Goal: Task Accomplishment & Management: Complete application form

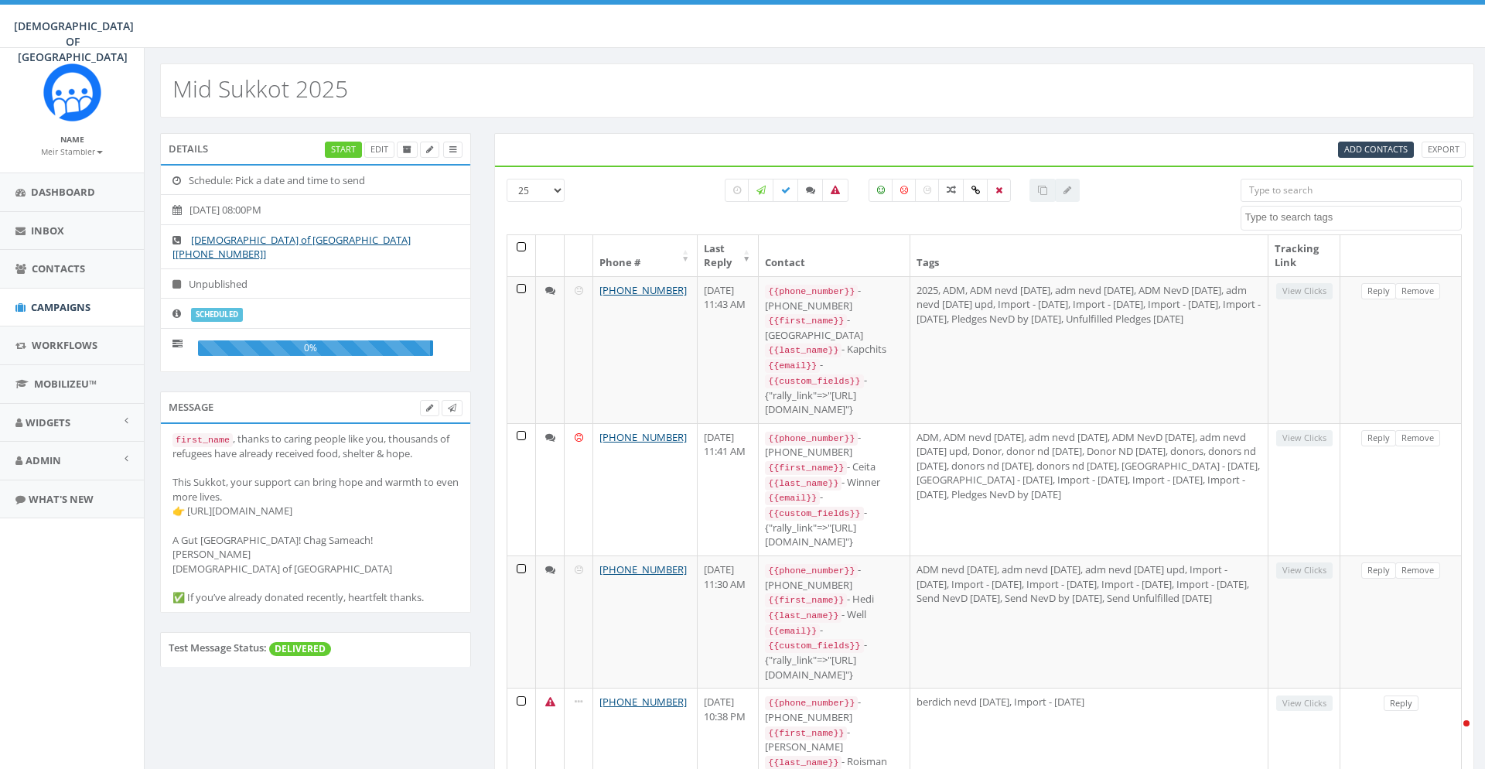
select select
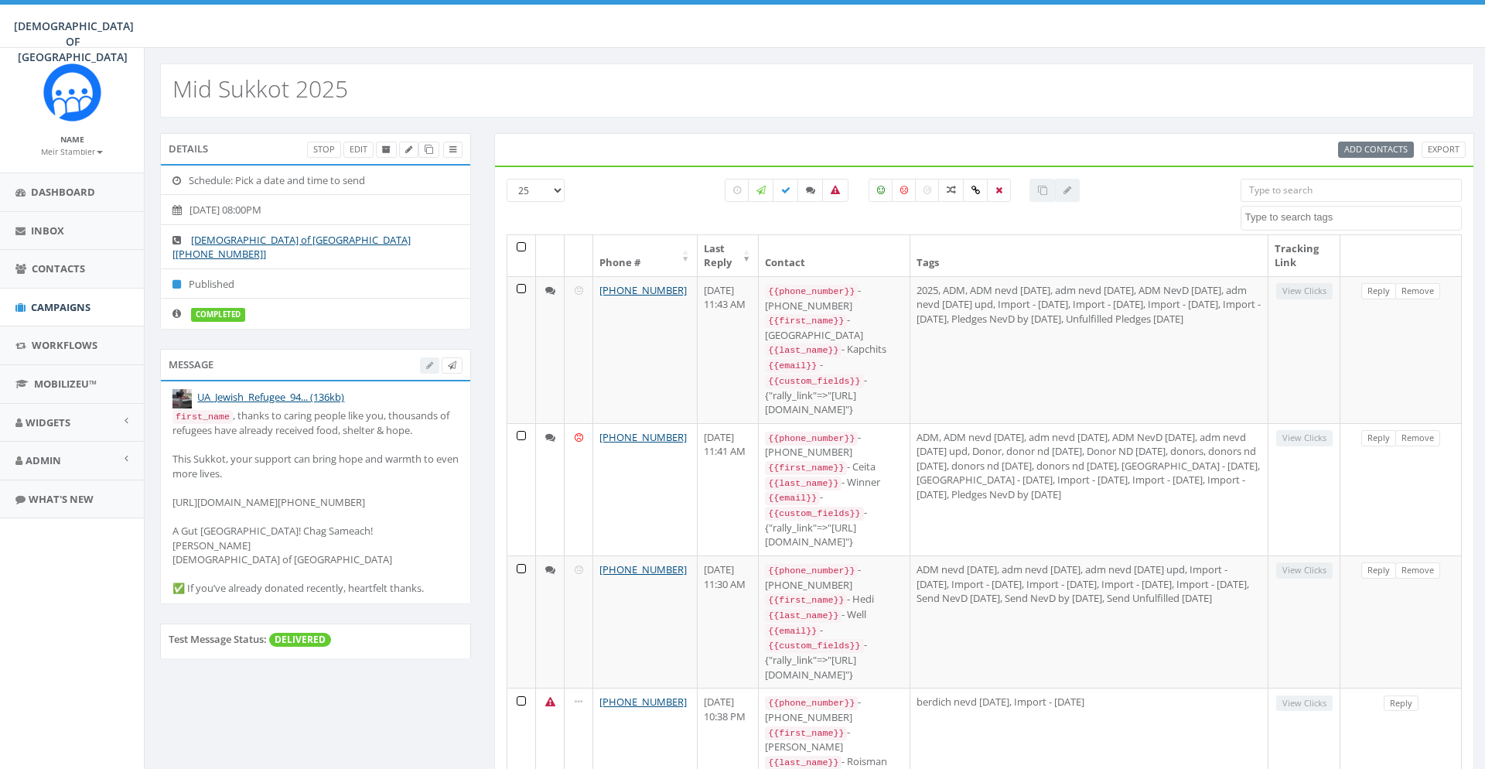
select select
click at [47, 458] on span "Admin" at bounding box center [44, 460] width 36 height 14
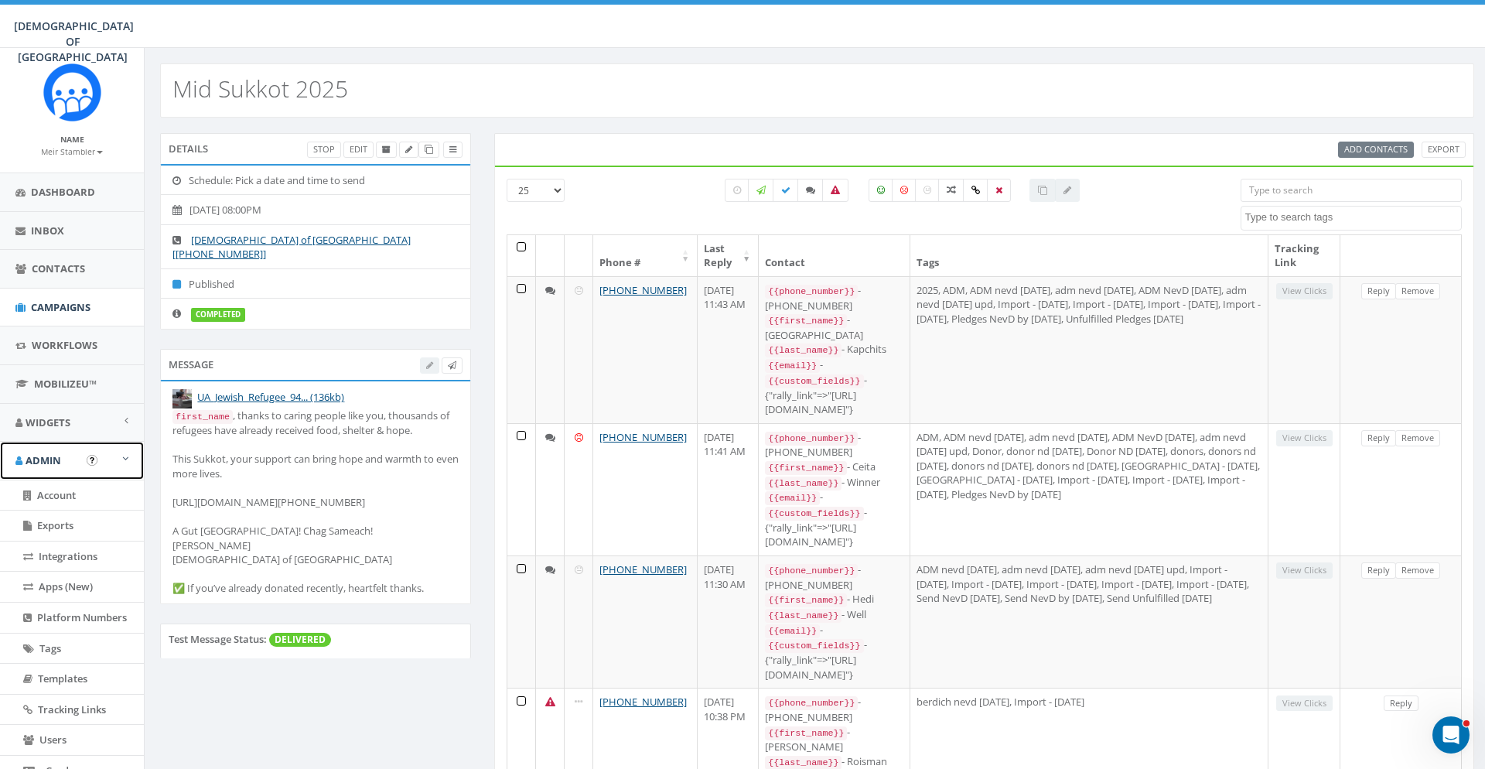
click at [48, 450] on link "Admin" at bounding box center [72, 461] width 144 height 38
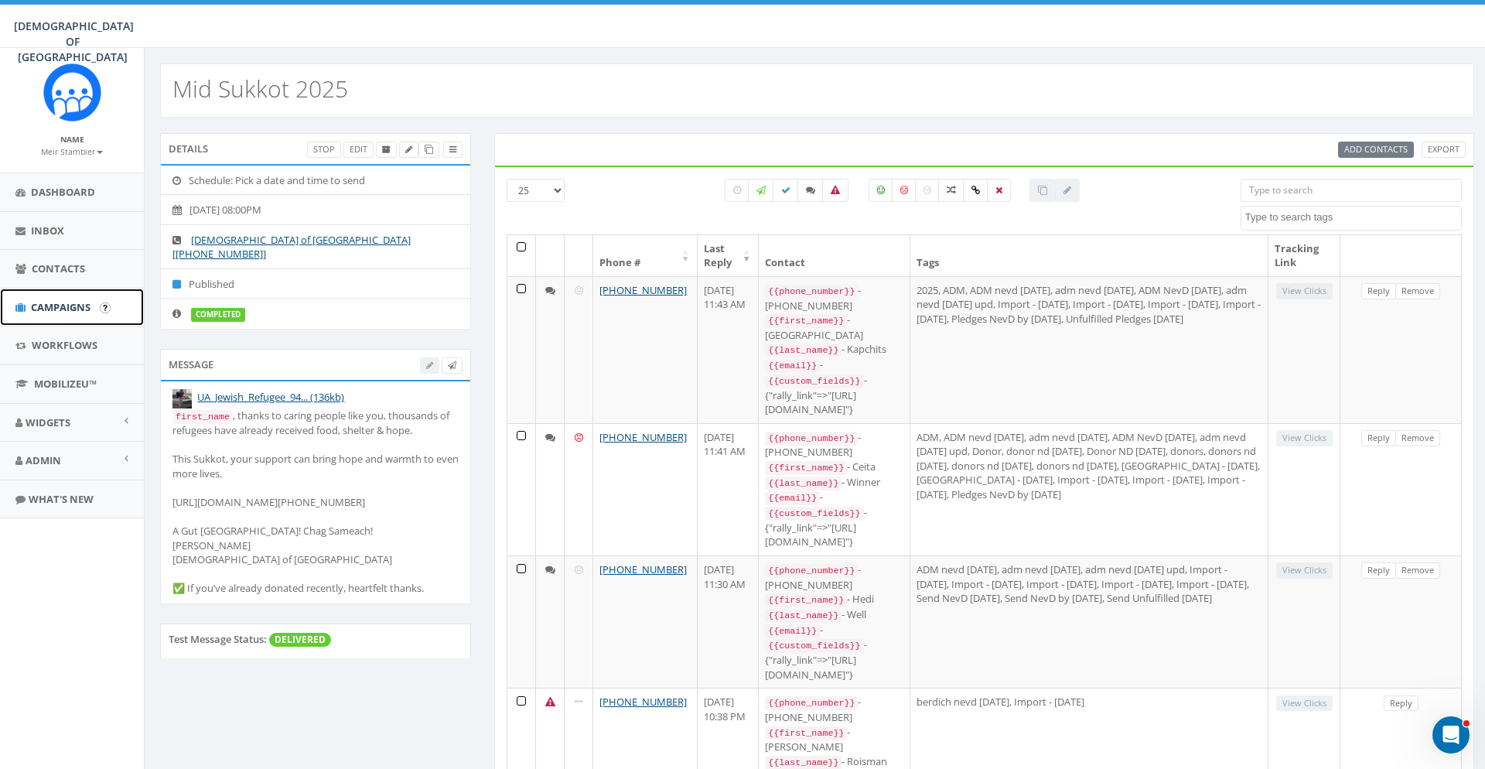
click at [79, 304] on span "Campaigns" at bounding box center [61, 307] width 60 height 14
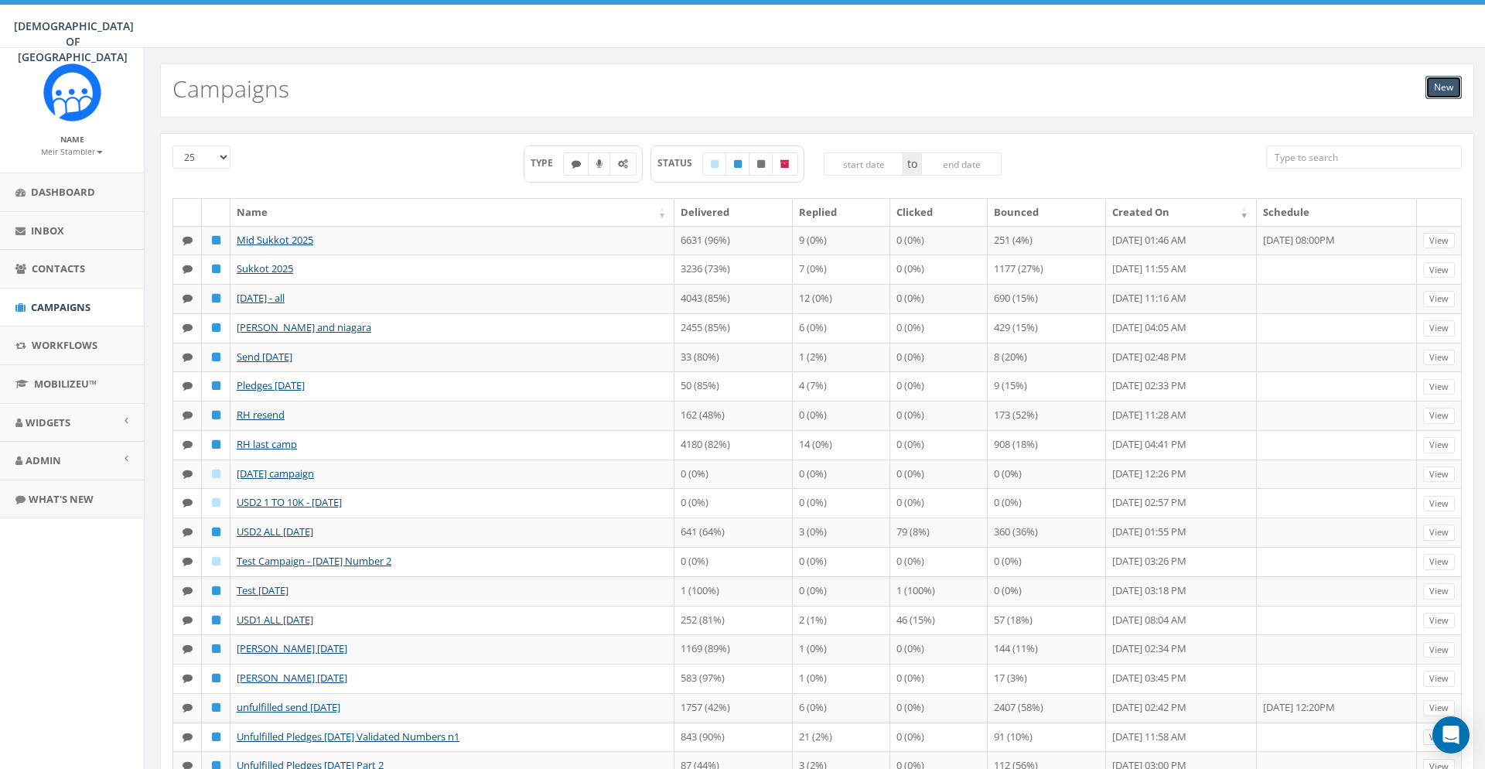
click at [1452, 89] on link "New" at bounding box center [1443, 87] width 36 height 23
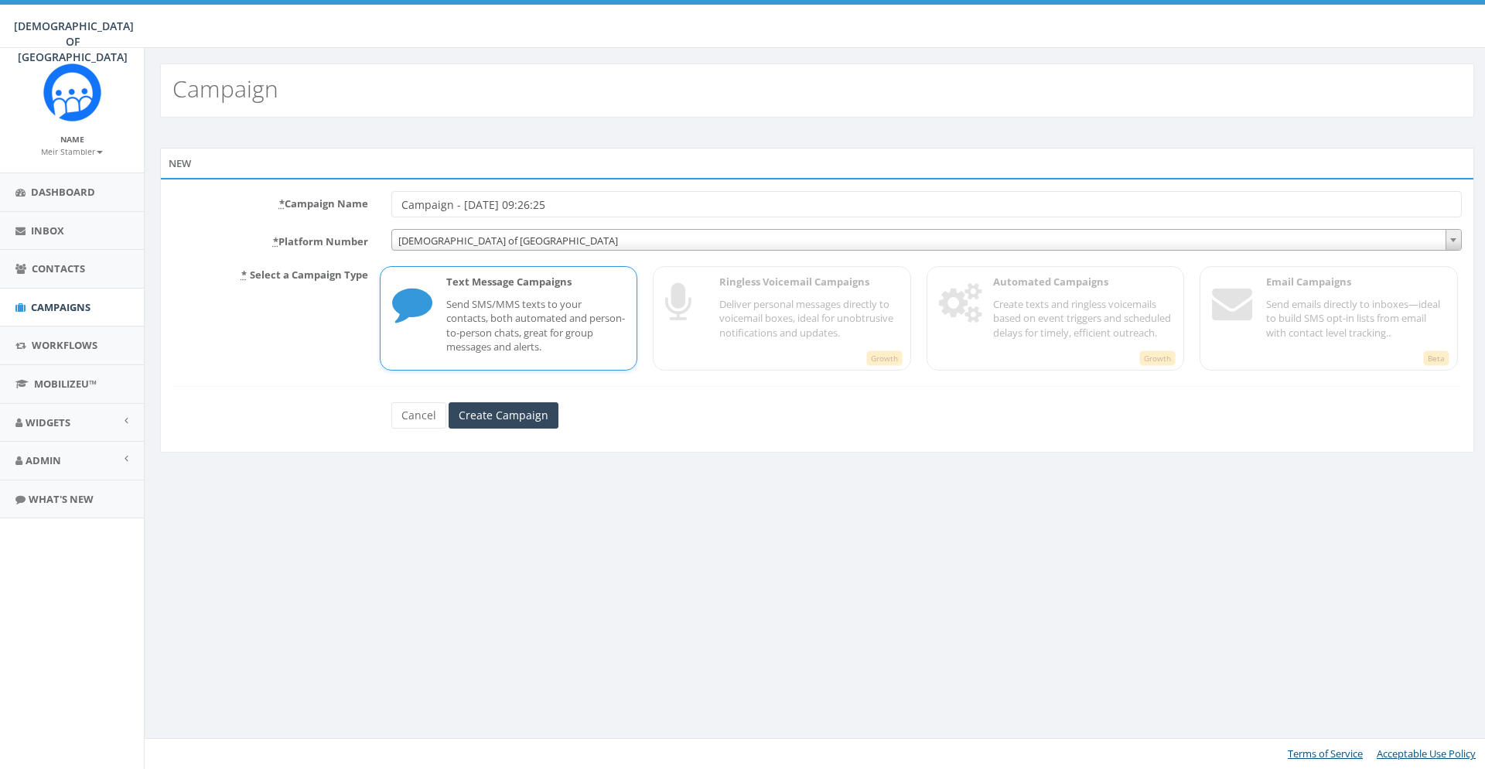
click at [175, 311] on p "* Select a Campaign Type" at bounding box center [270, 316] width 219 height 108
drag, startPoint x: 609, startPoint y: 196, endPoint x: 334, endPoint y: 217, distance: 276.1
click at [391, 191] on input "Campaign - [DATE] 09:26:25" at bounding box center [926, 204] width 1070 height 26
paste input "[PERSON_NAME]"
type input "Hoshana Rabbah 2025"
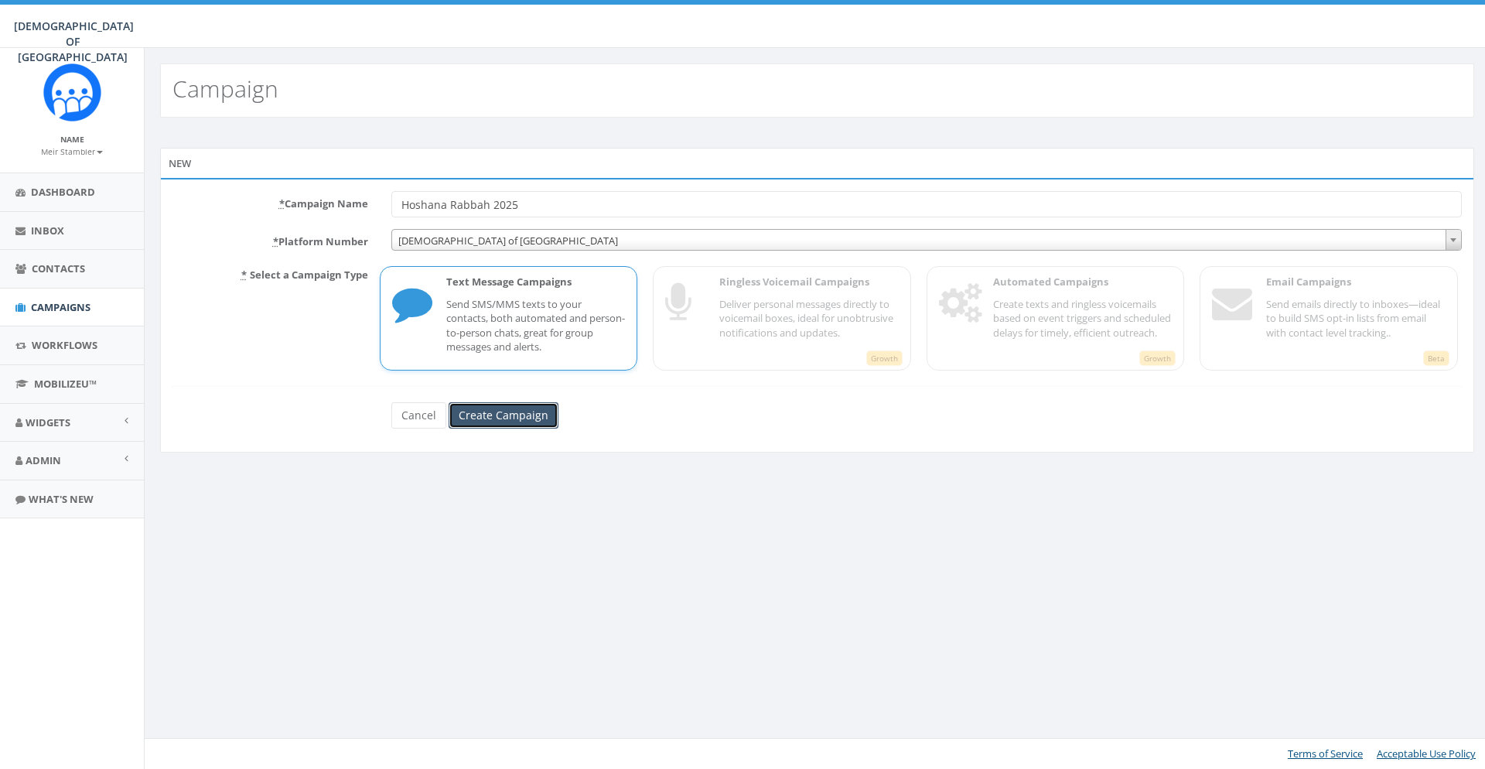
click at [527, 416] on input "Create Campaign" at bounding box center [504, 415] width 110 height 26
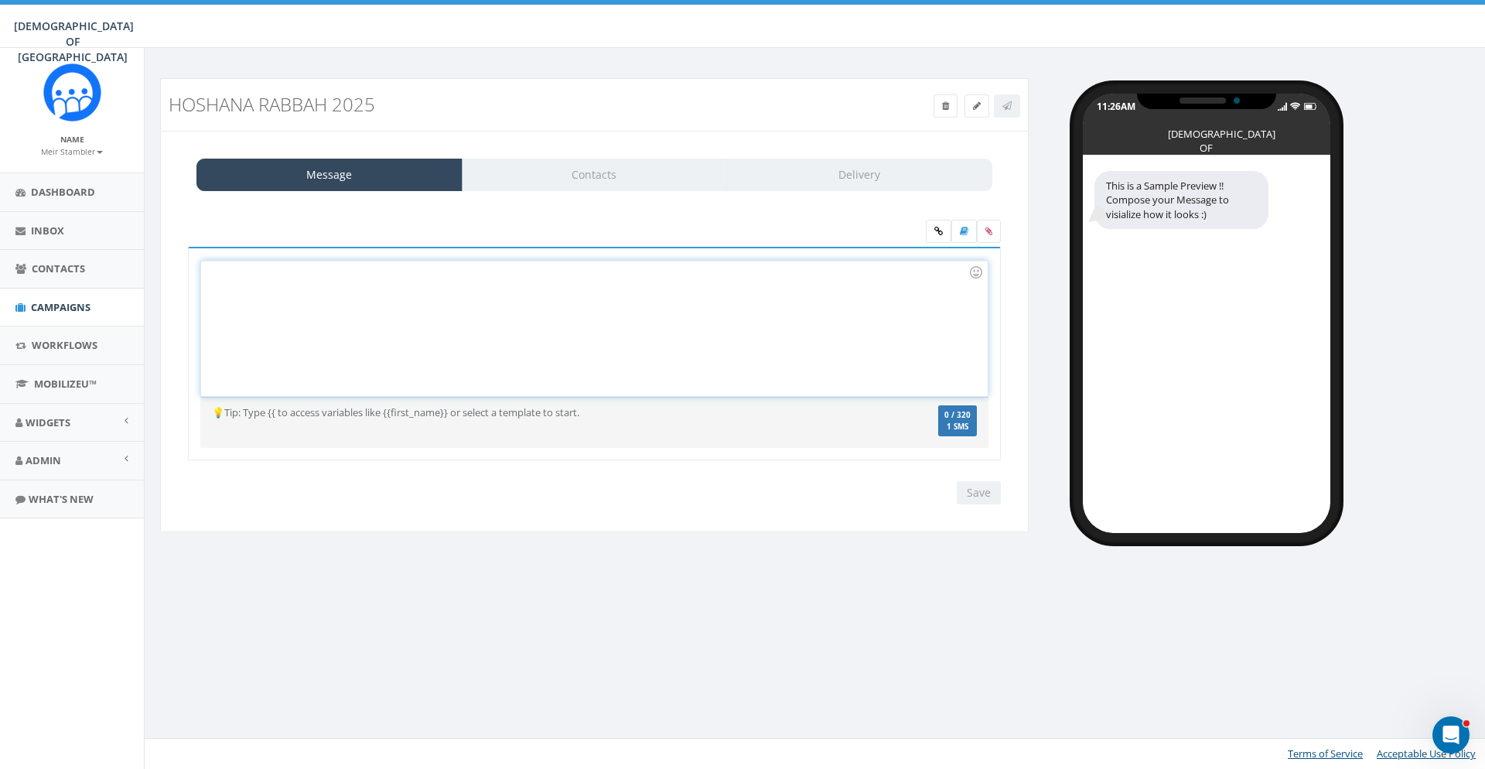
click at [206, 309] on div at bounding box center [594, 328] width 786 height 135
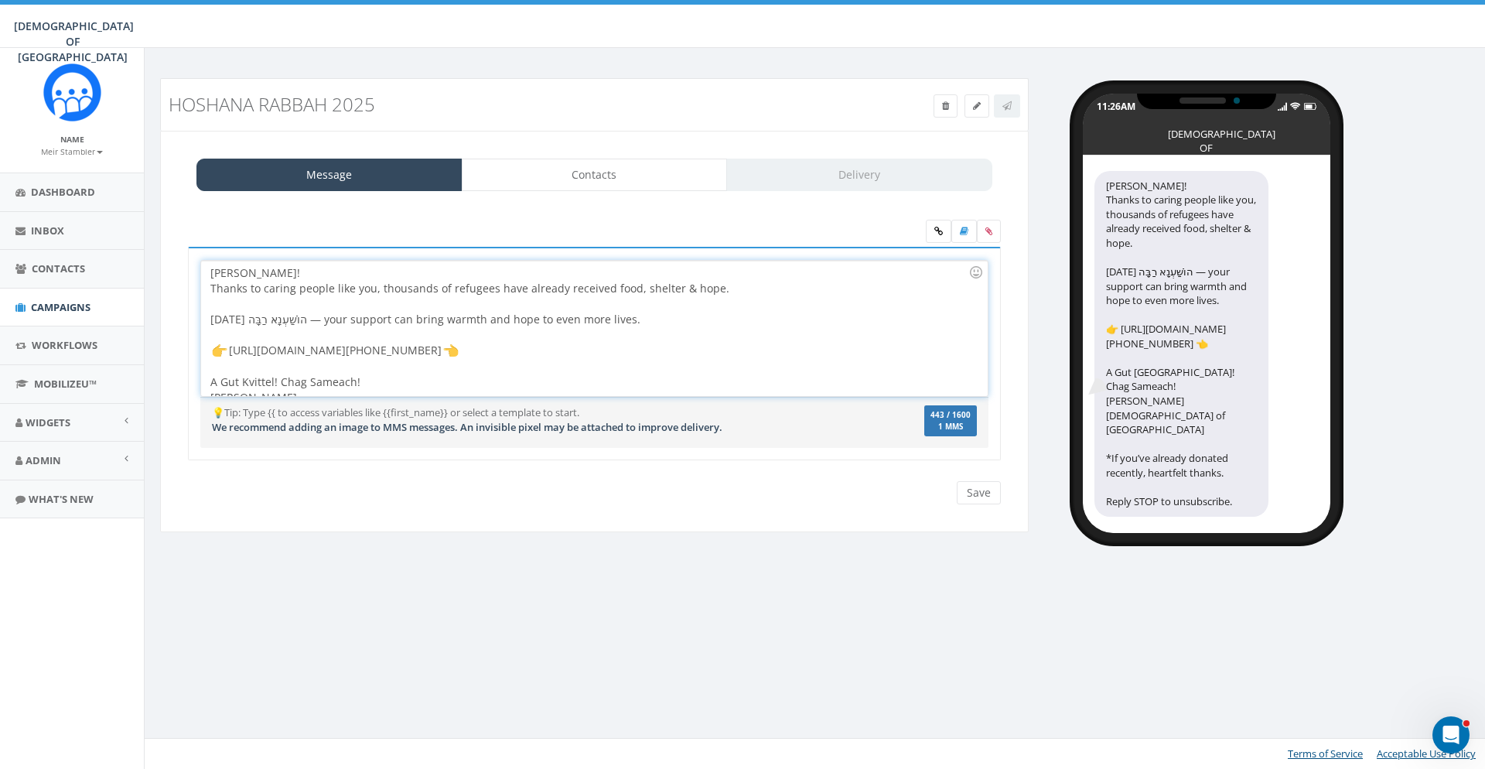
scroll to position [61, 0]
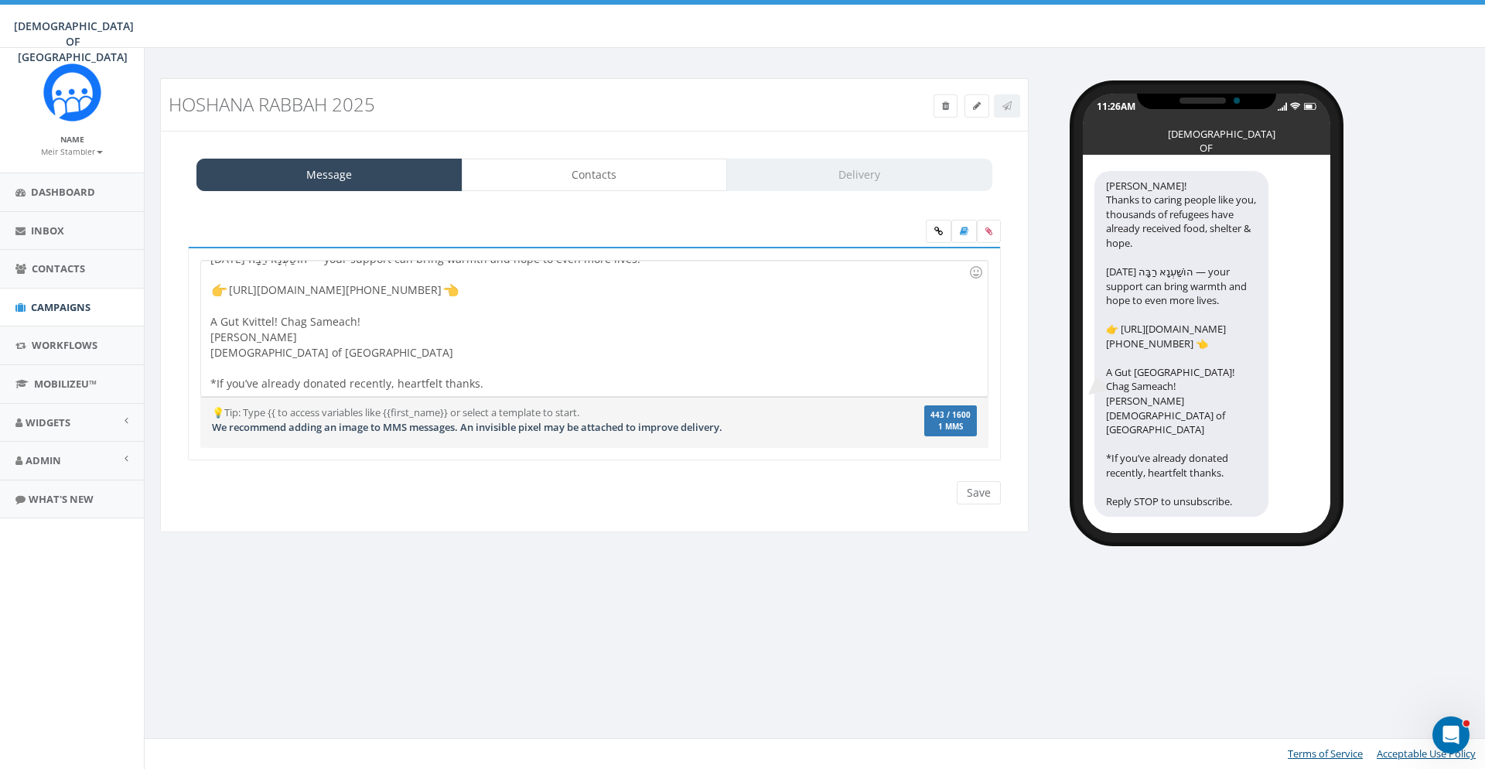
click at [231, 220] on div at bounding box center [594, 233] width 836 height 27
click at [367, 435] on div "💡Tip: Type {{ to access variables like {{first_name}} or select a template to s…" at bounding box center [594, 423] width 788 height 36
click at [984, 493] on input "Save" at bounding box center [979, 492] width 44 height 23
click at [605, 175] on link "Contacts" at bounding box center [595, 175] width 266 height 32
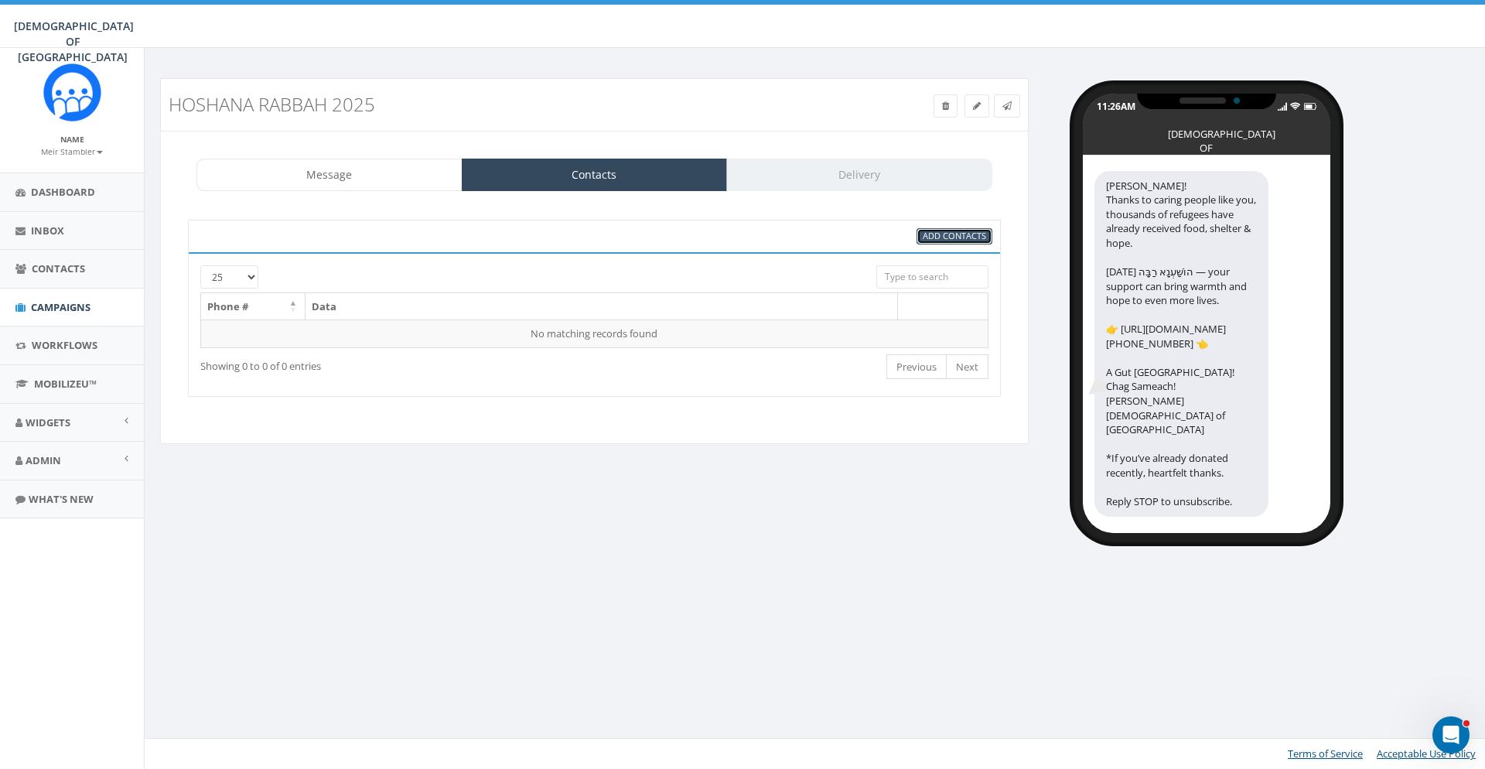
click at [959, 238] on span "Add Contacts" at bounding box center [954, 236] width 63 height 12
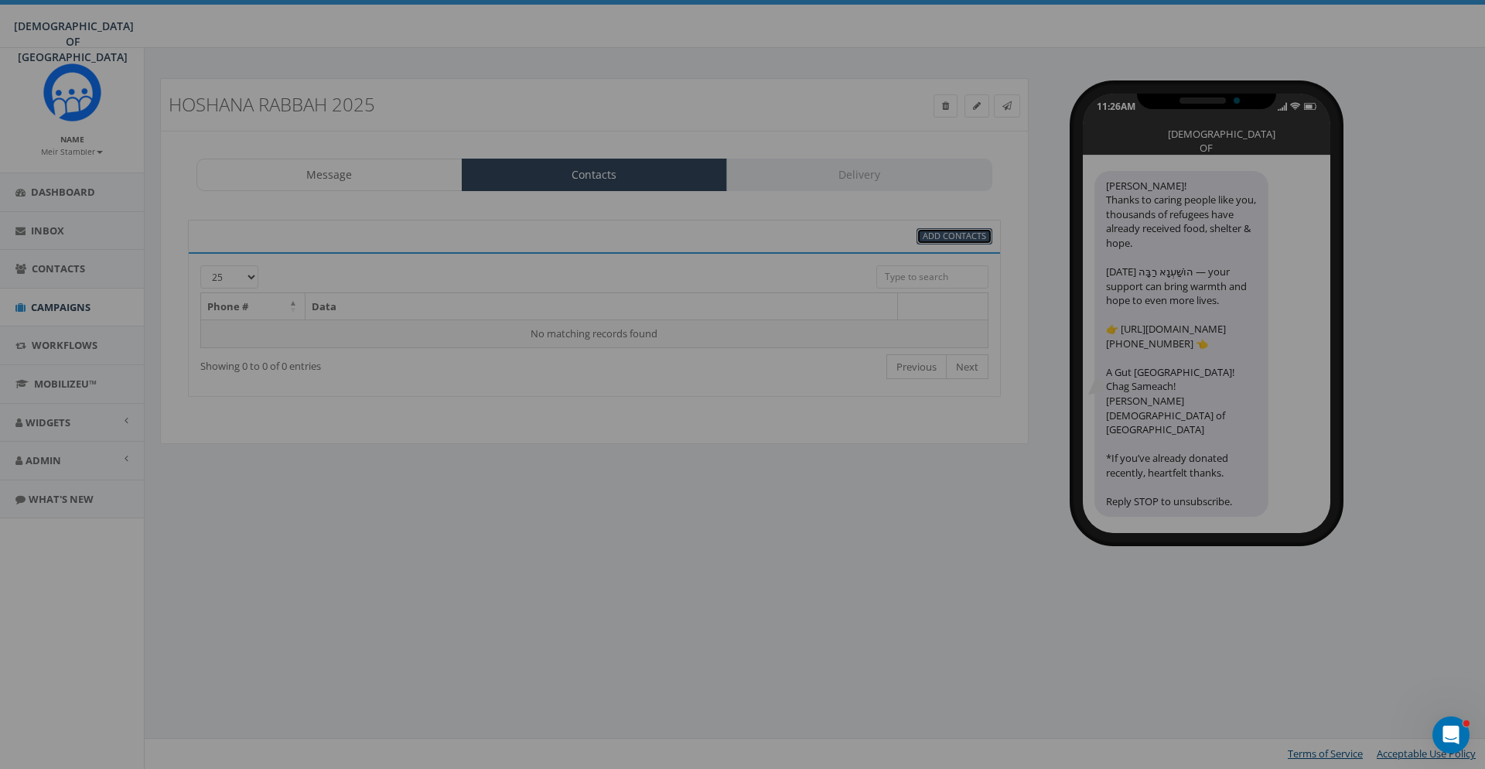
select select
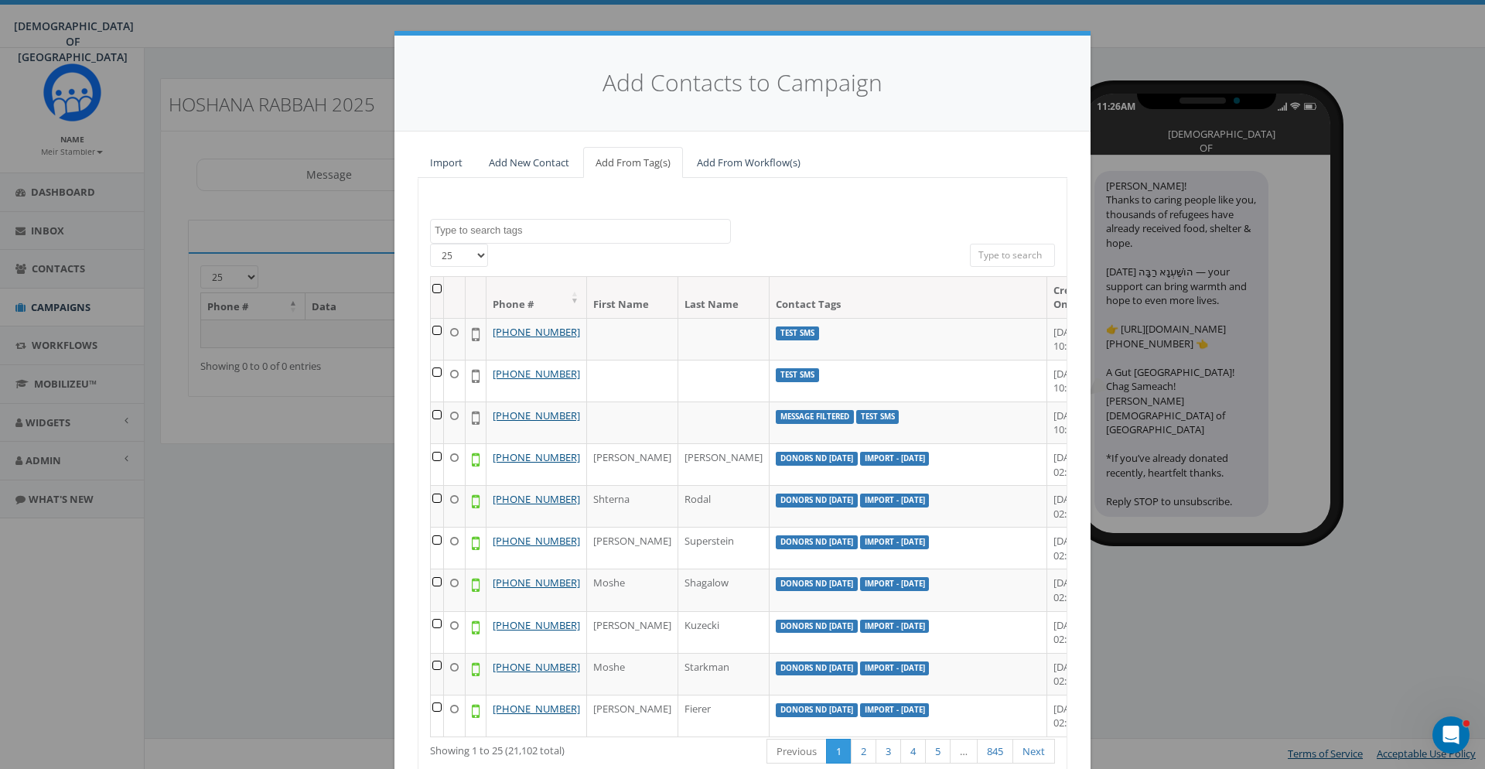
click at [509, 239] on span at bounding box center [580, 231] width 301 height 25
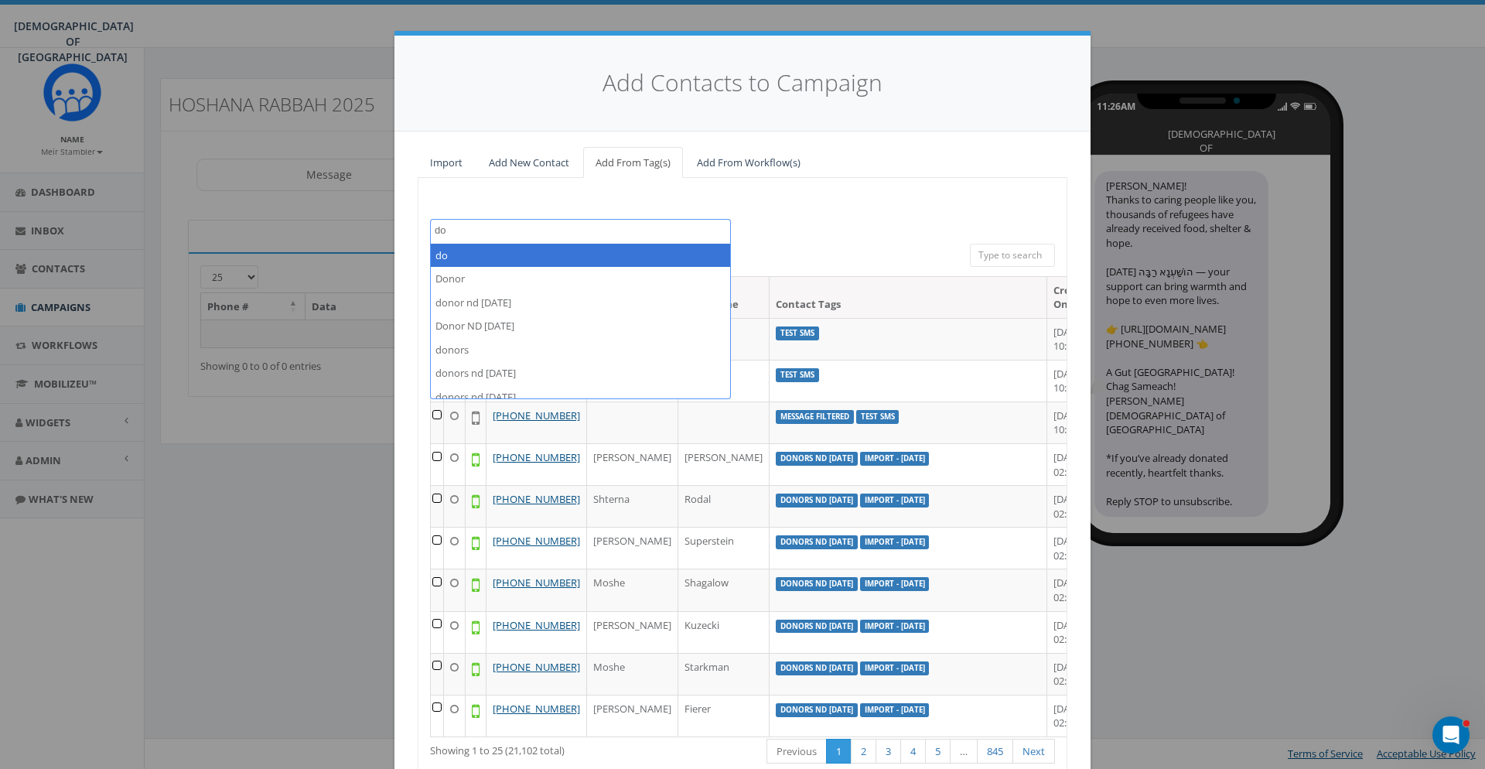
type textarea "d"
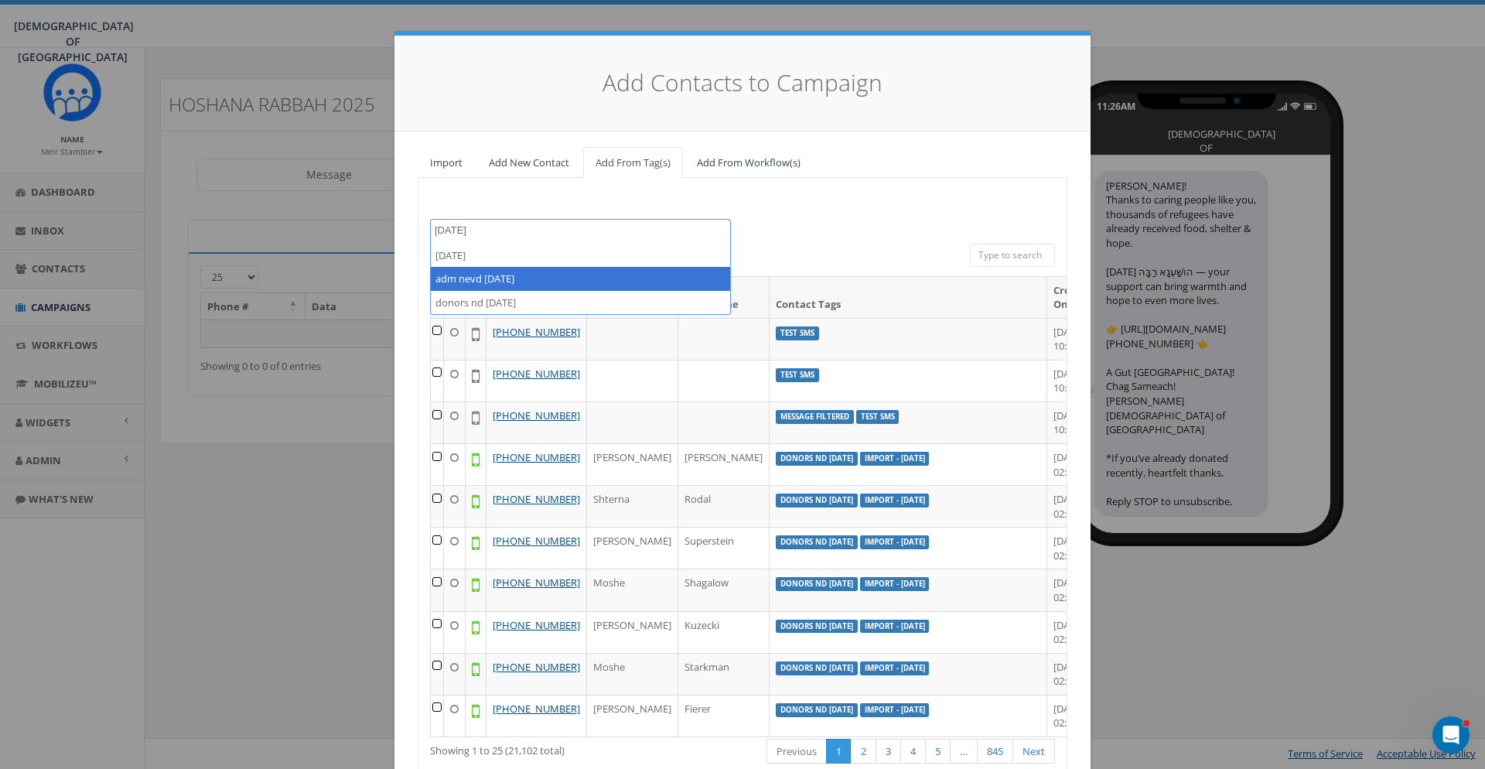
type textarea "6 oct"
select select "adm nevd 6 oct"
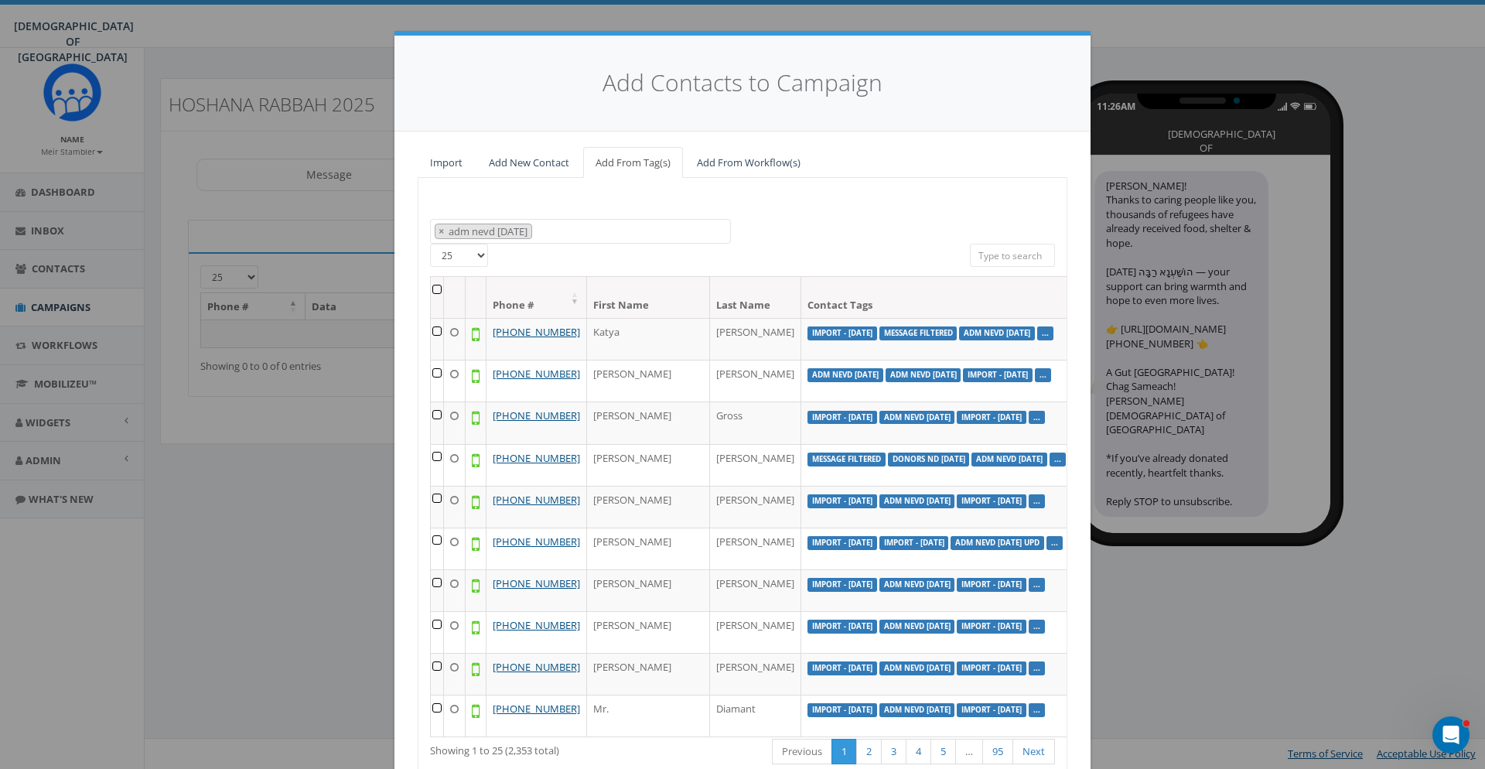
click at [437, 292] on th at bounding box center [437, 297] width 13 height 41
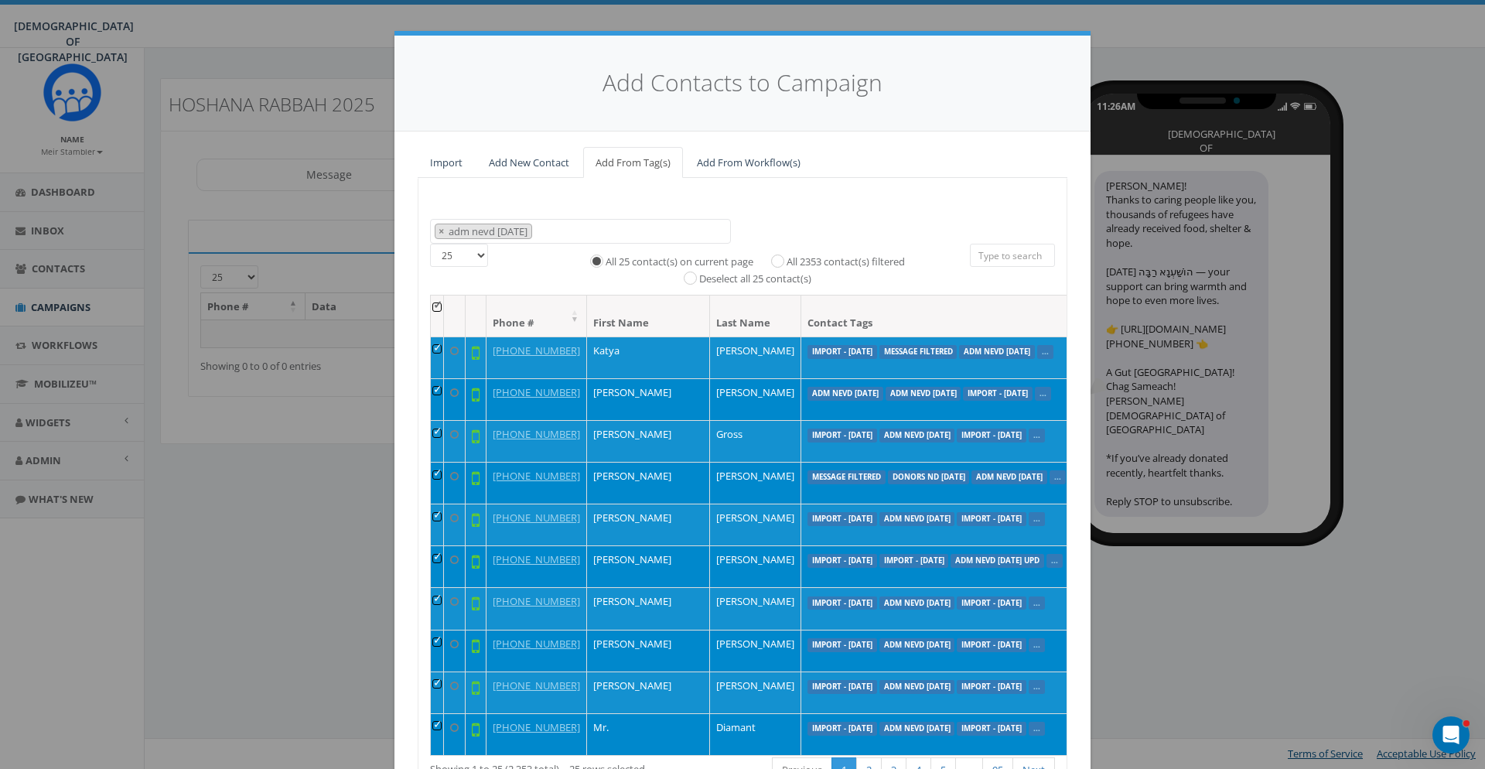
click at [807, 259] on label "All 2353 contact(s) filtered" at bounding box center [845, 261] width 118 height 15
click at [786, 259] on input "All 2353 contact(s) filtered" at bounding box center [781, 259] width 10 height 10
radio input "true"
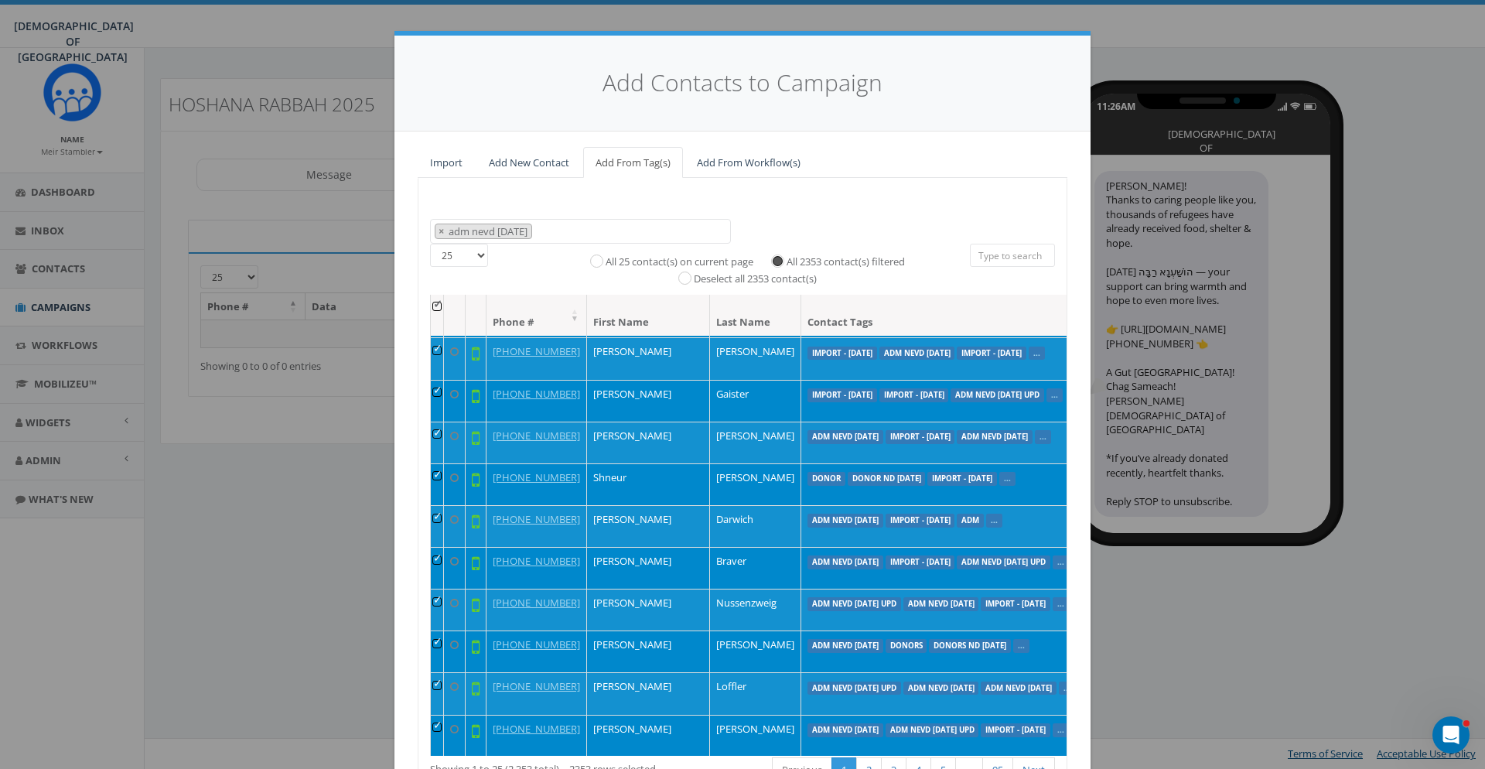
scroll to position [115, 0]
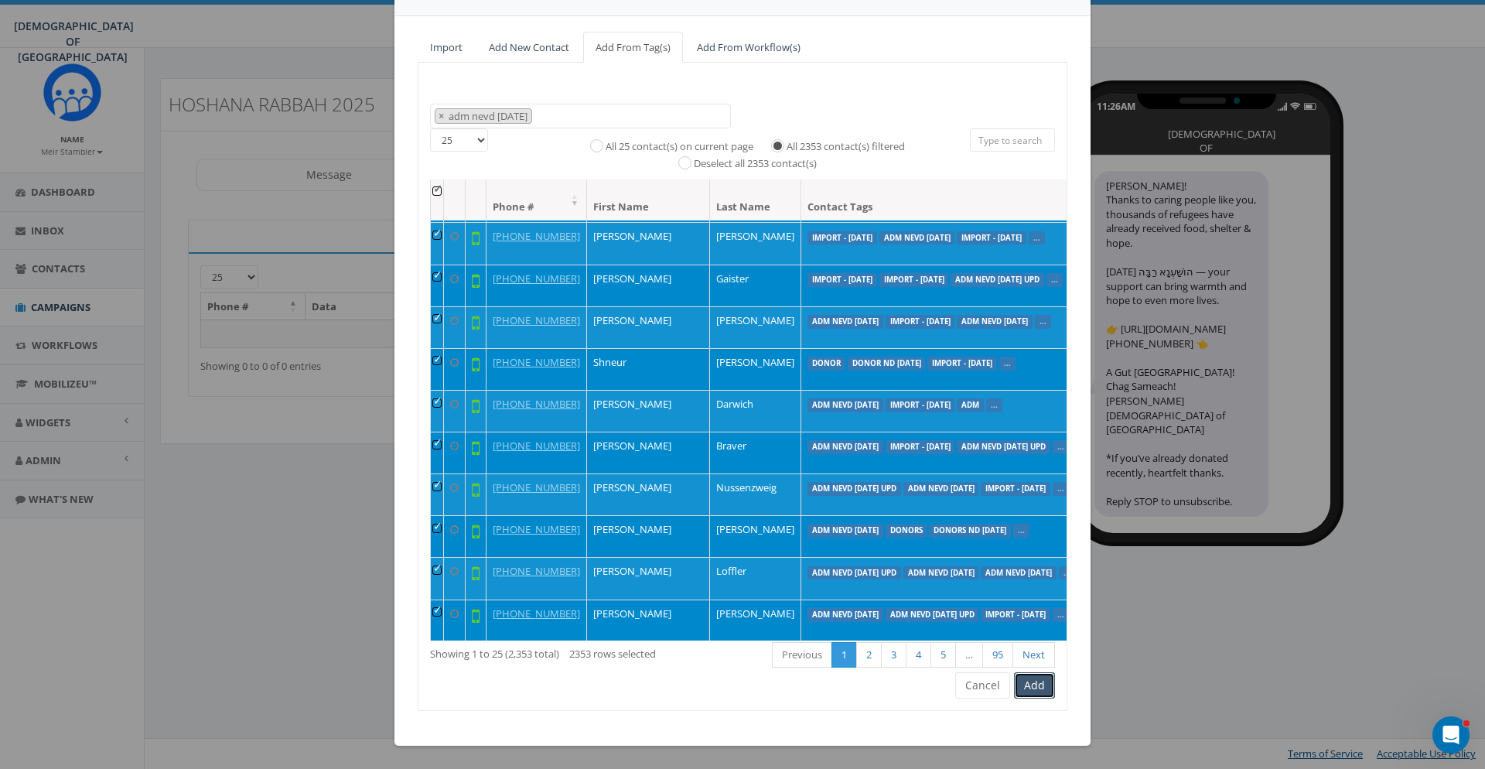
click at [1031, 685] on button "Add" at bounding box center [1034, 685] width 41 height 26
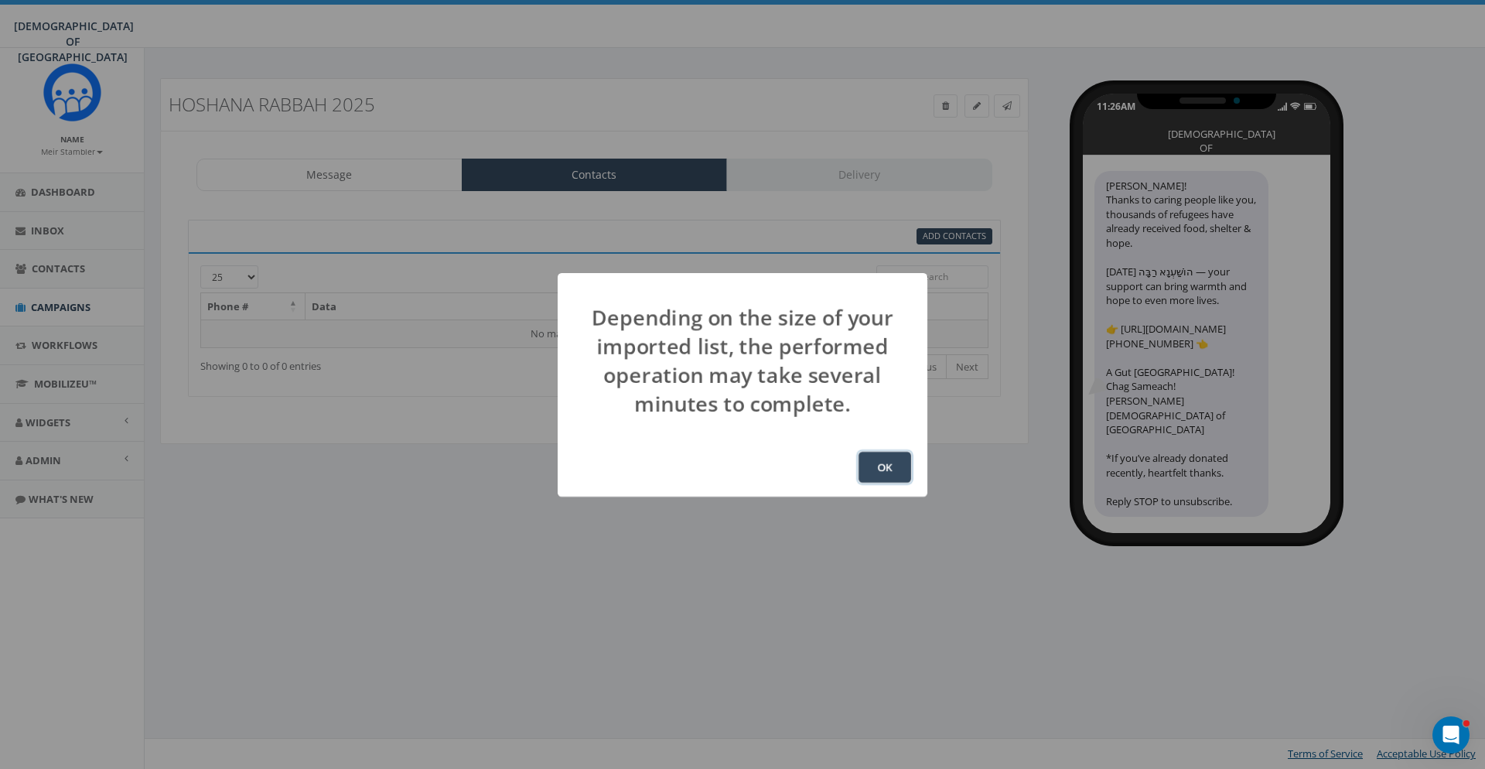
click at [878, 462] on button "OK" at bounding box center [884, 467] width 53 height 31
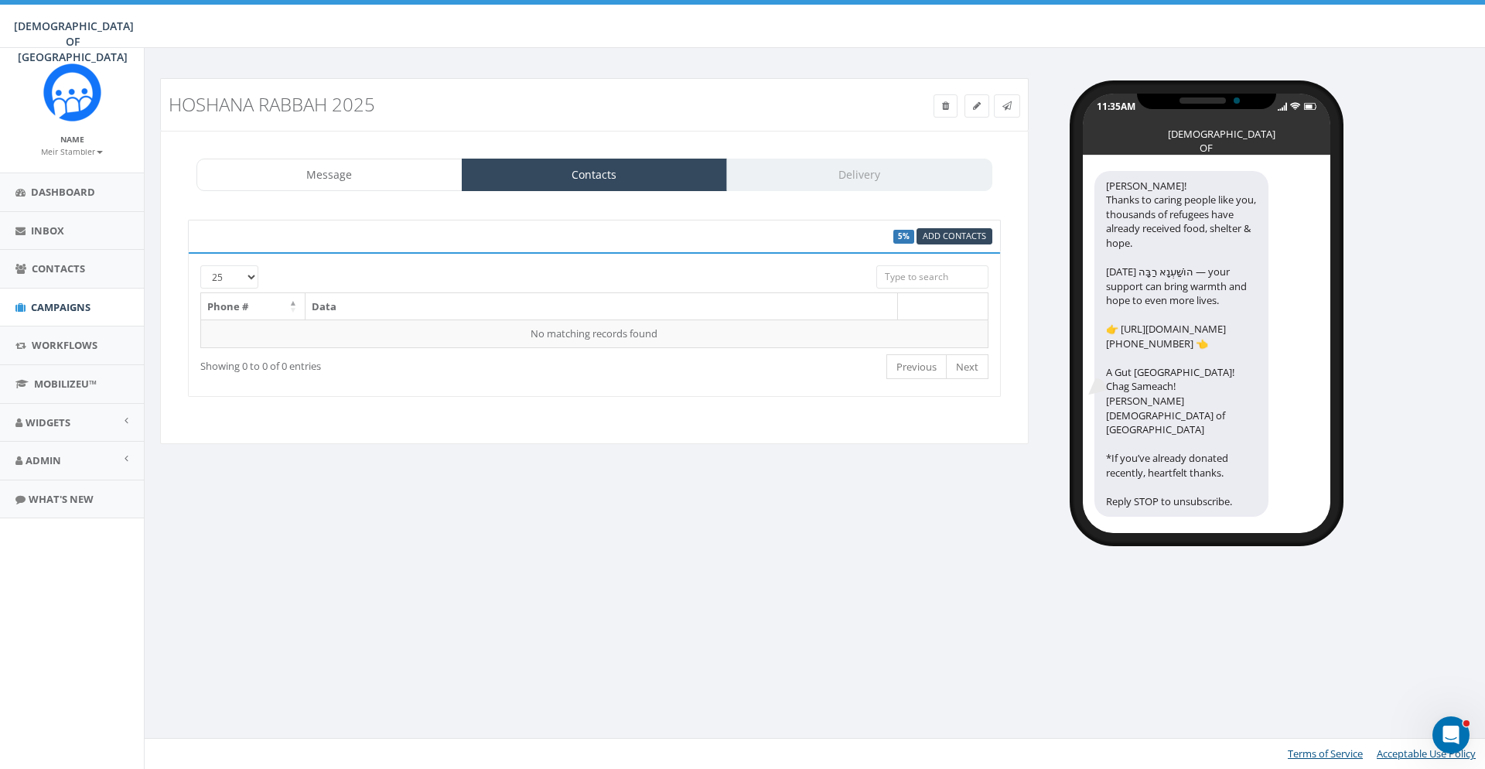
click at [1393, 421] on div "11:35AM CHABAD OF POLAND Hoshana Rabbah! Thanks to caring people like you, thou…" at bounding box center [1262, 305] width 445 height 455
click at [73, 276] on link "Contacts" at bounding box center [72, 269] width 144 height 38
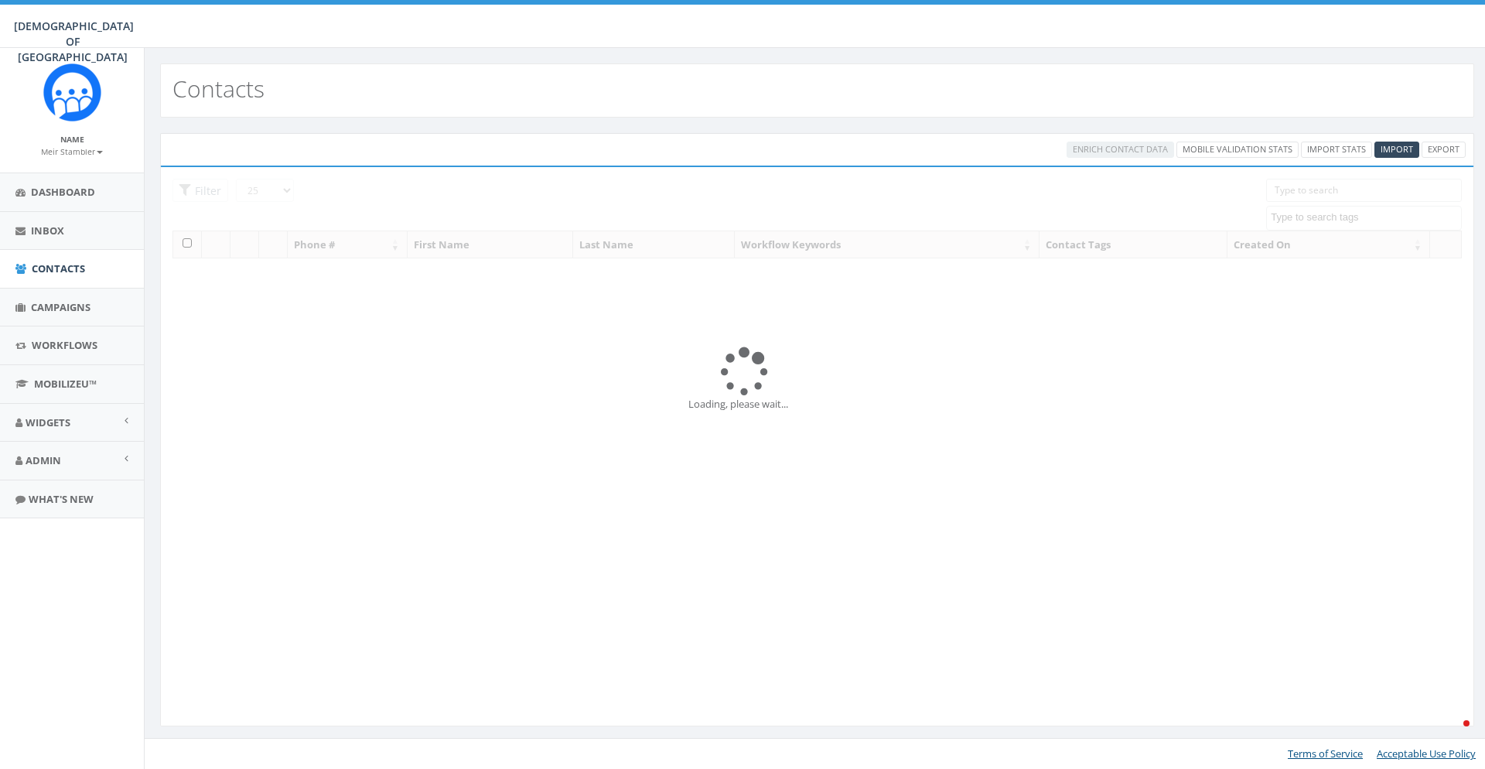
select select
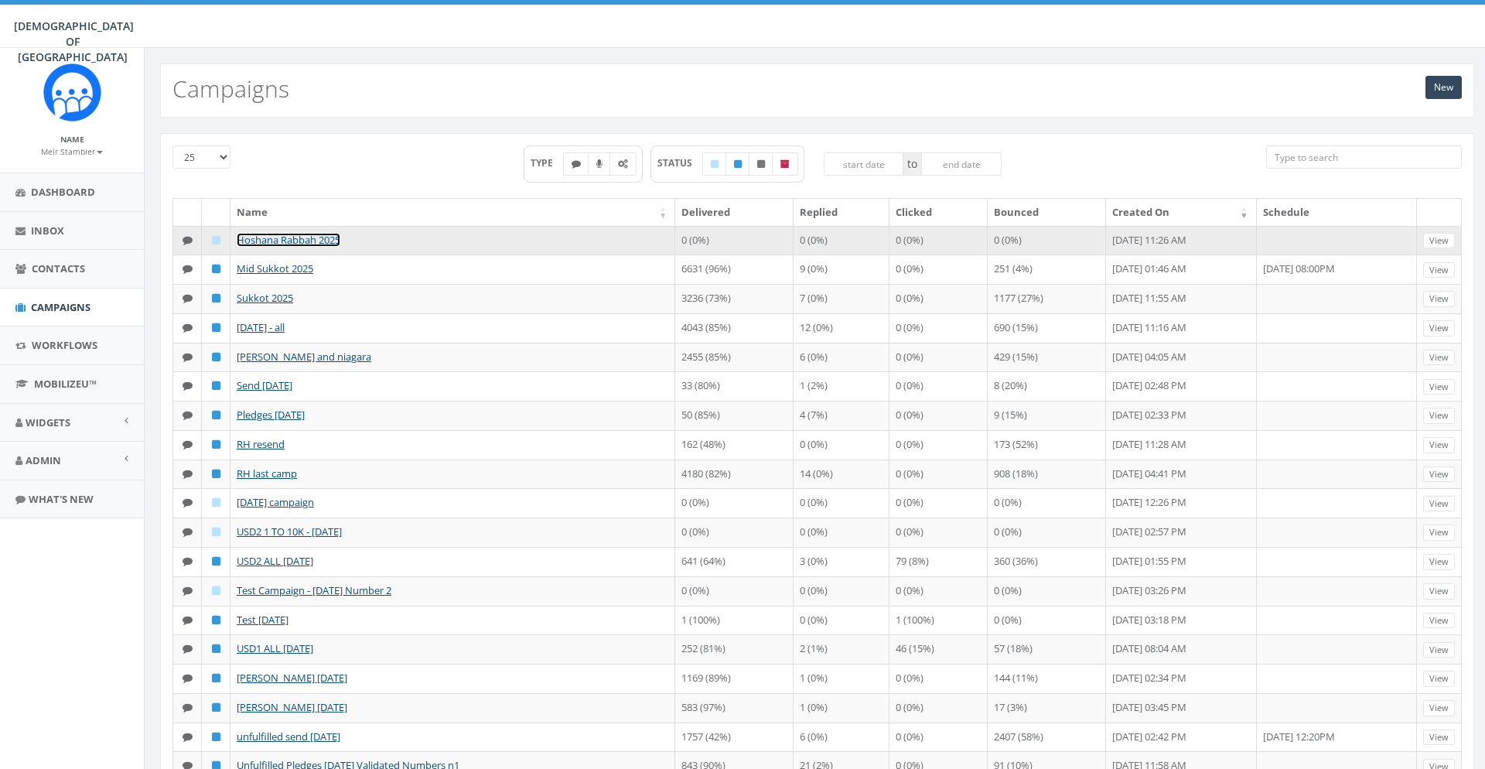
click at [280, 237] on link "Hoshana Rabbah 2025" at bounding box center [289, 240] width 104 height 14
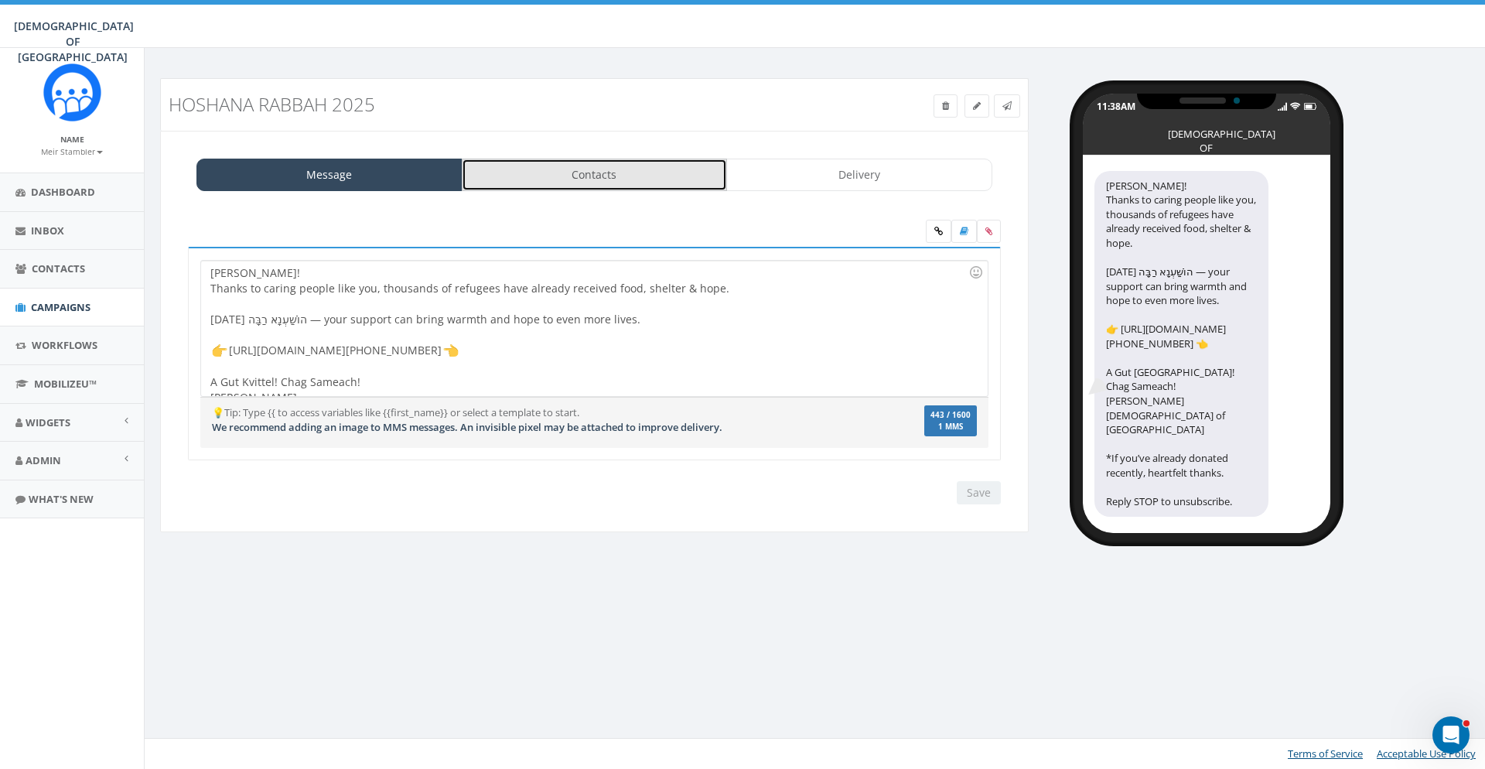
click at [599, 176] on link "Contacts" at bounding box center [595, 175] width 266 height 32
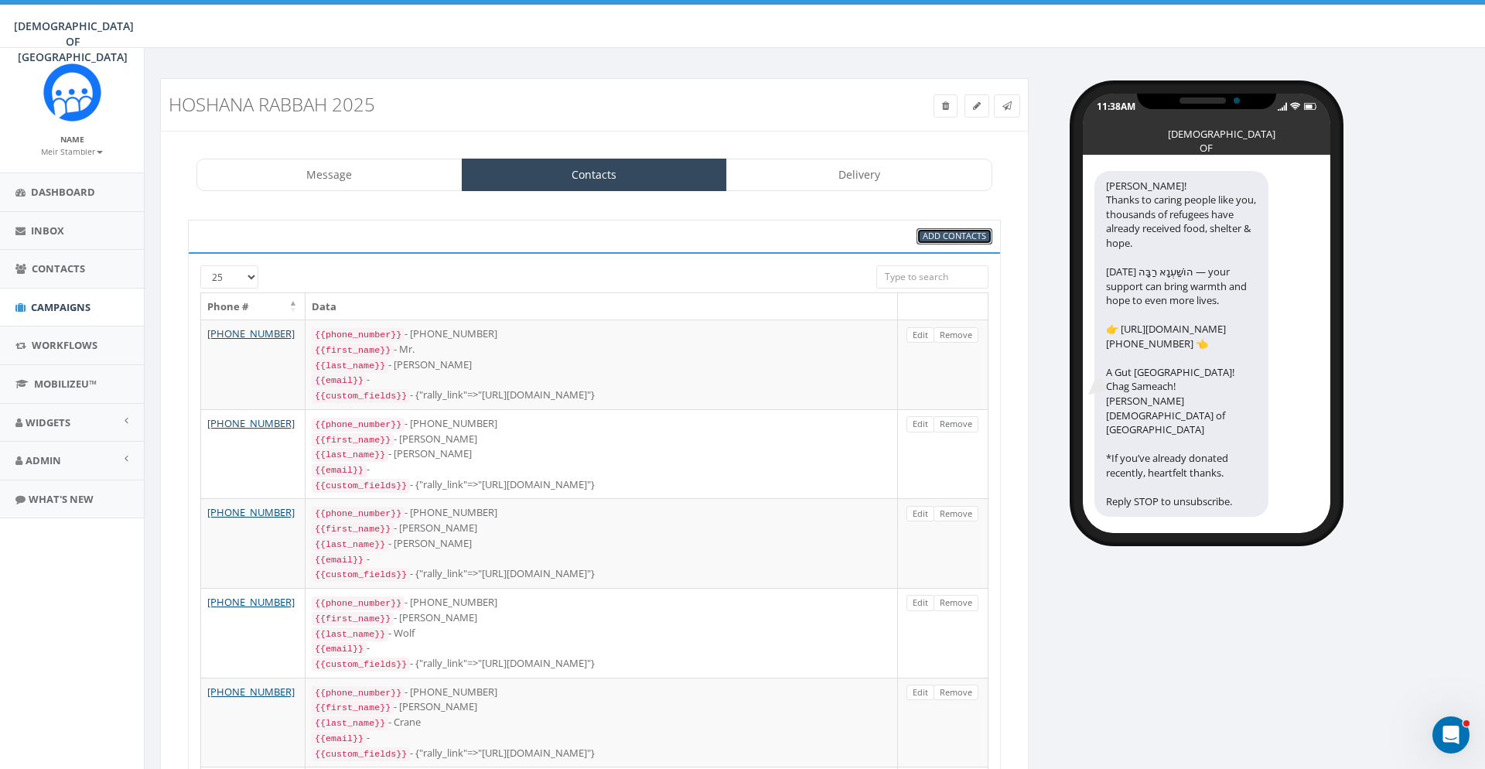
click at [953, 234] on span "Add Contacts" at bounding box center [954, 236] width 63 height 12
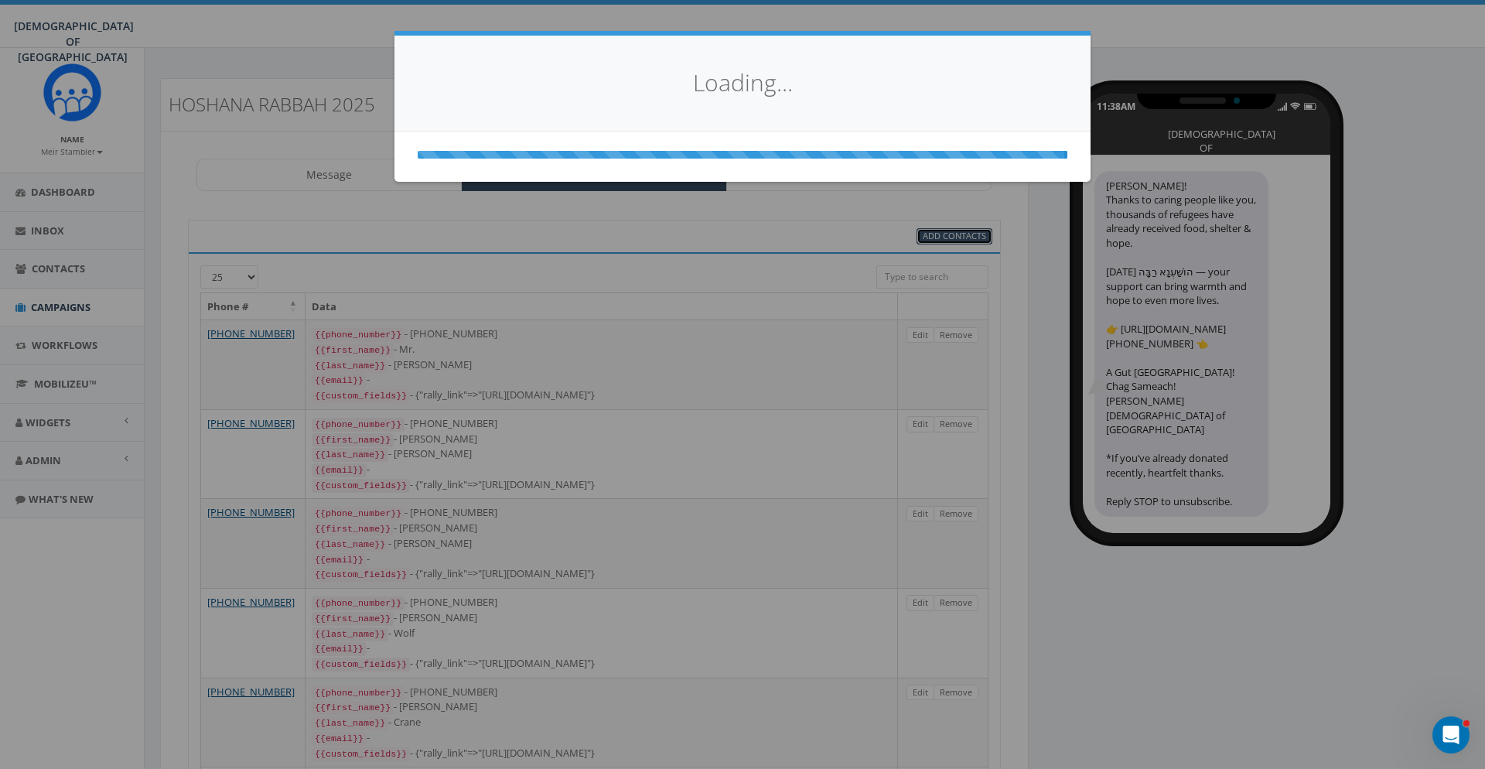
select select
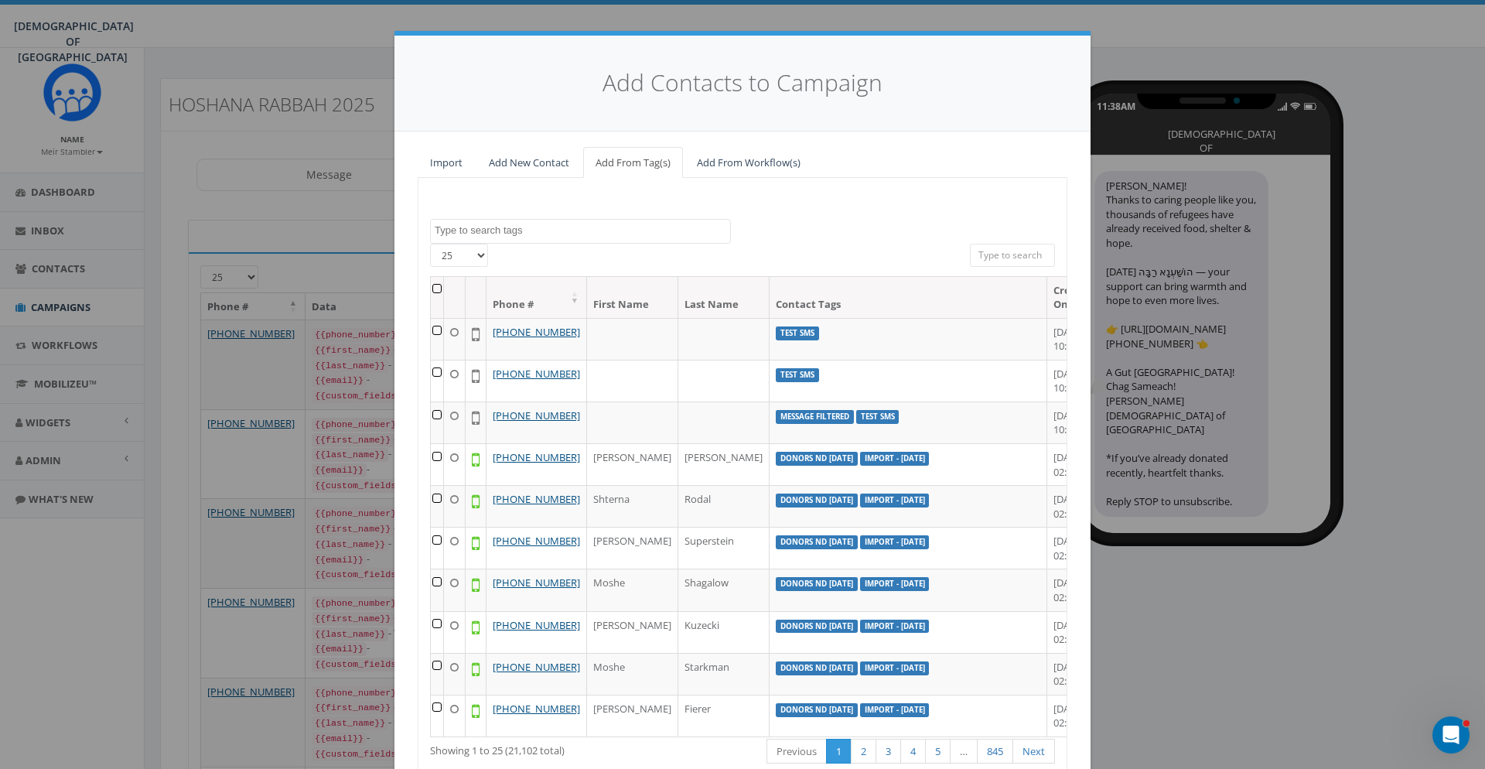
click at [476, 240] on span at bounding box center [580, 231] width 301 height 25
type textarea "6 oct"
select select "donors nd [DATE]"
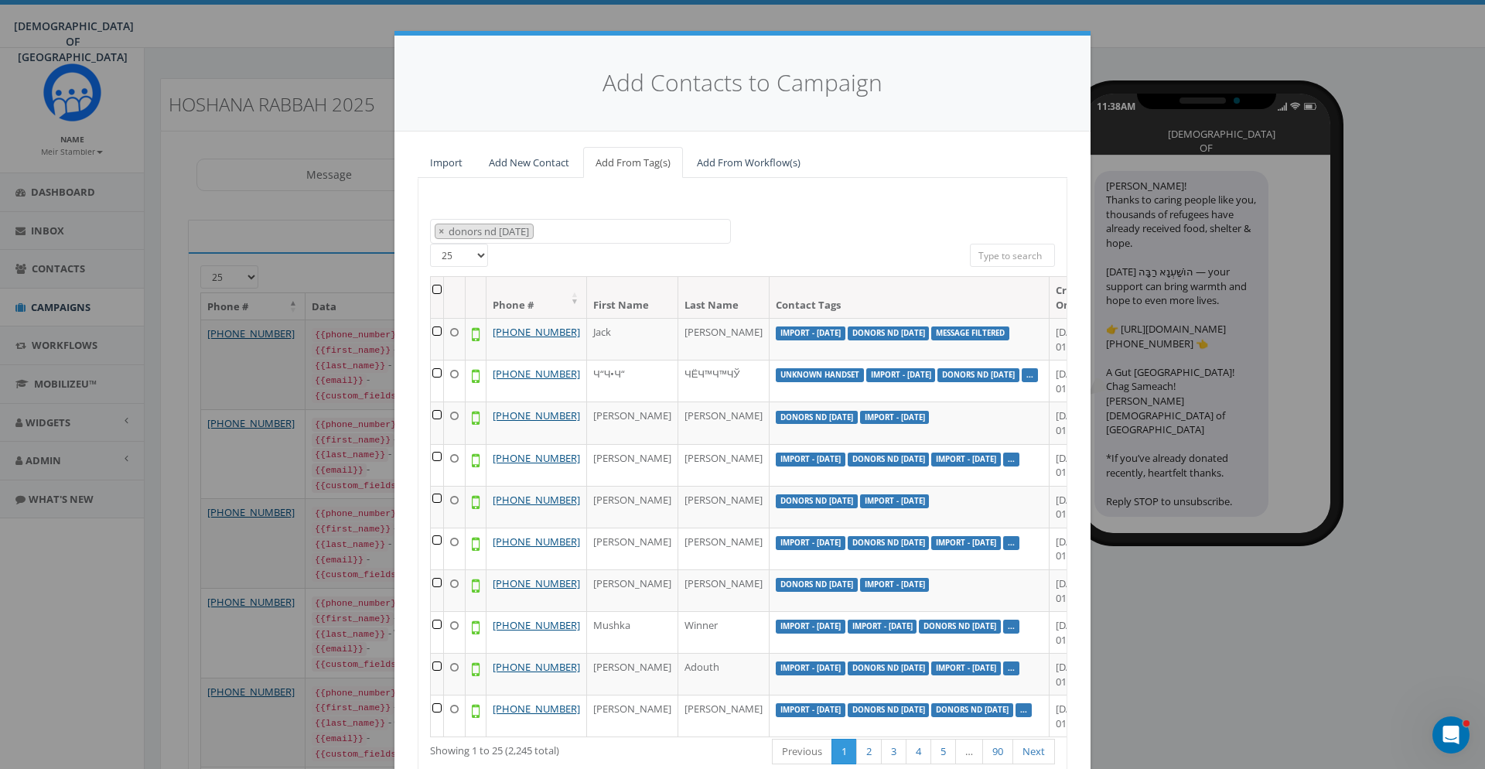
click at [437, 287] on th at bounding box center [437, 297] width 13 height 41
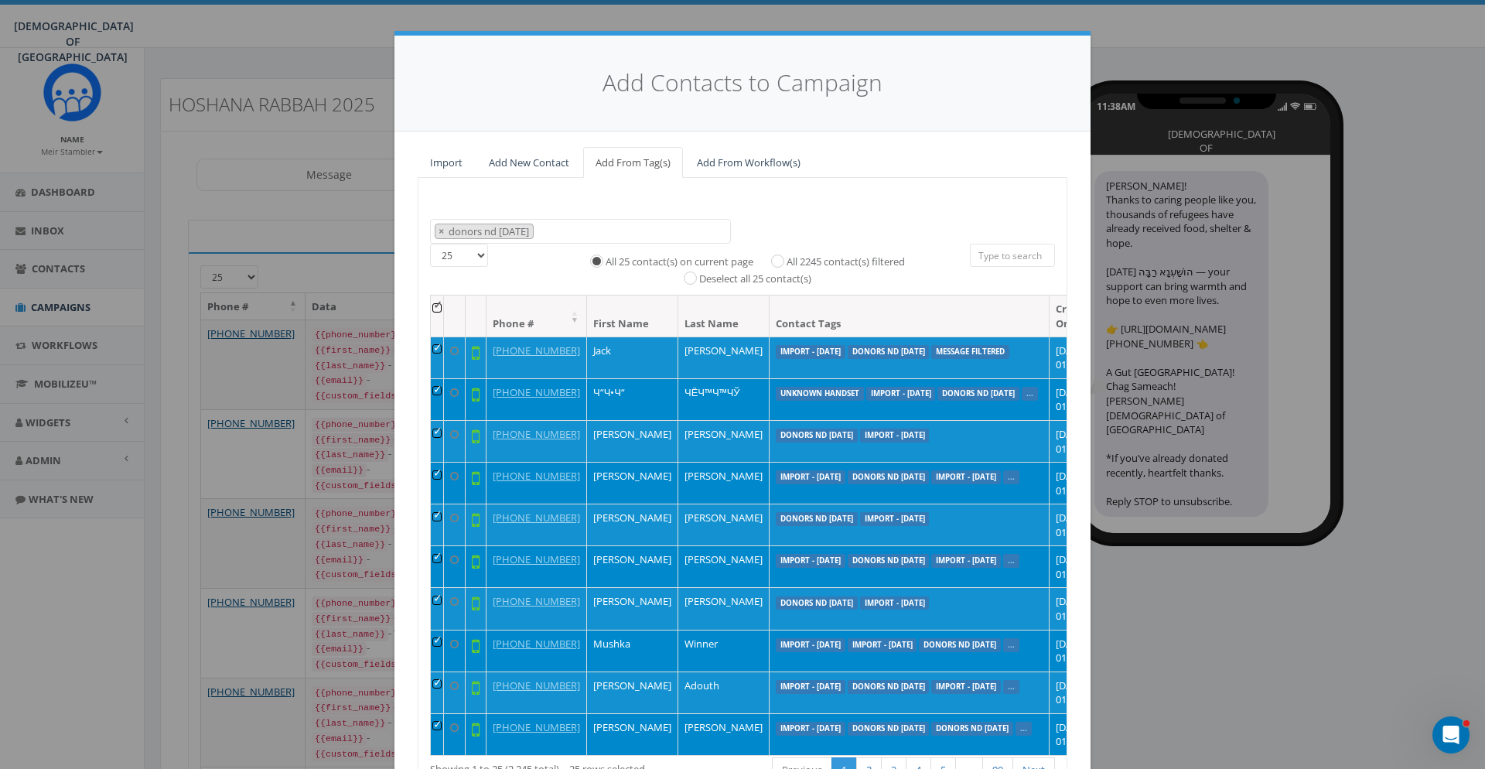
click at [797, 255] on label "All 2245 contact(s) filtered" at bounding box center [845, 261] width 118 height 15
click at [786, 255] on input "All 2245 contact(s) filtered" at bounding box center [781, 259] width 10 height 10
radio input "true"
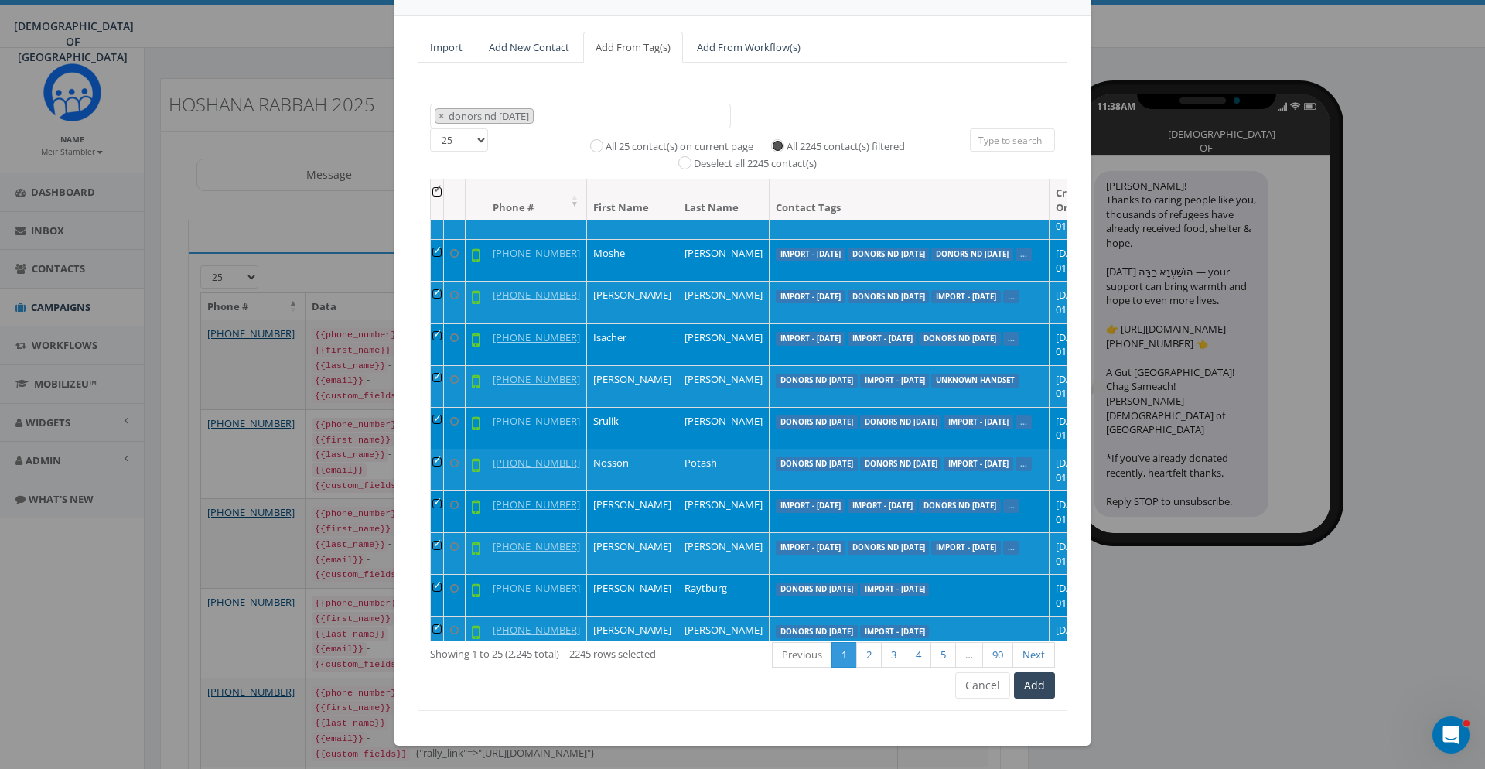
scroll to position [752, 0]
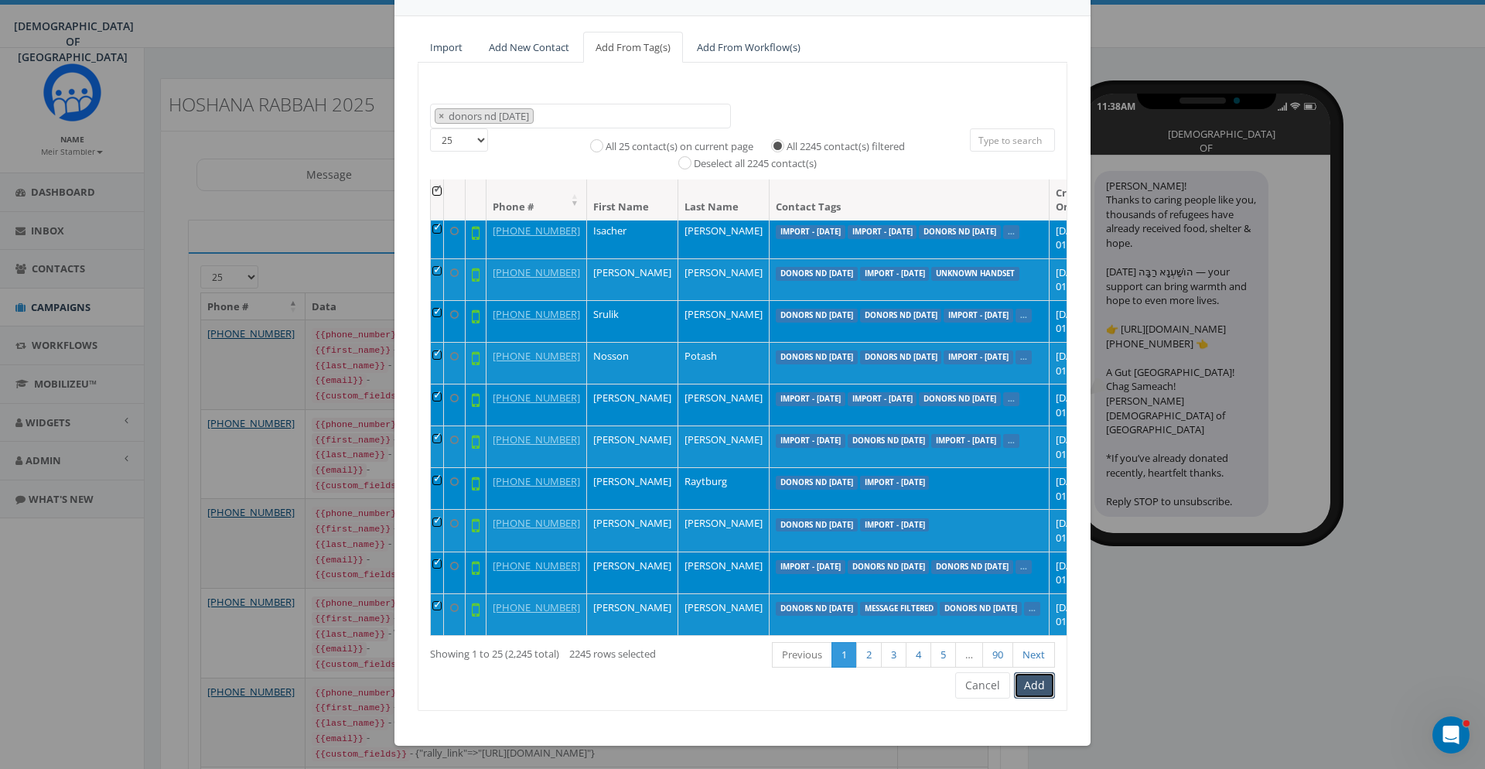
click at [1047, 683] on button "Add" at bounding box center [1034, 685] width 41 height 26
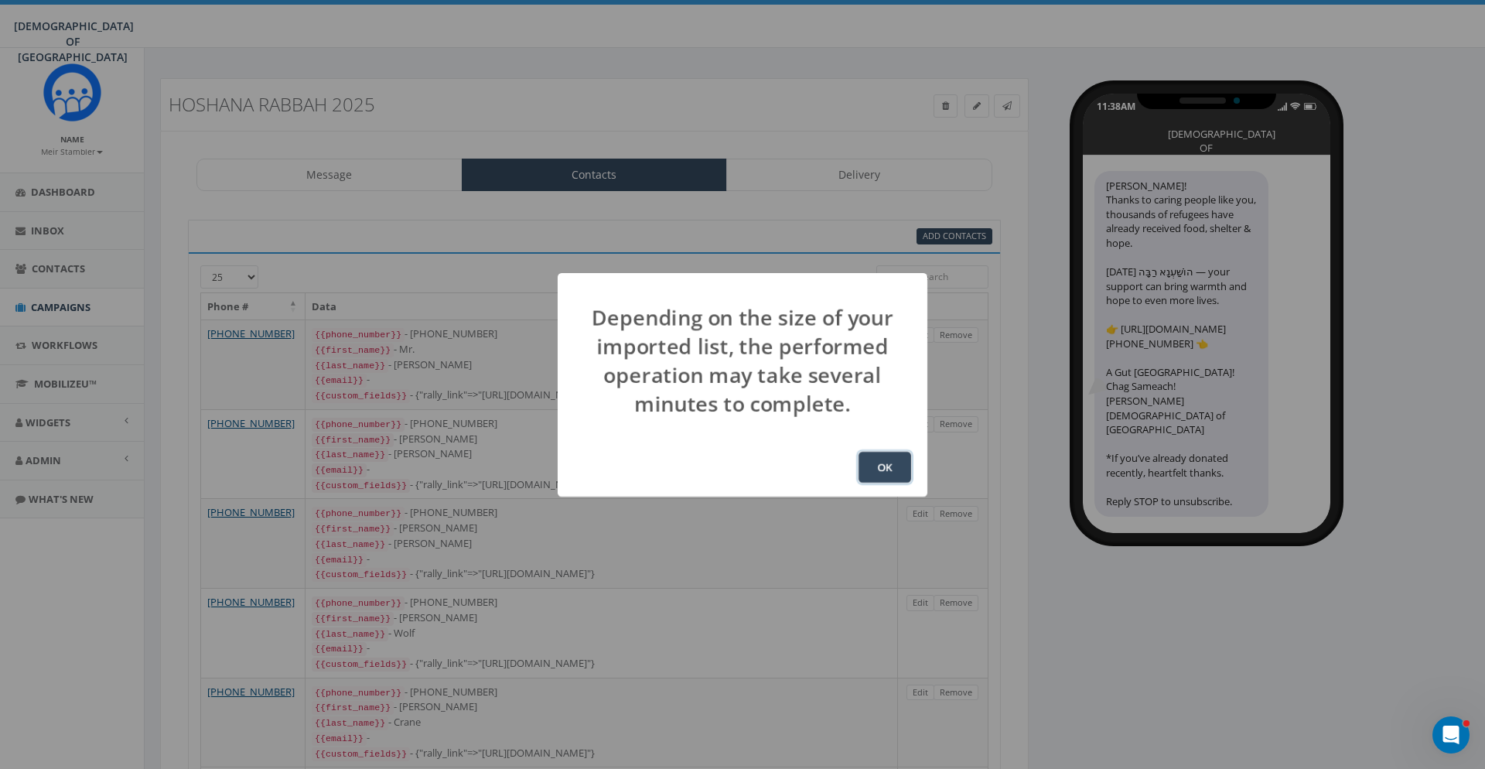
click at [889, 471] on button "OK" at bounding box center [884, 467] width 53 height 31
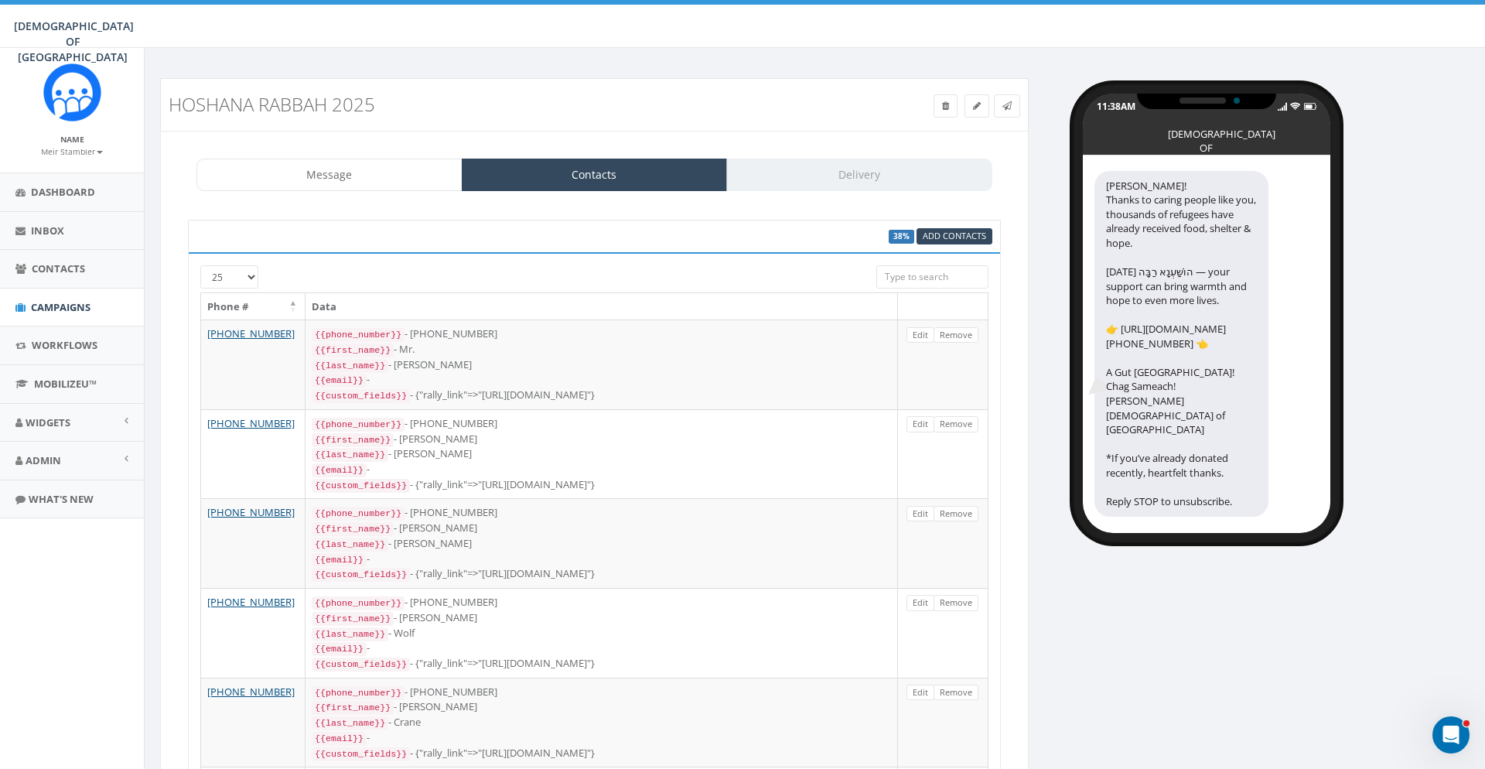
click at [1353, 411] on div "11:38AM CHABAD OF POLAND Hoshana Rabbah! Thanks to caring people like you, thou…" at bounding box center [1262, 305] width 445 height 455
click at [517, 242] on div "95% Add Contacts" at bounding box center [731, 236] width 546 height 16
click at [70, 272] on span "Contacts" at bounding box center [58, 268] width 53 height 14
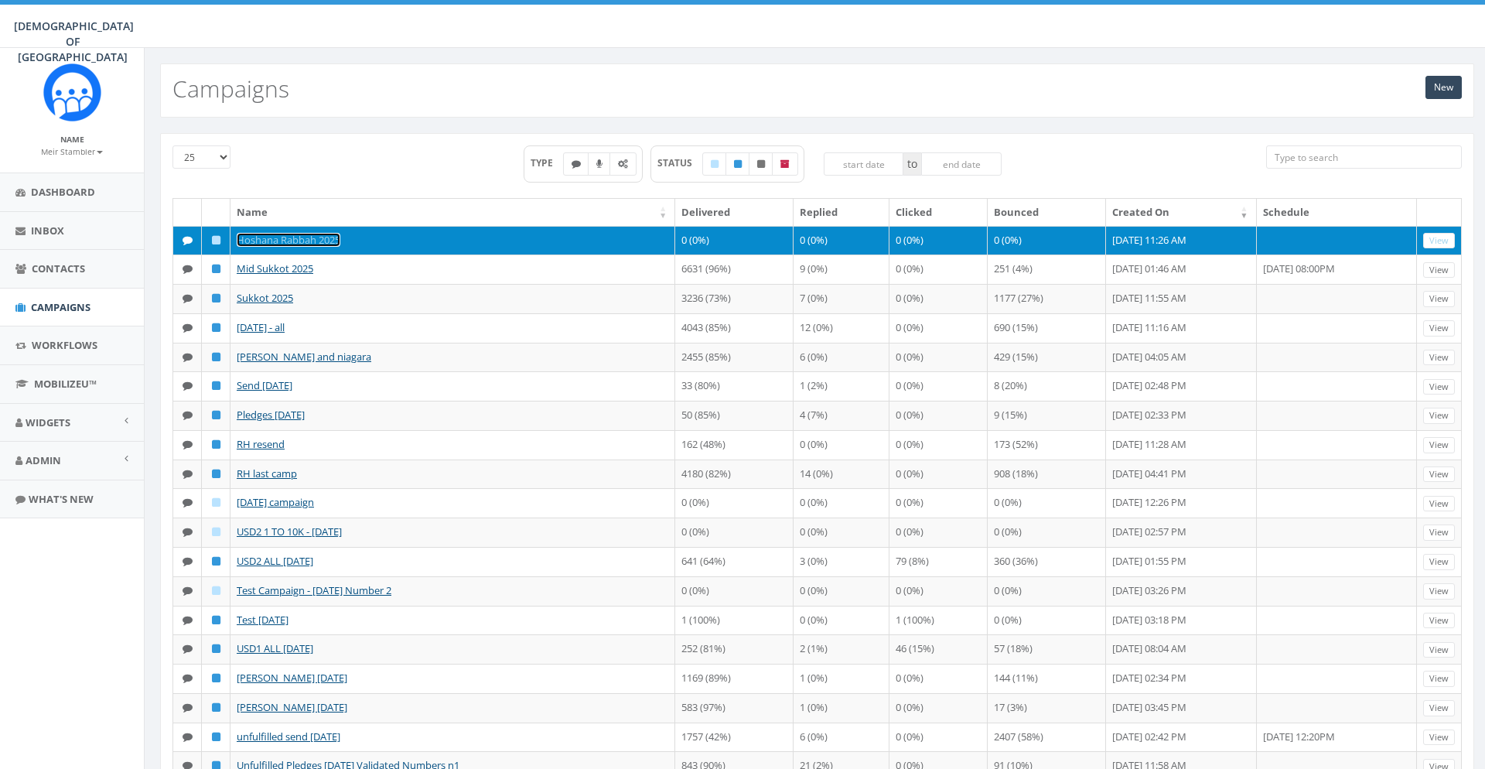
click at [316, 240] on link "Hoshana Rabbah 2025" at bounding box center [289, 240] width 104 height 14
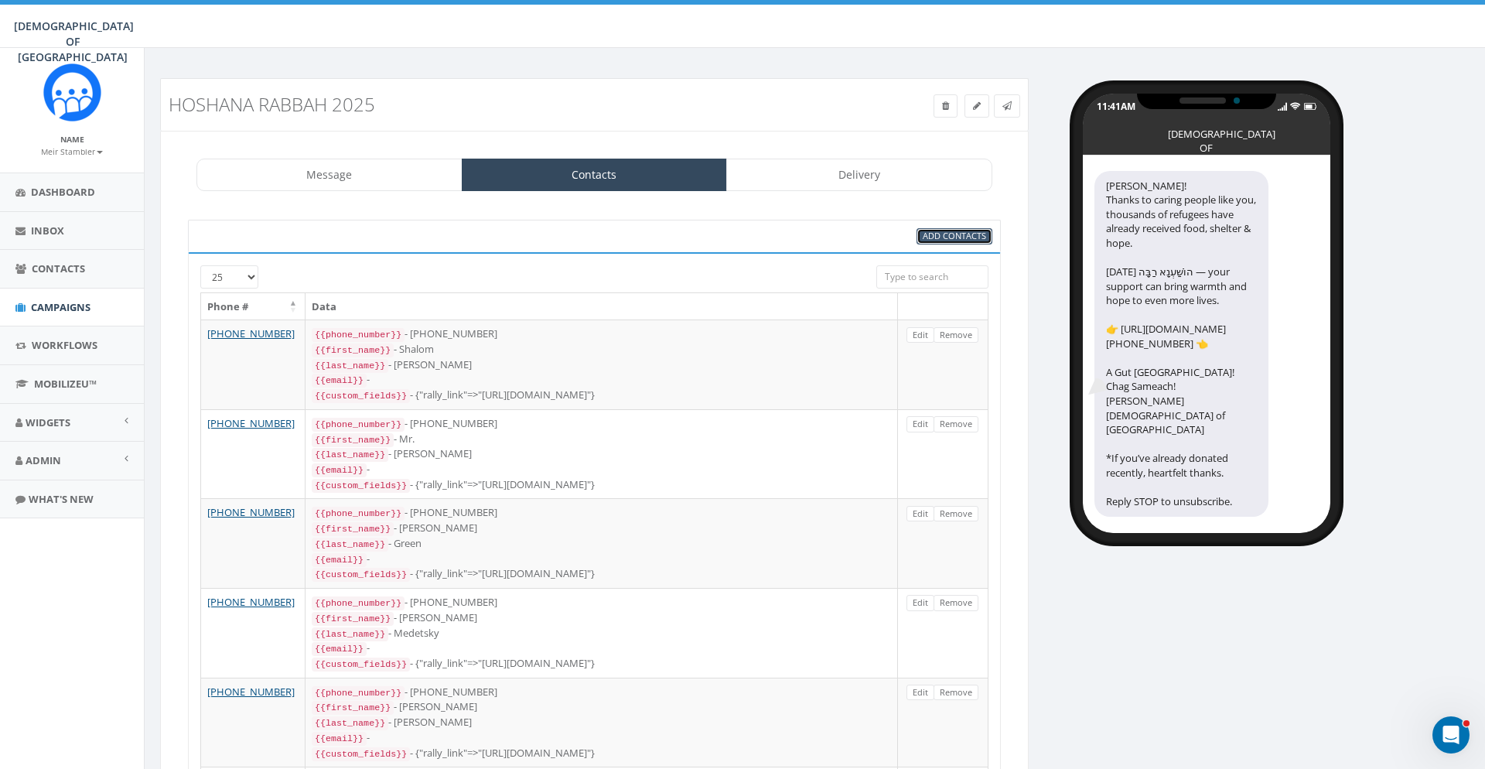
click at [938, 232] on span "Add Contacts" at bounding box center [954, 236] width 63 height 12
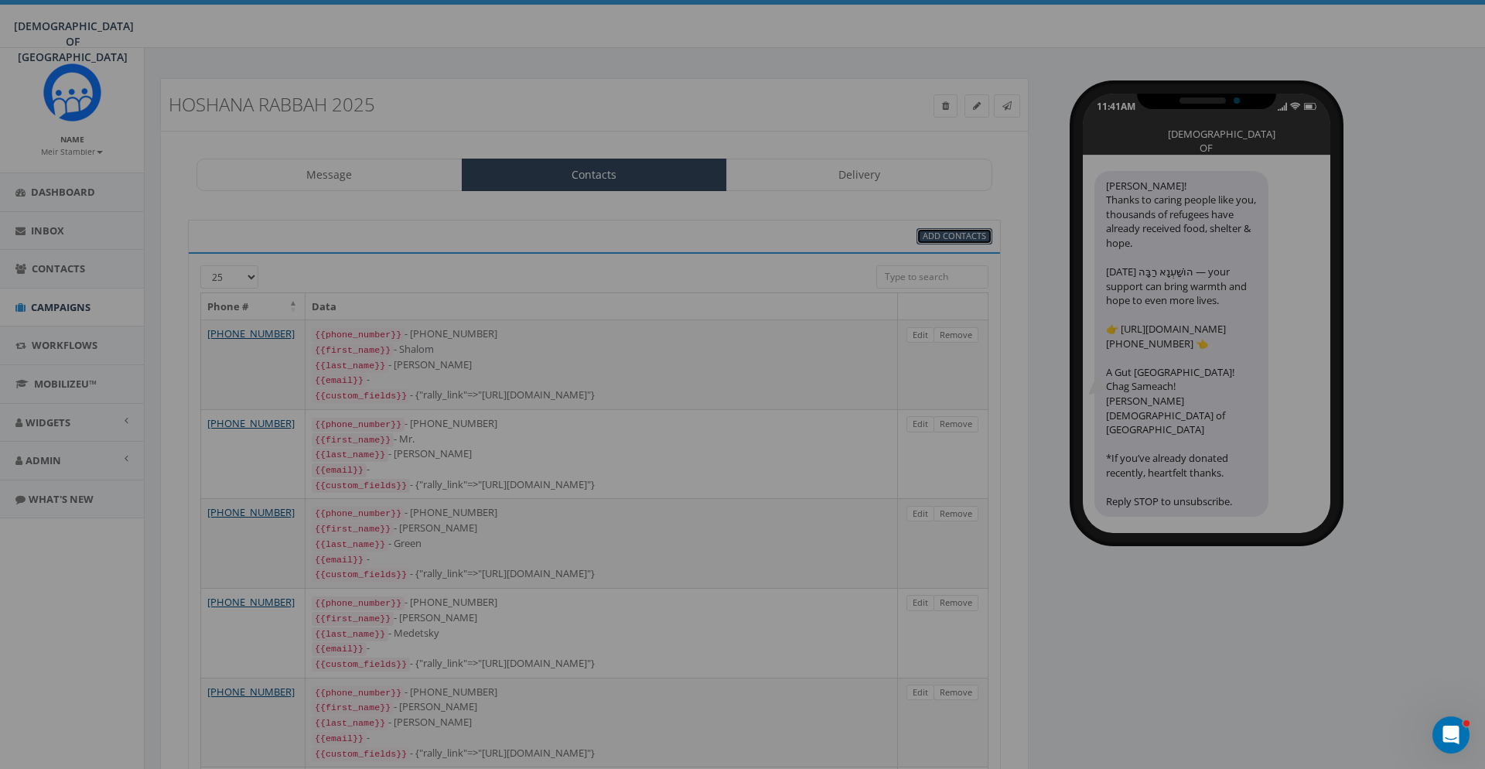
select select
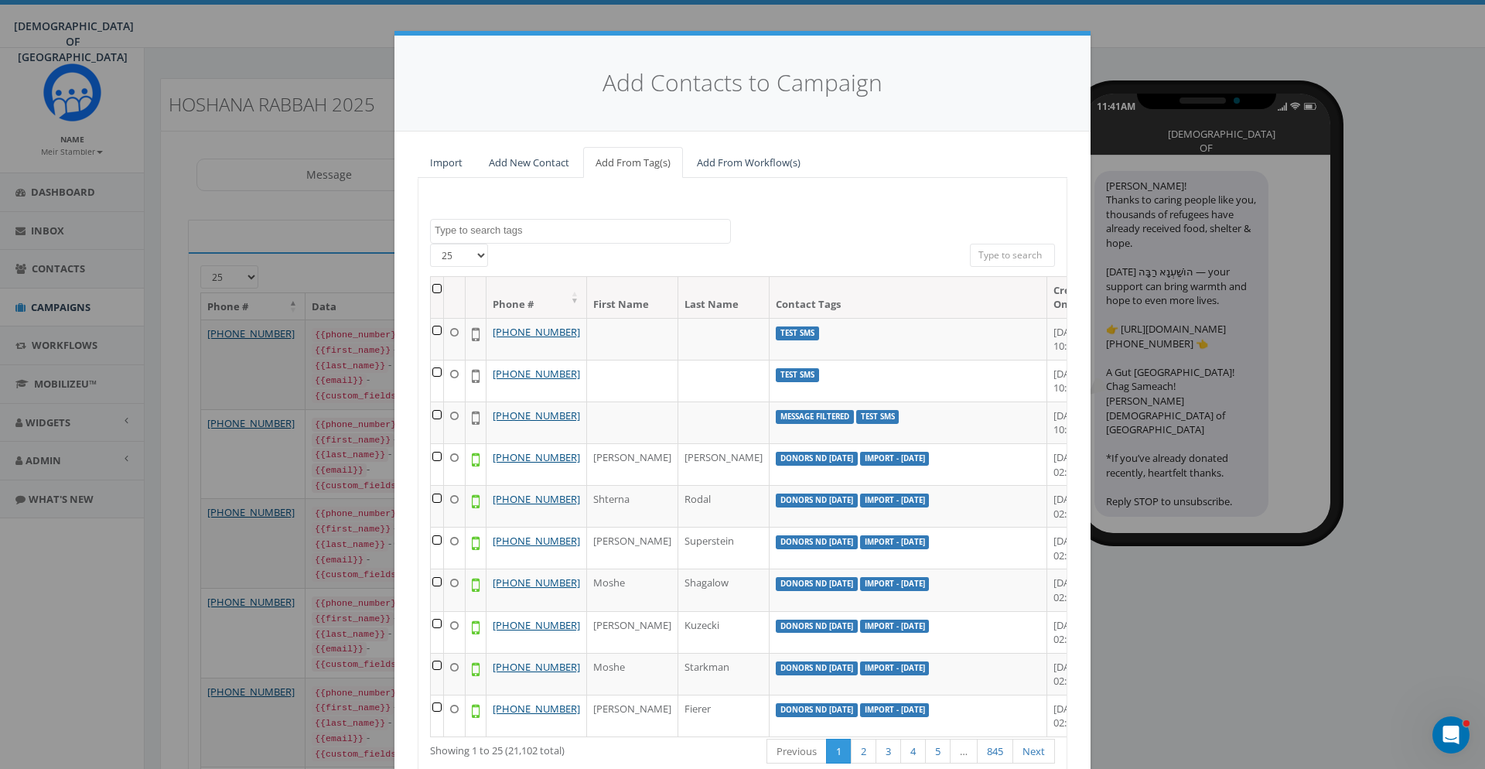
click at [500, 230] on textarea "Search" at bounding box center [582, 230] width 295 height 14
type textarea "berd"
select select "berdich nevd Sep 2025"
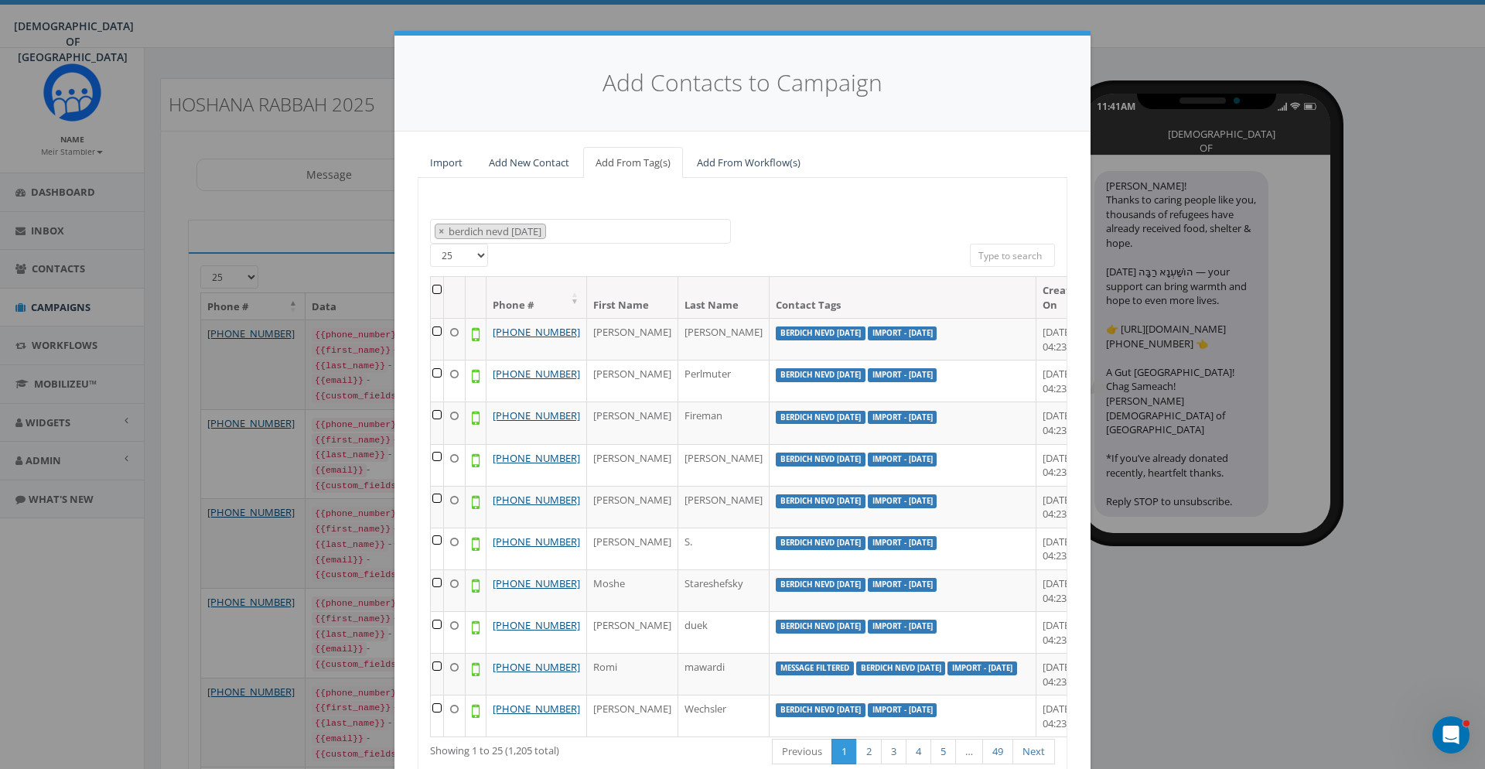
click at [438, 287] on th at bounding box center [437, 297] width 13 height 41
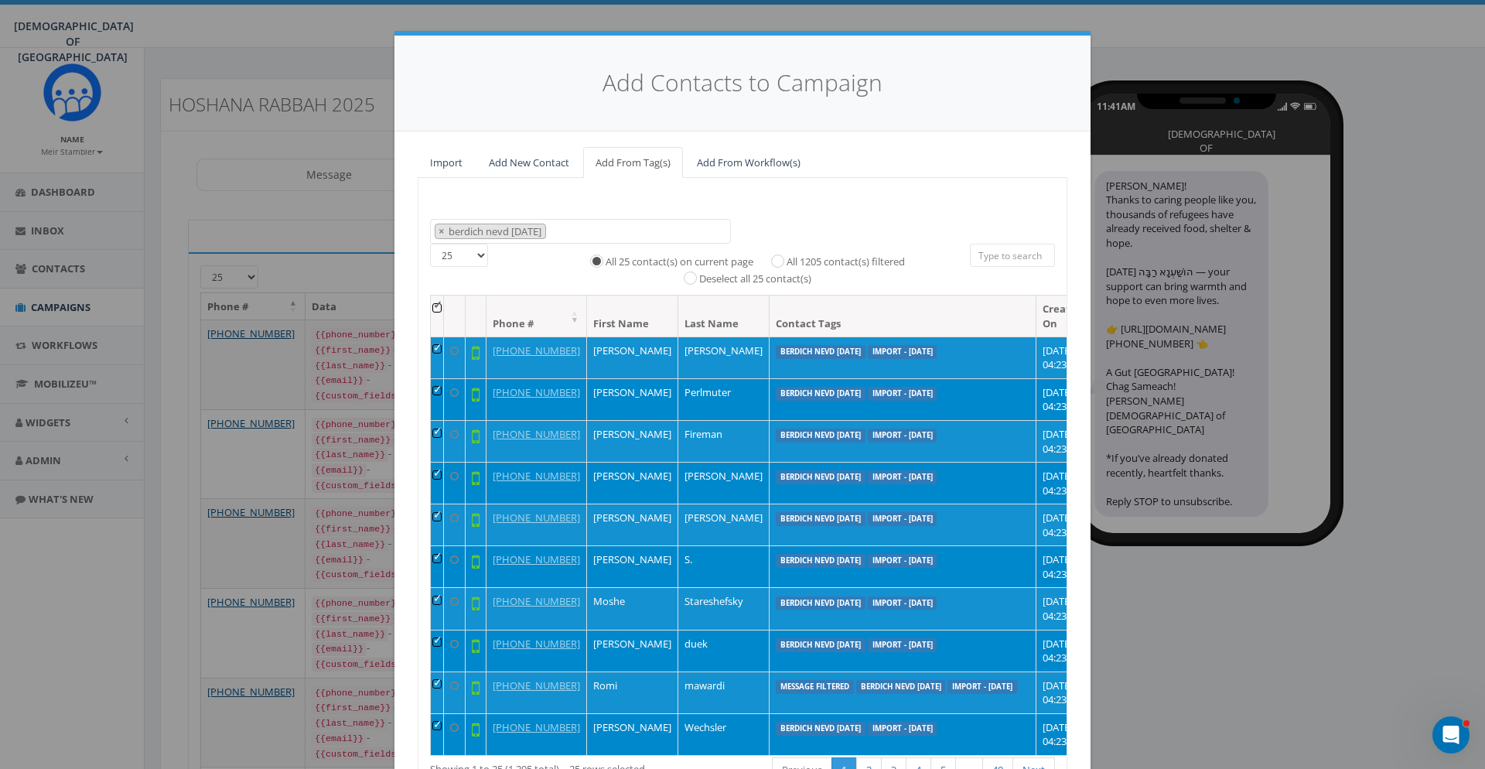
click at [849, 262] on label "All 1205 contact(s) filtered" at bounding box center [845, 261] width 118 height 15
click at [786, 262] on input "All 1205 contact(s) filtered" at bounding box center [781, 259] width 10 height 10
radio input "true"
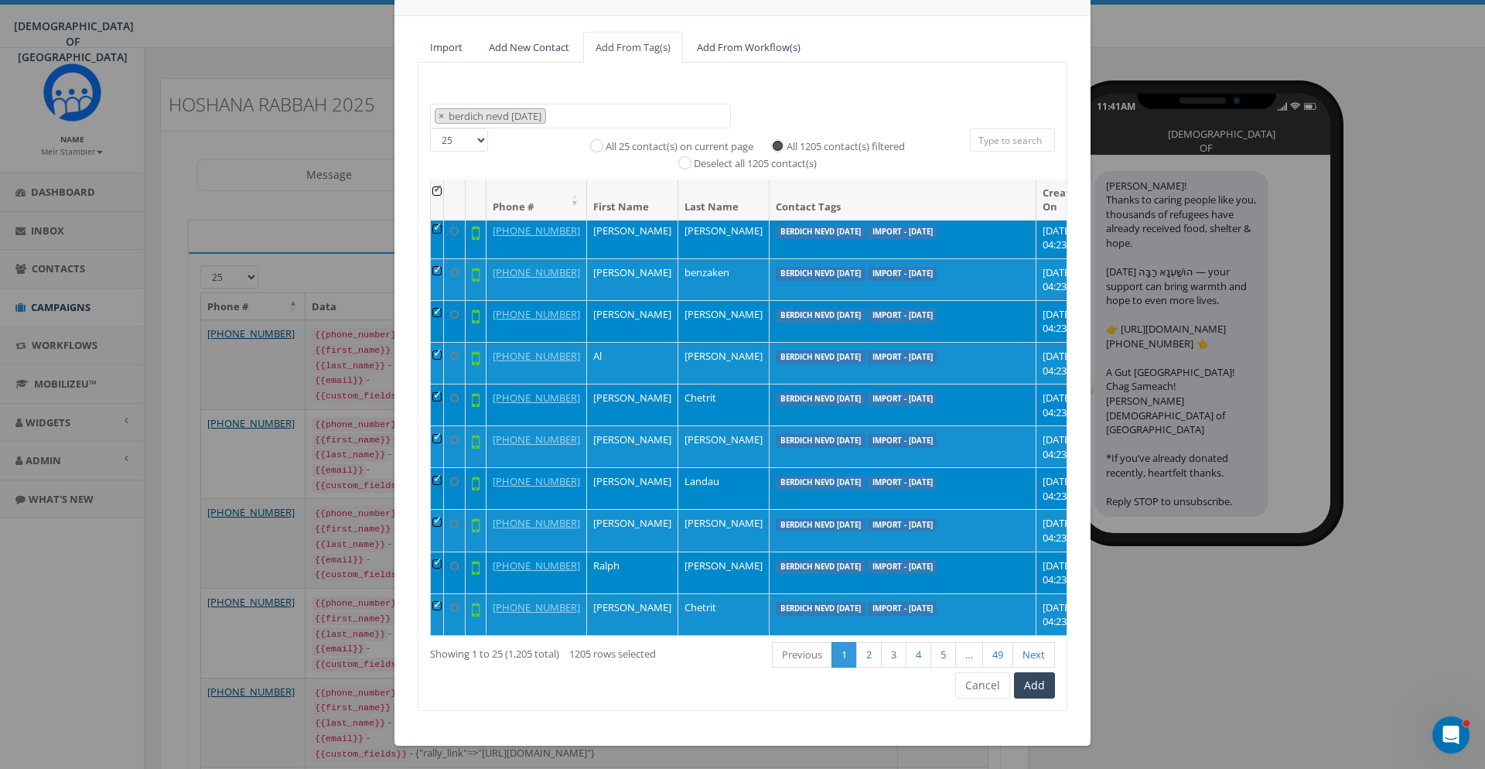
scroll to position [394, 0]
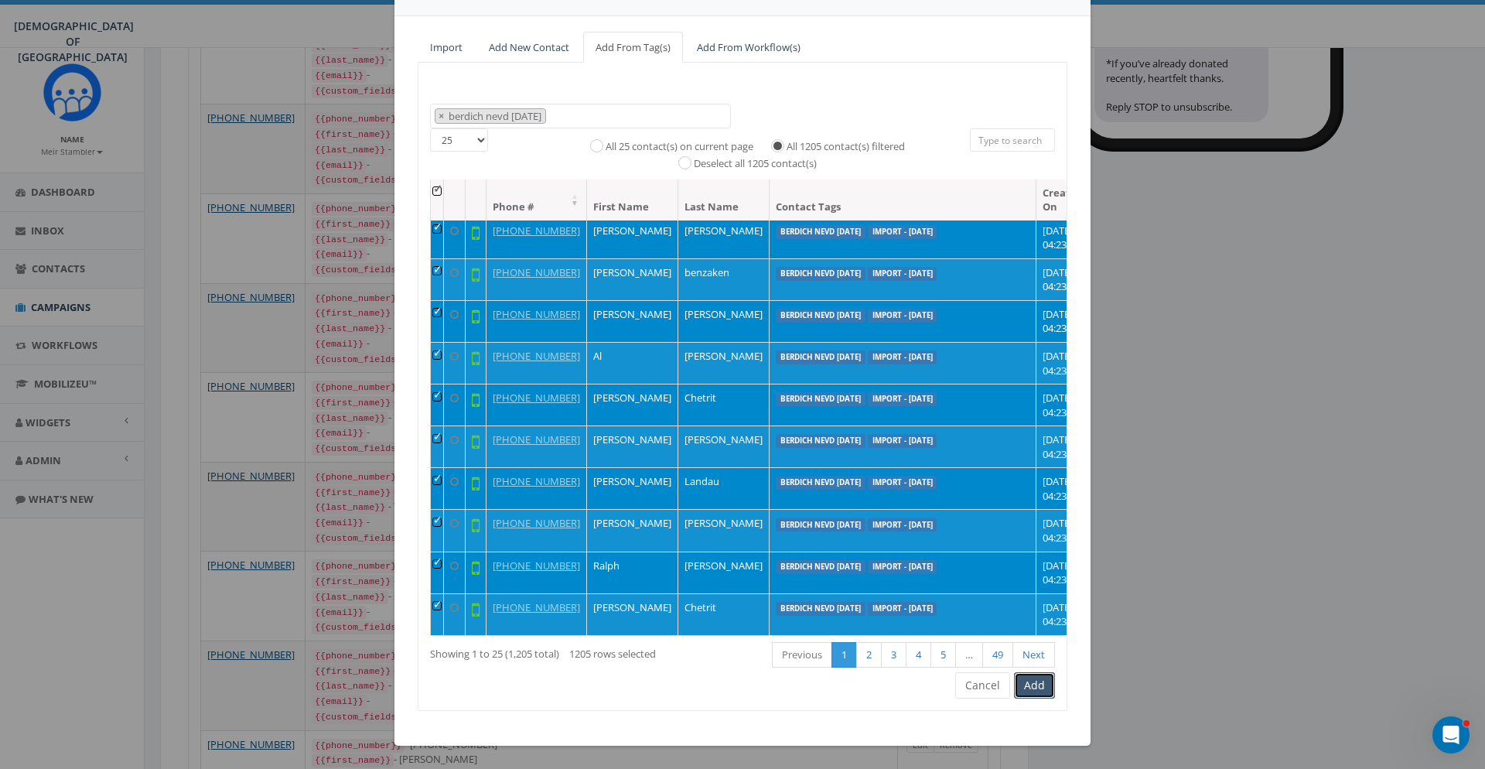
click at [1044, 687] on button "Add" at bounding box center [1034, 685] width 41 height 26
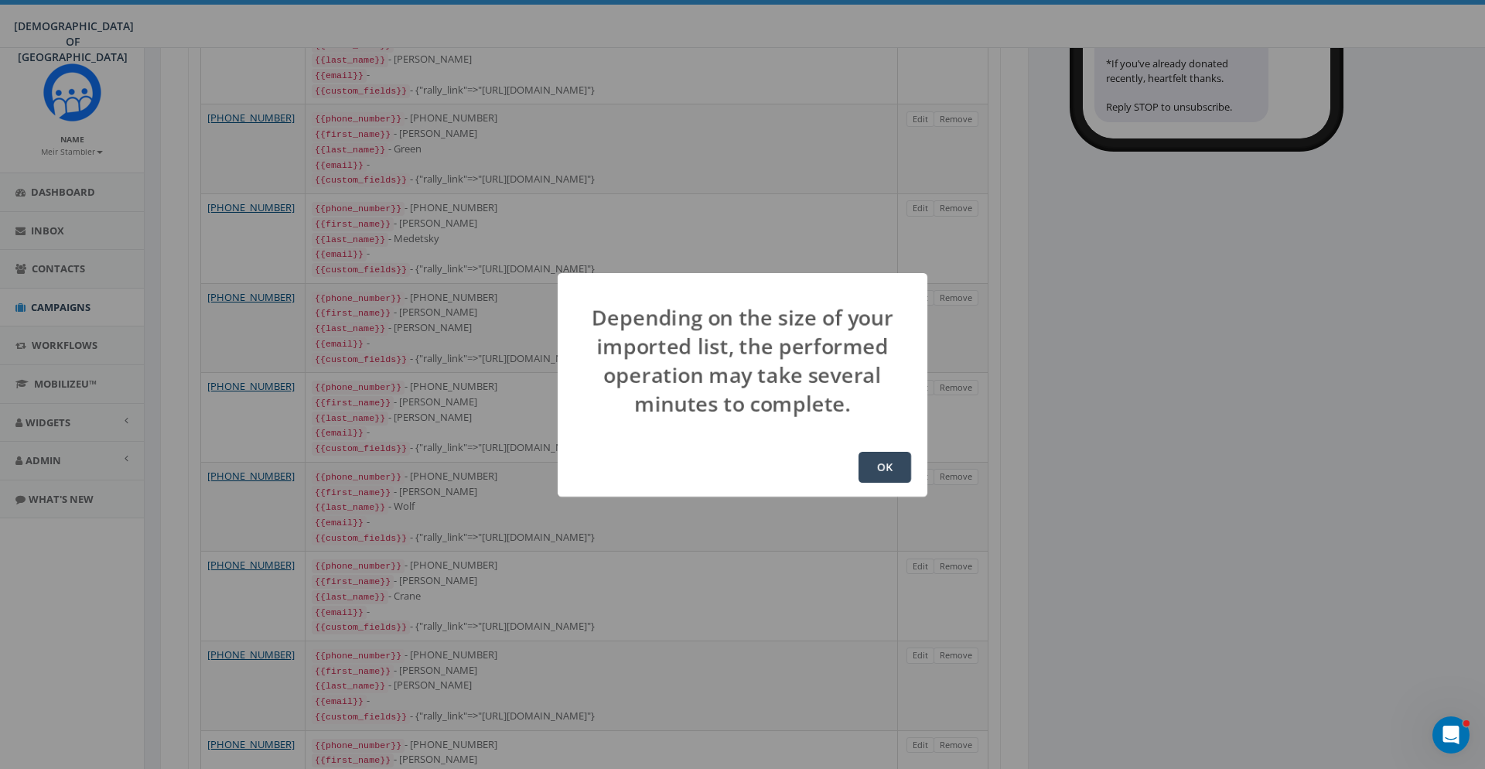
scroll to position [0, 0]
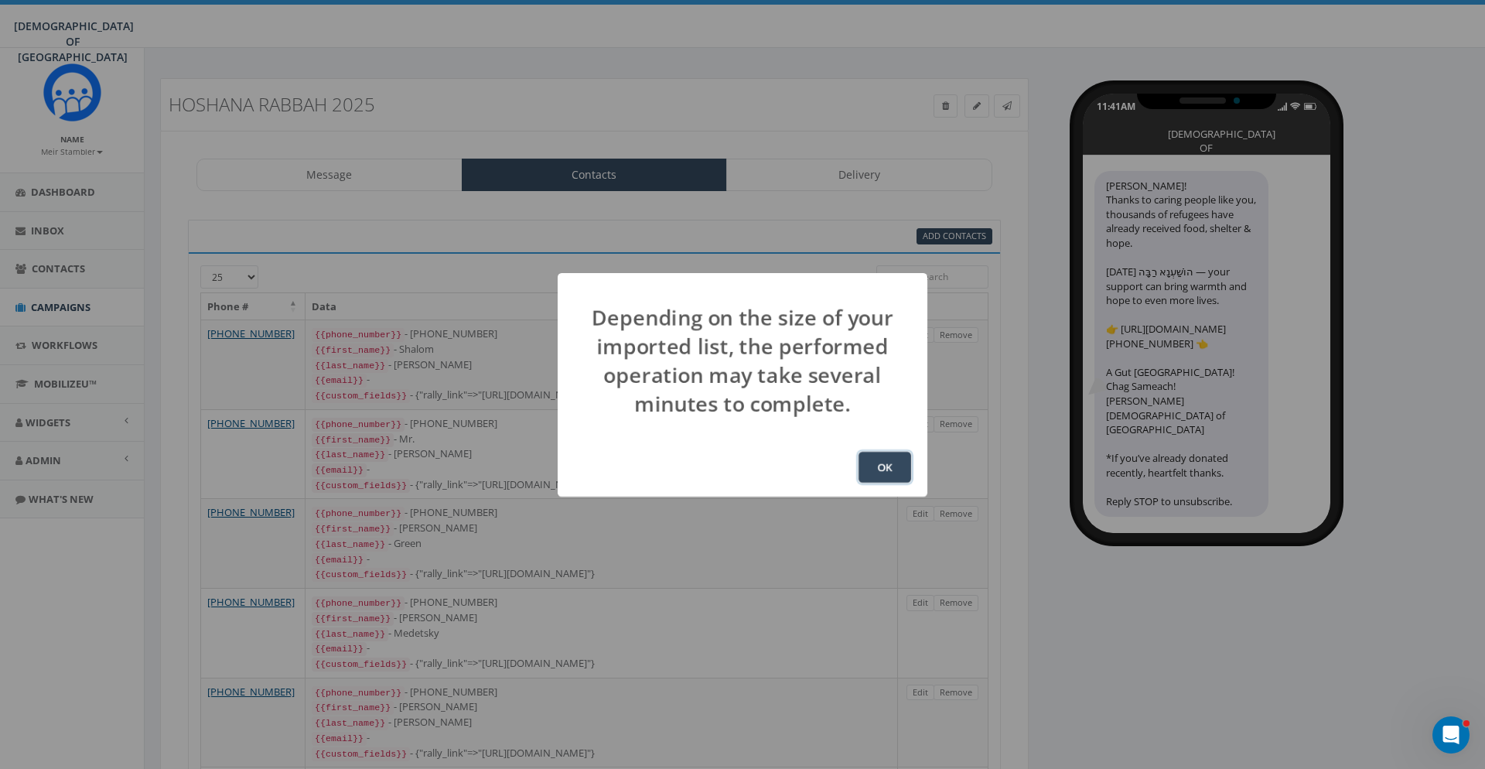
click at [887, 464] on button "OK" at bounding box center [884, 467] width 53 height 31
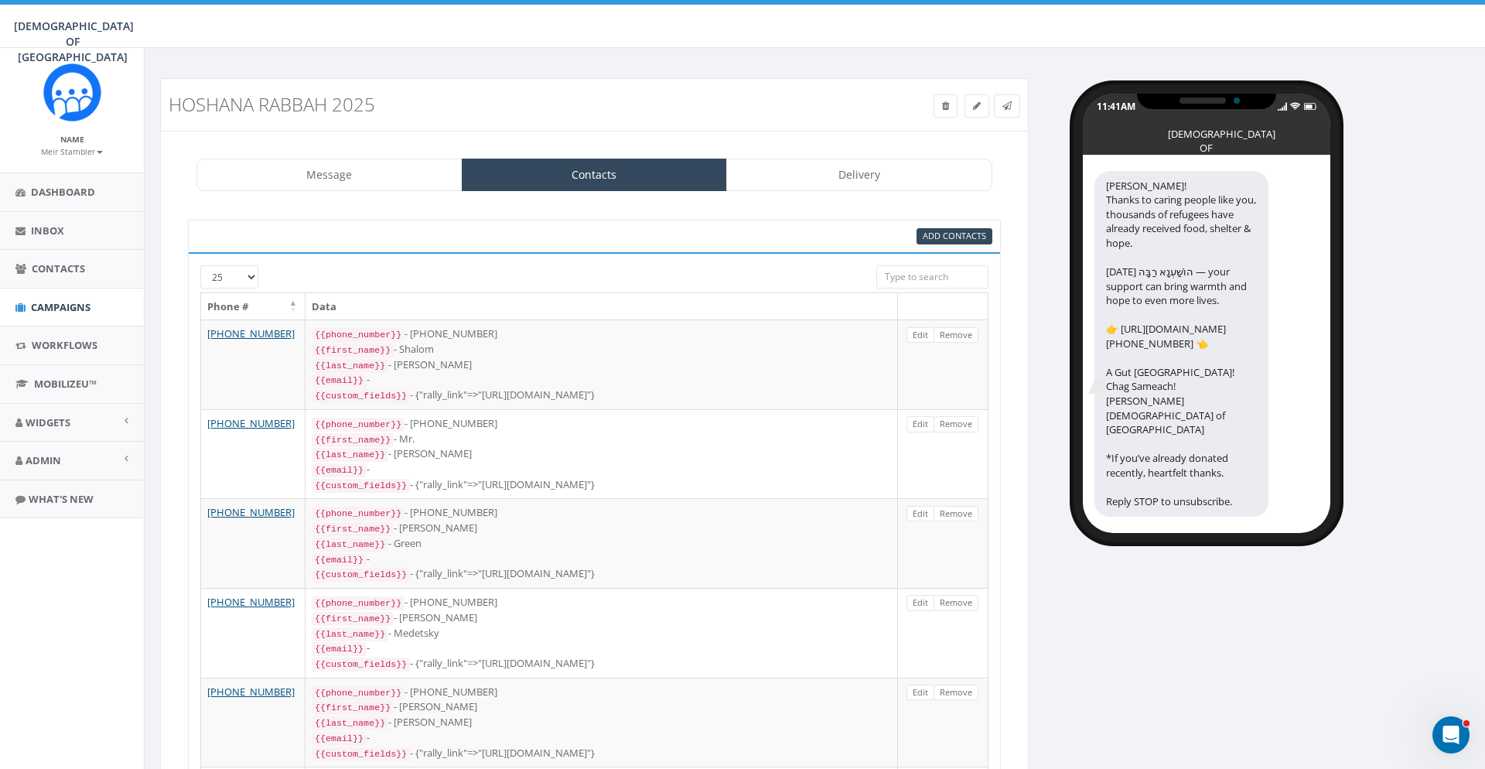
scroll to position [203, 0]
click at [1342, 285] on div "11:42AM CHABAD OF POLAND [PERSON_NAME]! Thanks to caring people like you, thous…" at bounding box center [1262, 305] width 445 height 455
click at [39, 273] on span "Contacts" at bounding box center [58, 268] width 53 height 14
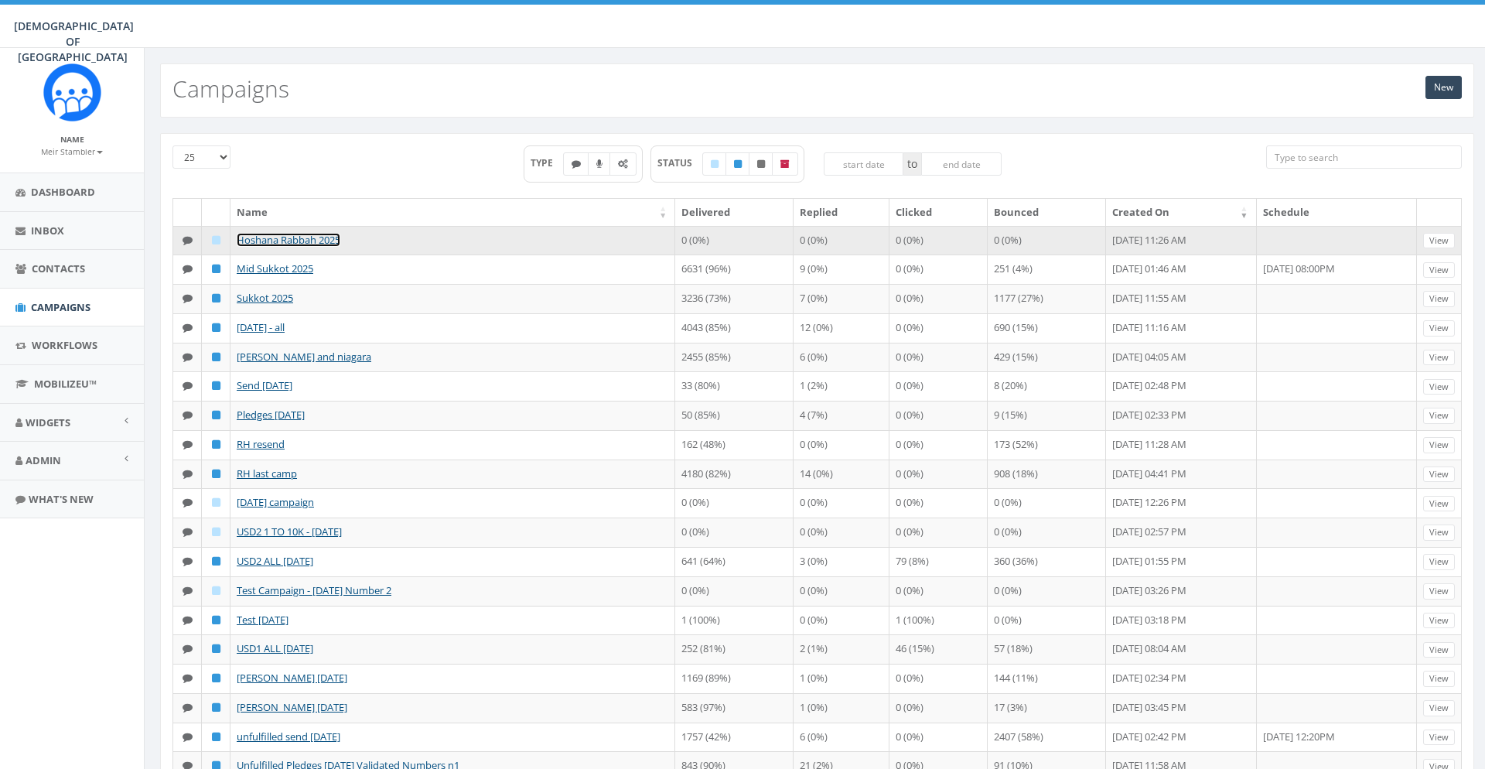
click at [273, 237] on link "Hoshana Rabbah 2025" at bounding box center [289, 240] width 104 height 14
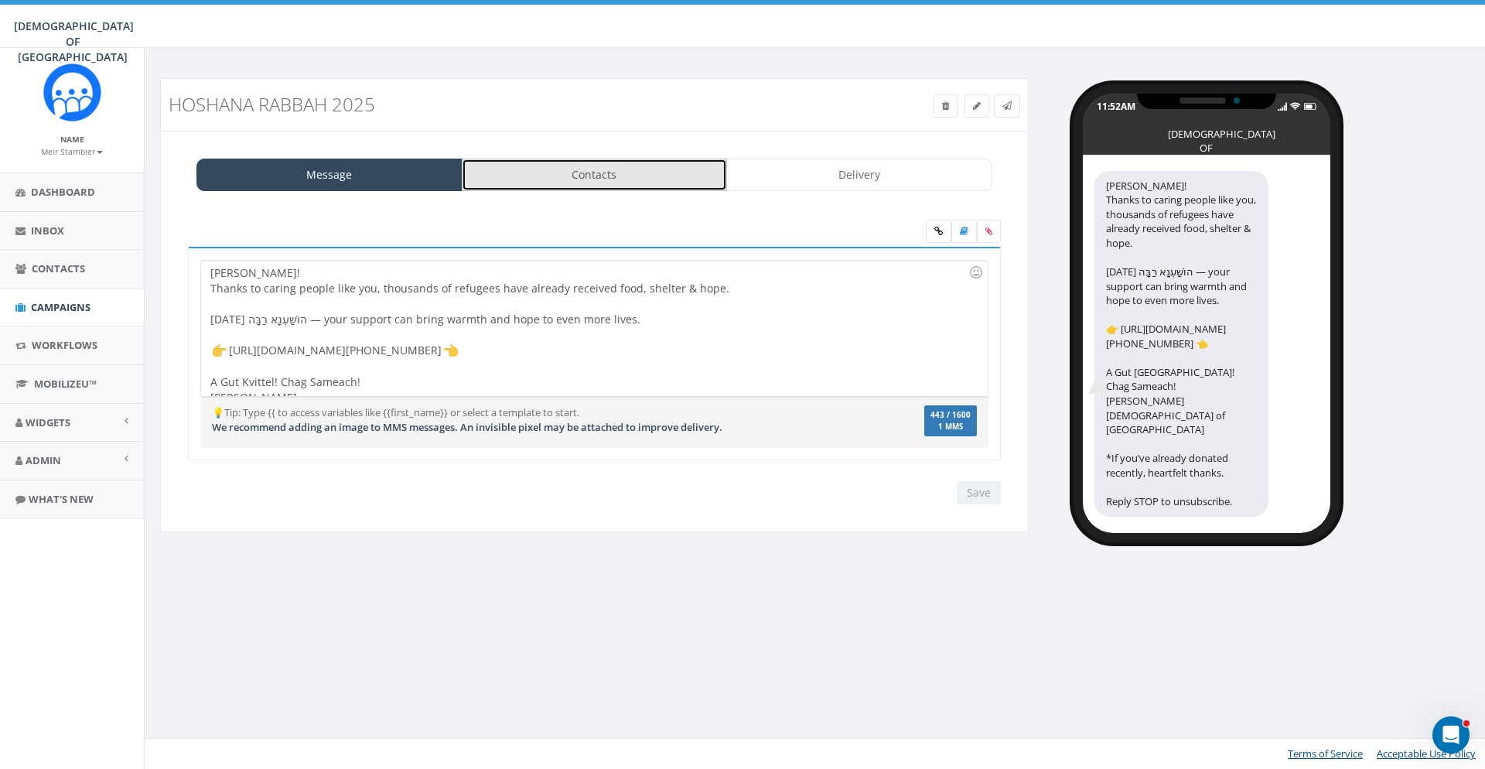
click at [616, 186] on link "Contacts" at bounding box center [595, 175] width 266 height 32
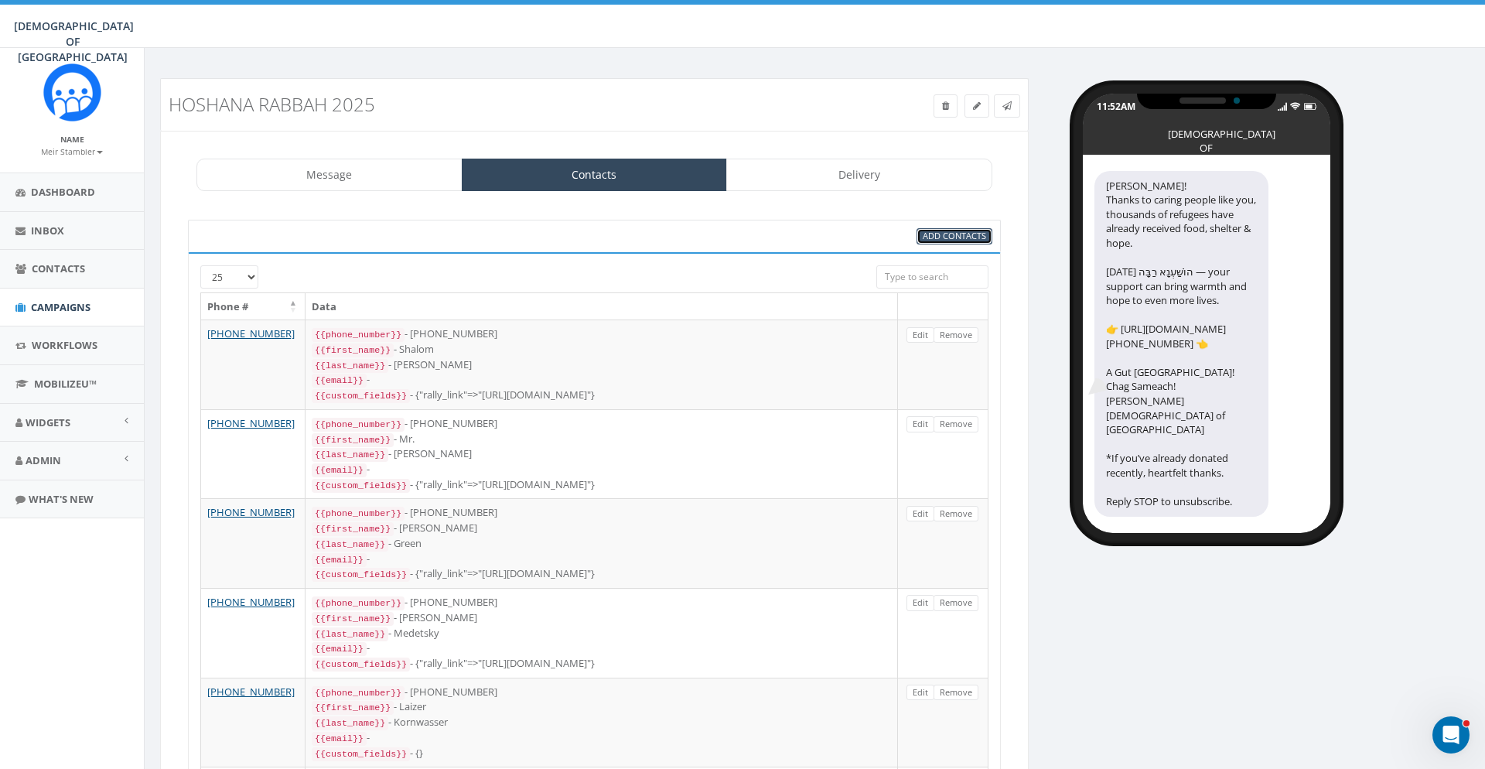
click at [943, 244] on link "Add Contacts" at bounding box center [954, 236] width 76 height 16
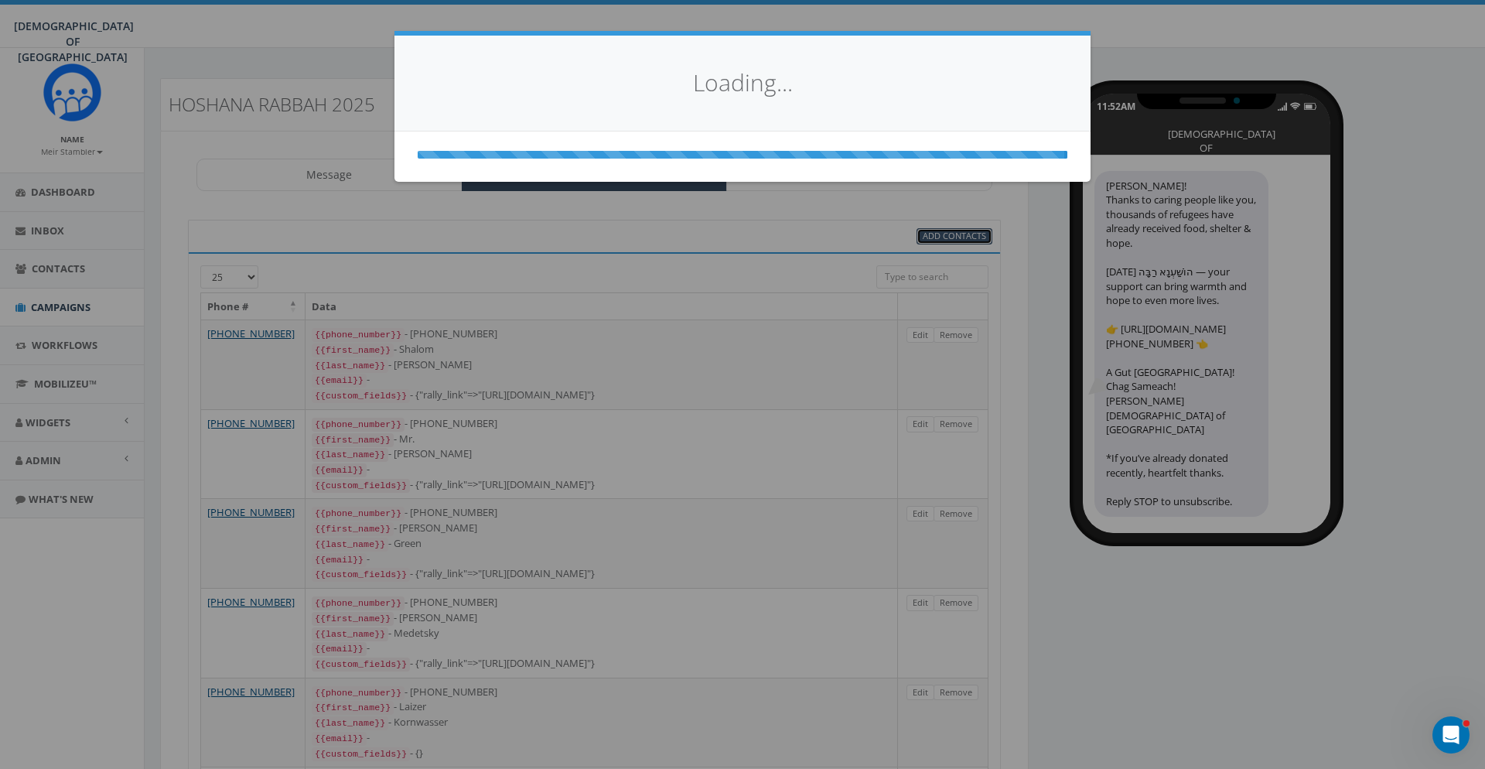
select select
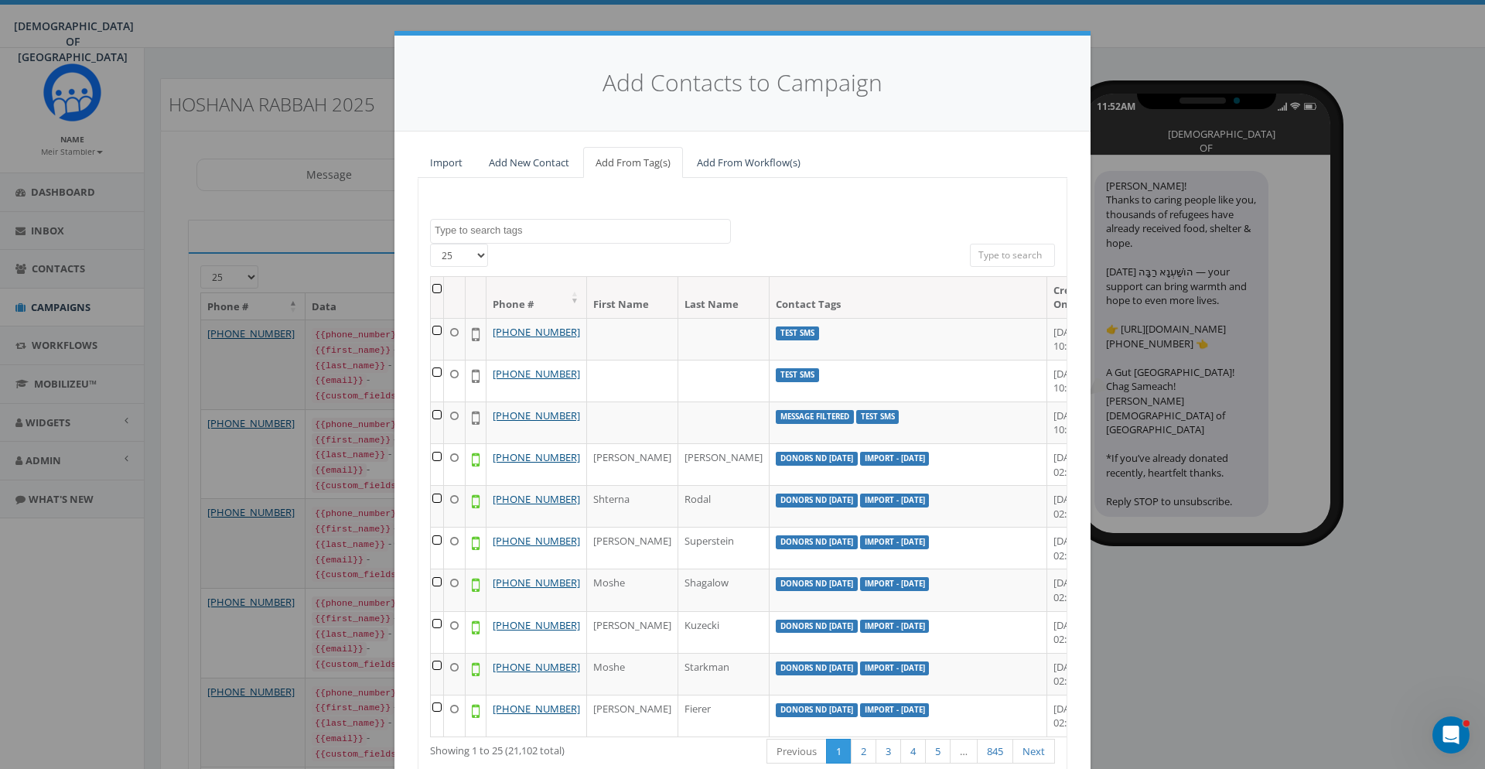
click at [551, 234] on textarea "Search" at bounding box center [582, 230] width 295 height 14
type textarea "niaga"
select select "niagara nevd Sep 2025"
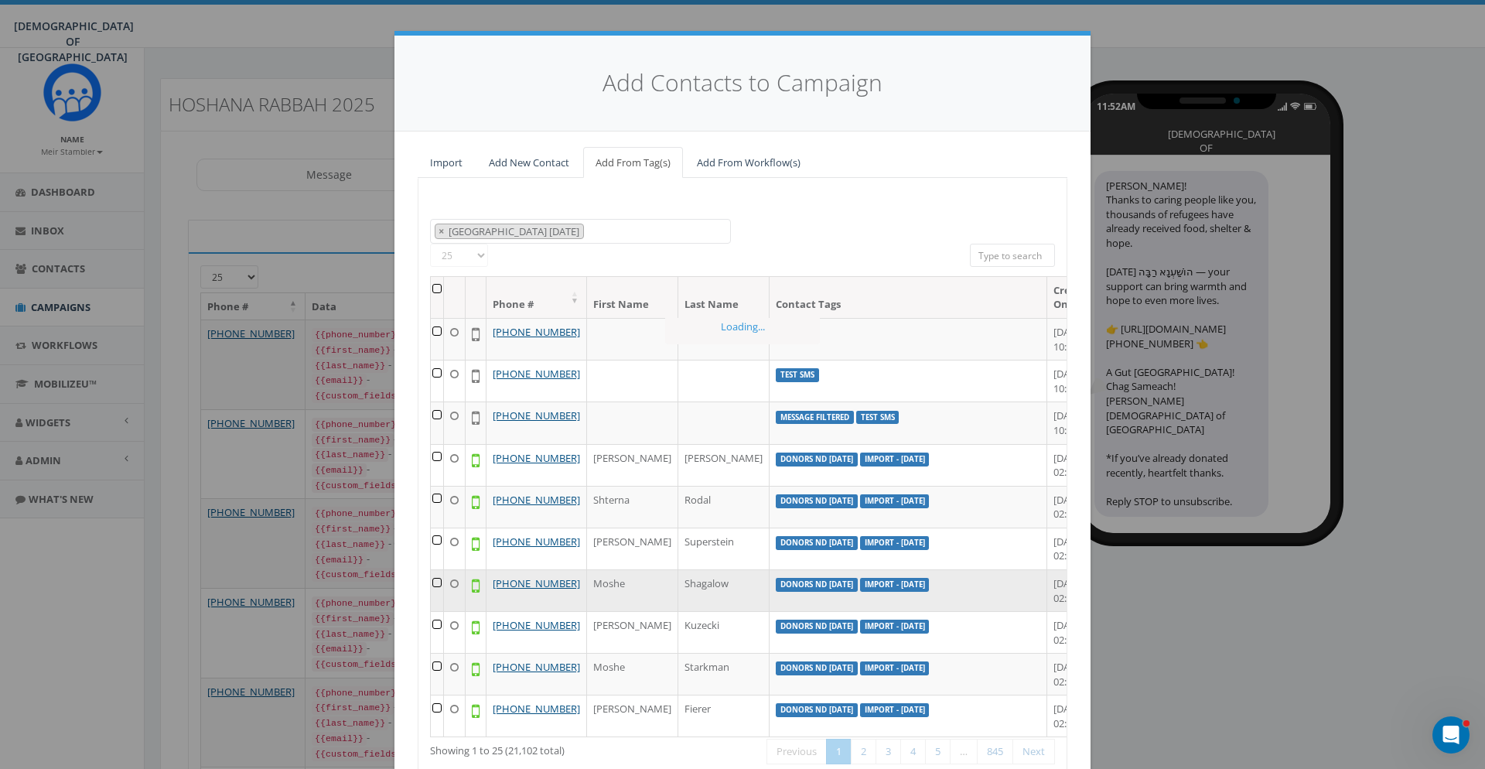
scroll to position [633, 0]
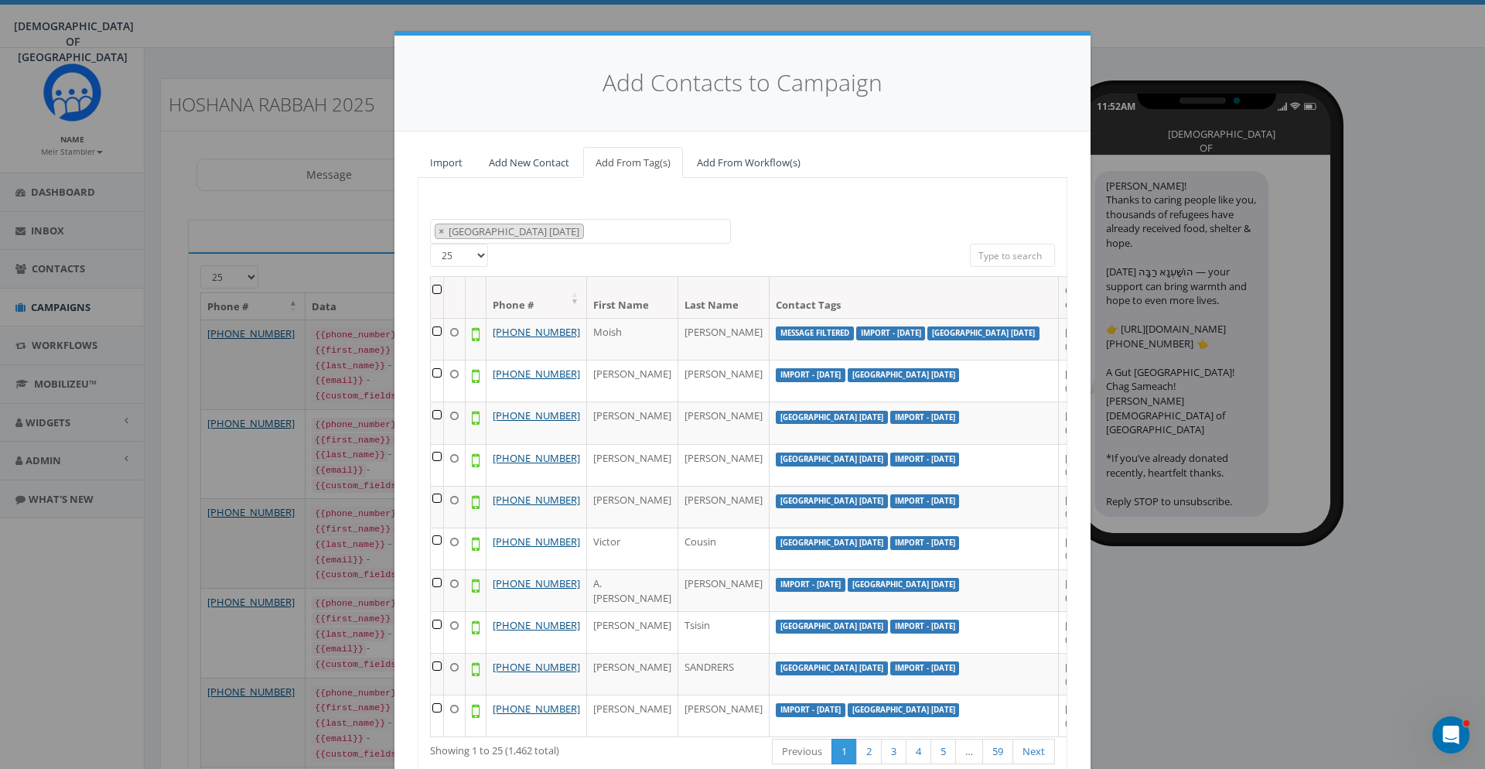
click at [441, 287] on th at bounding box center [437, 297] width 13 height 41
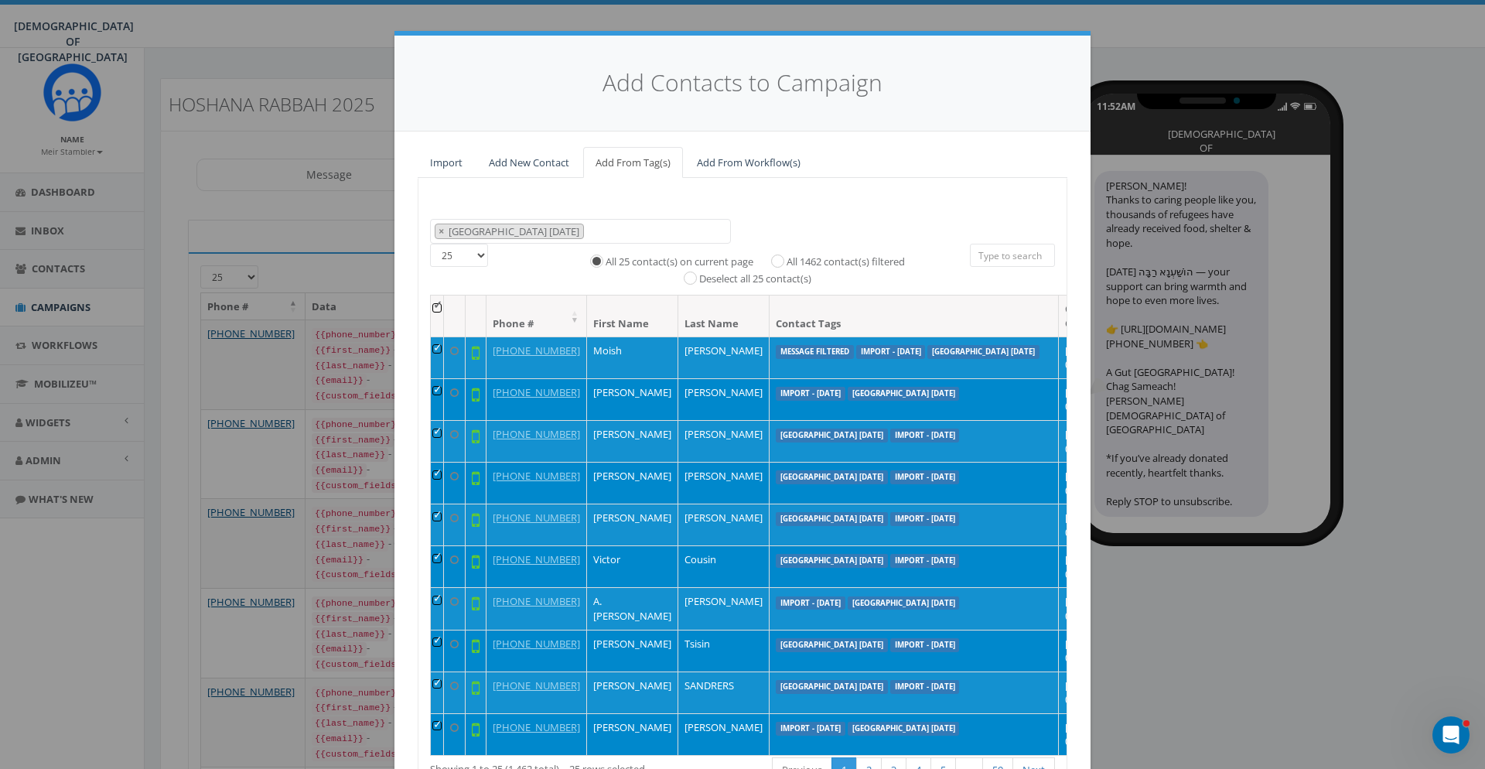
click at [835, 265] on label "All 1462 contact(s) filtered" at bounding box center [845, 261] width 118 height 15
click at [786, 264] on input "All 1462 contact(s) filtered" at bounding box center [781, 259] width 10 height 10
radio input "true"
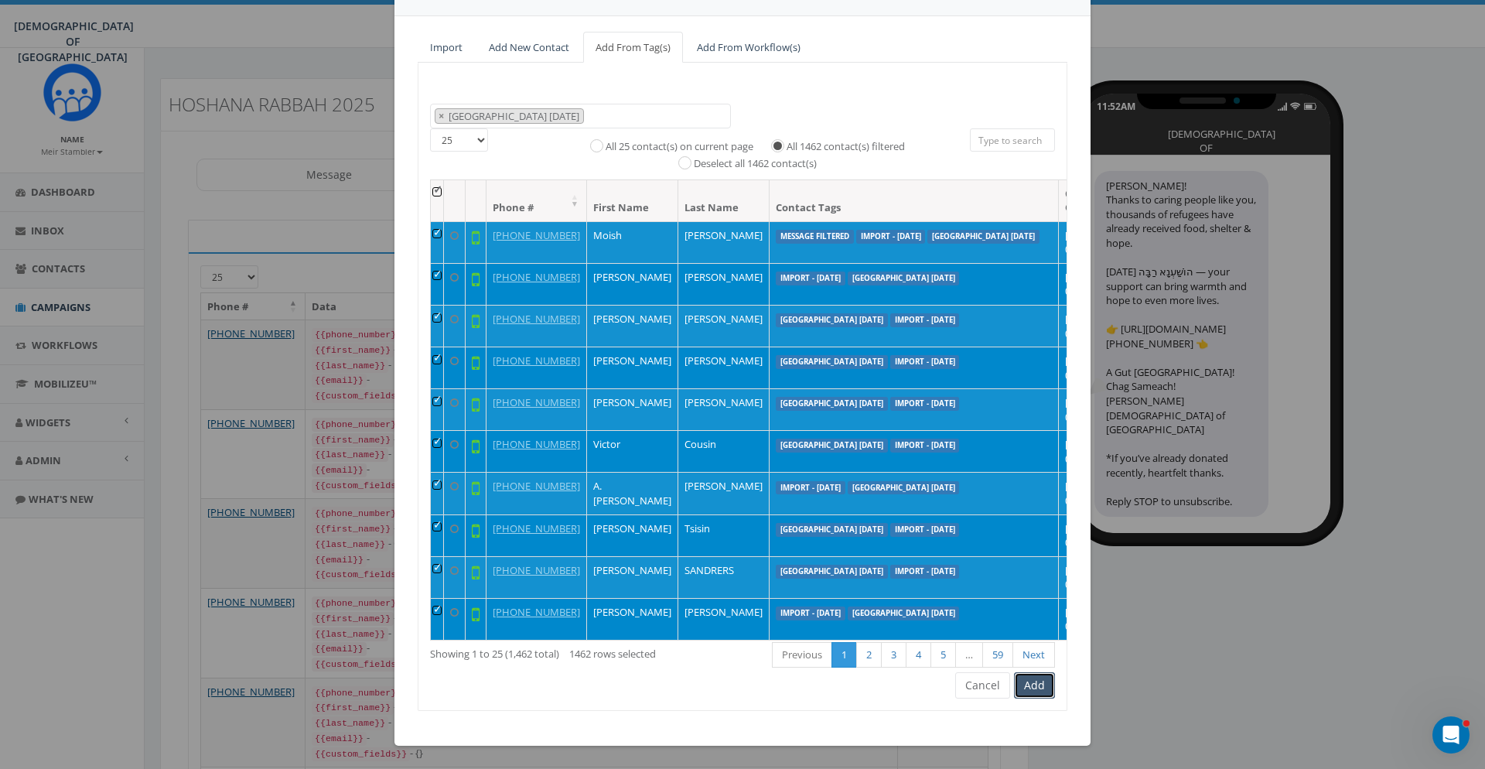
click at [1033, 690] on button "Add" at bounding box center [1034, 685] width 41 height 26
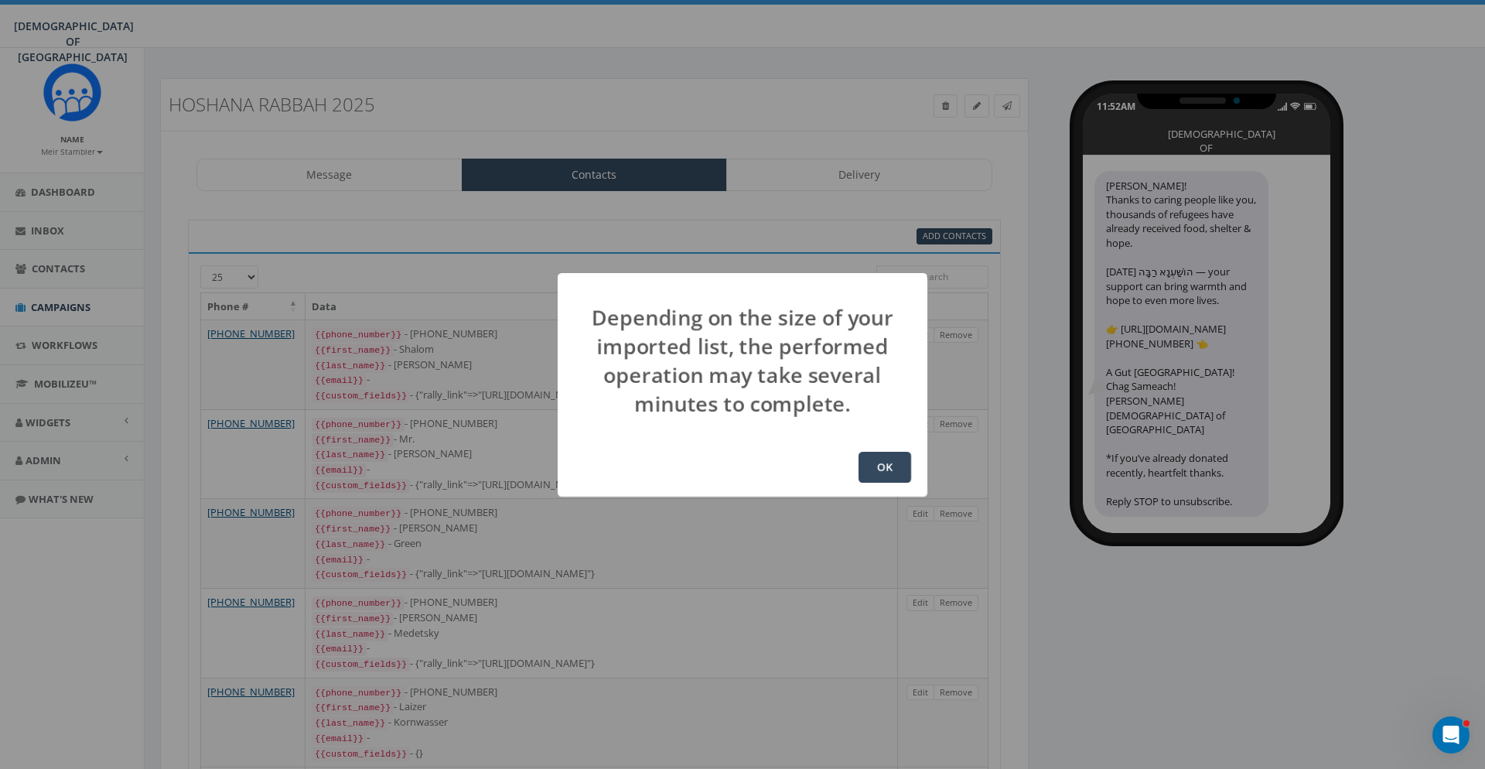
click at [894, 447] on div "OK" at bounding box center [743, 467] width 370 height 59
click at [885, 465] on button "OK" at bounding box center [884, 467] width 53 height 31
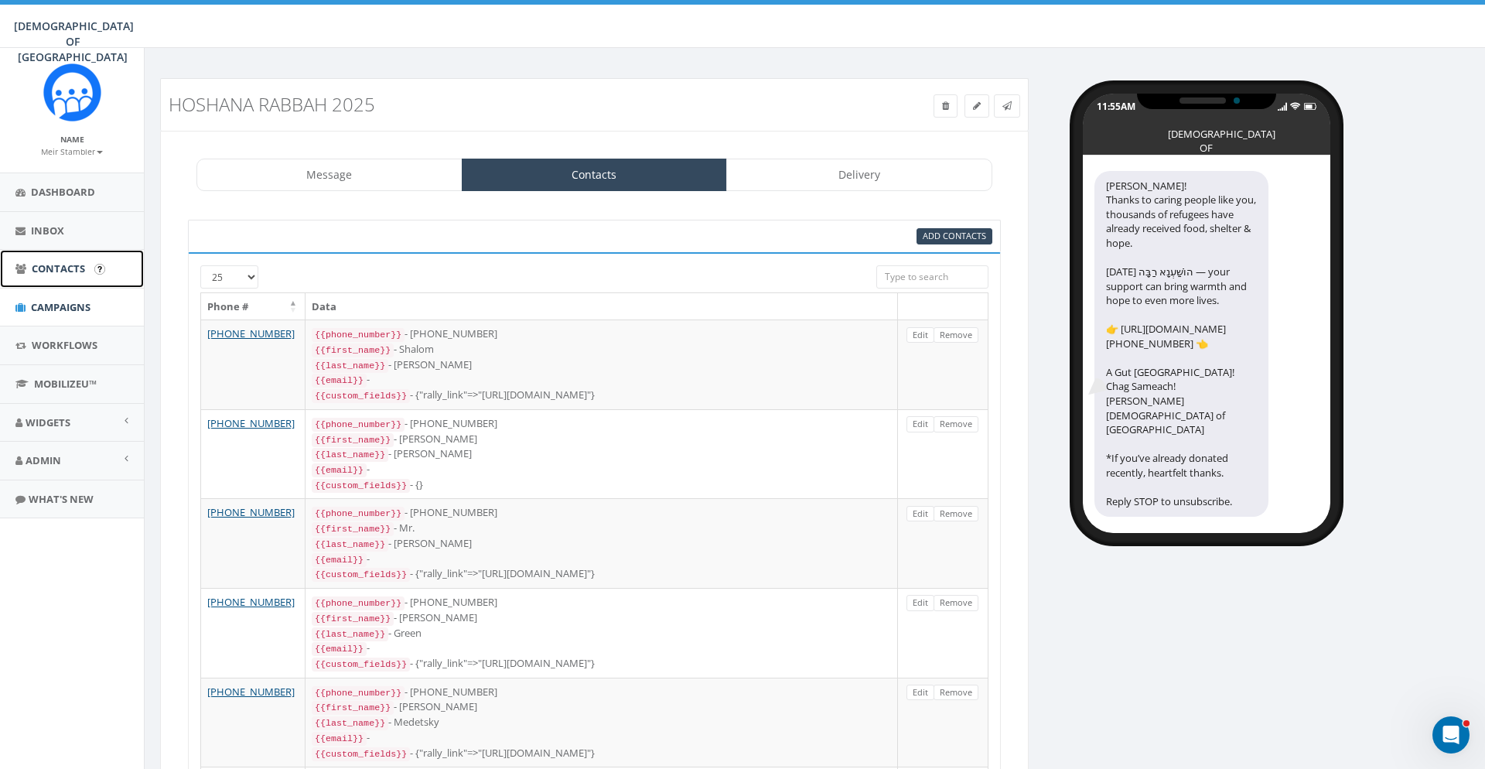
click at [64, 275] on span "Contacts" at bounding box center [58, 268] width 53 height 14
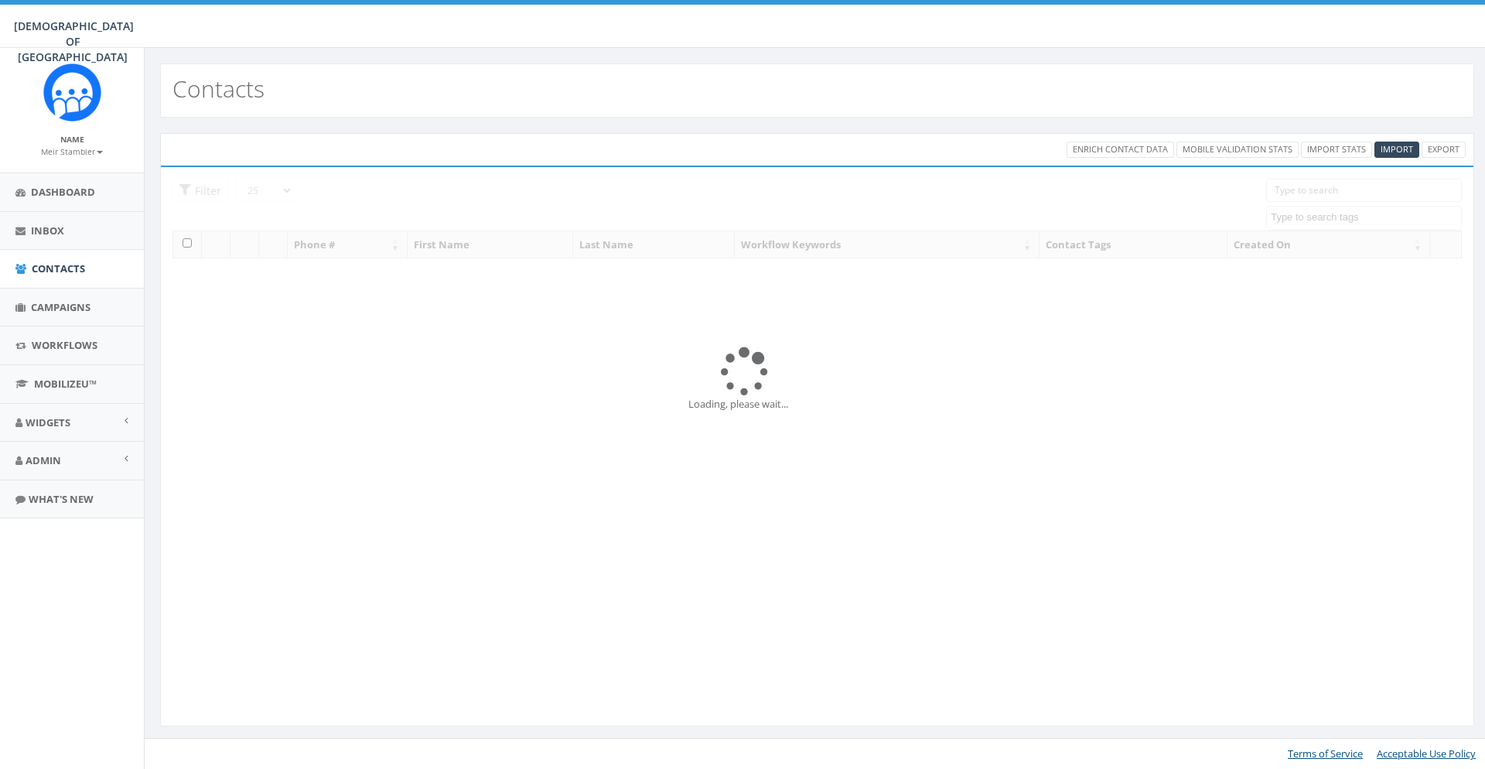
select select
click at [63, 303] on span "Campaigns" at bounding box center [61, 307] width 60 height 14
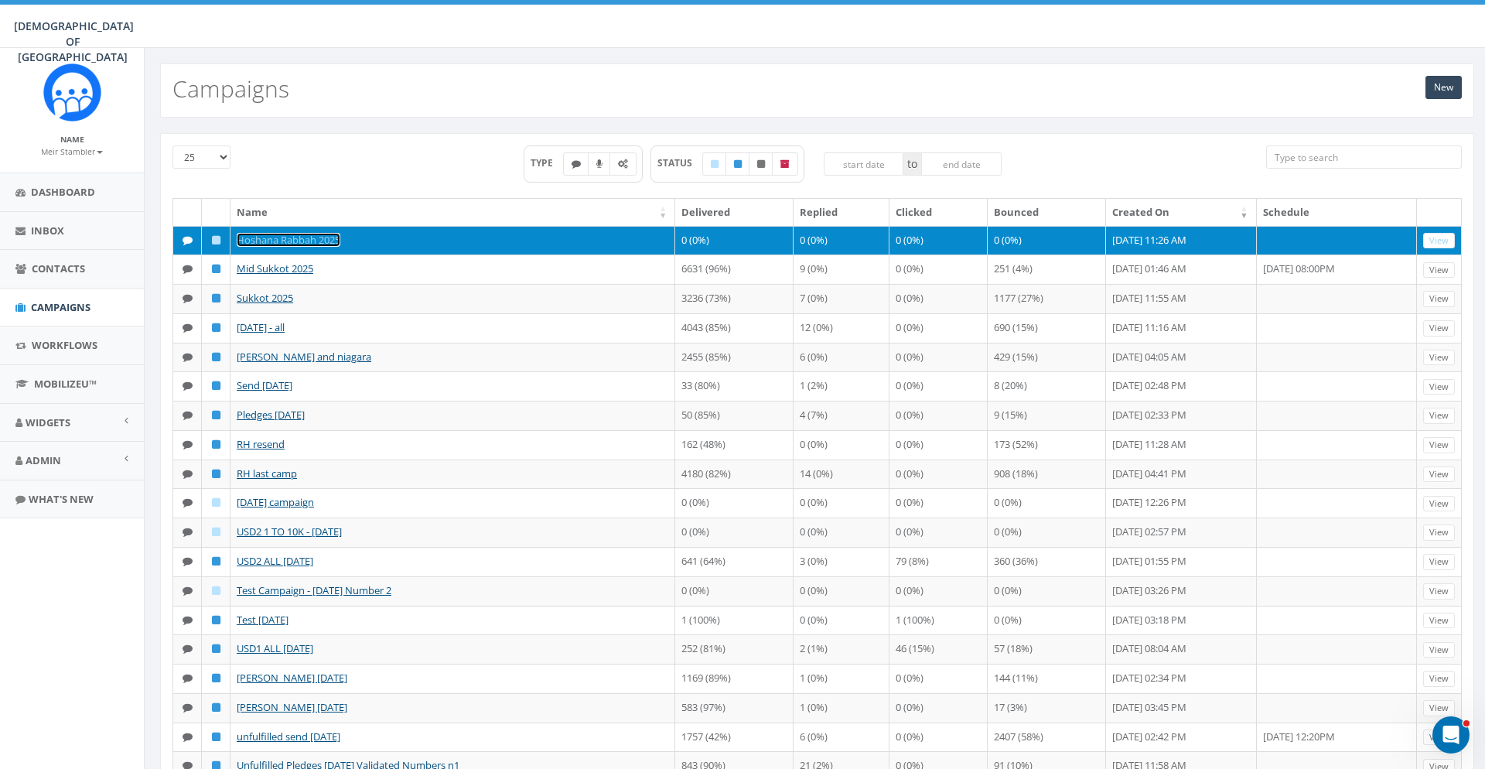
click at [319, 237] on link "Hoshana Rabbah 2025" at bounding box center [289, 240] width 104 height 14
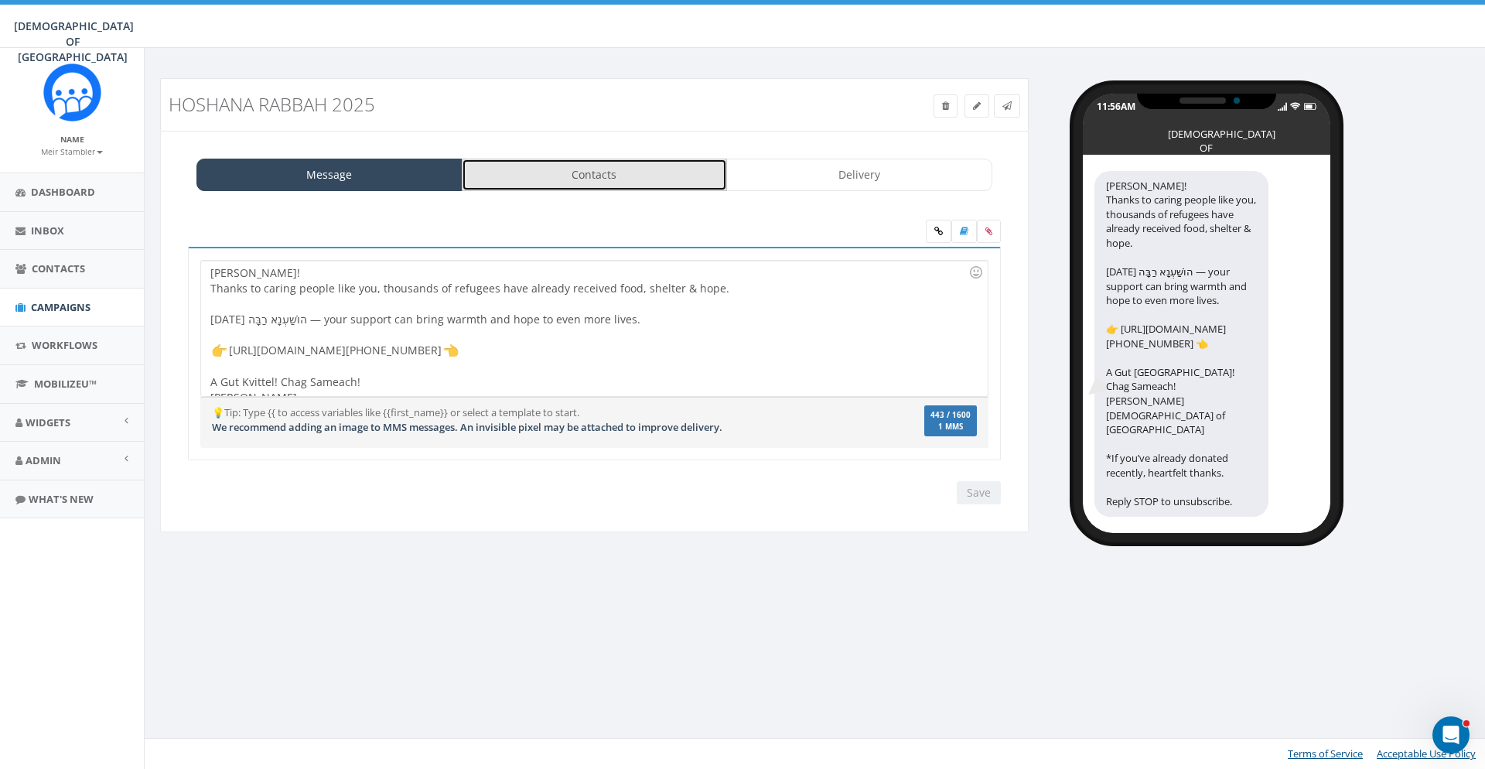
click at [574, 172] on link "Contacts" at bounding box center [595, 175] width 266 height 32
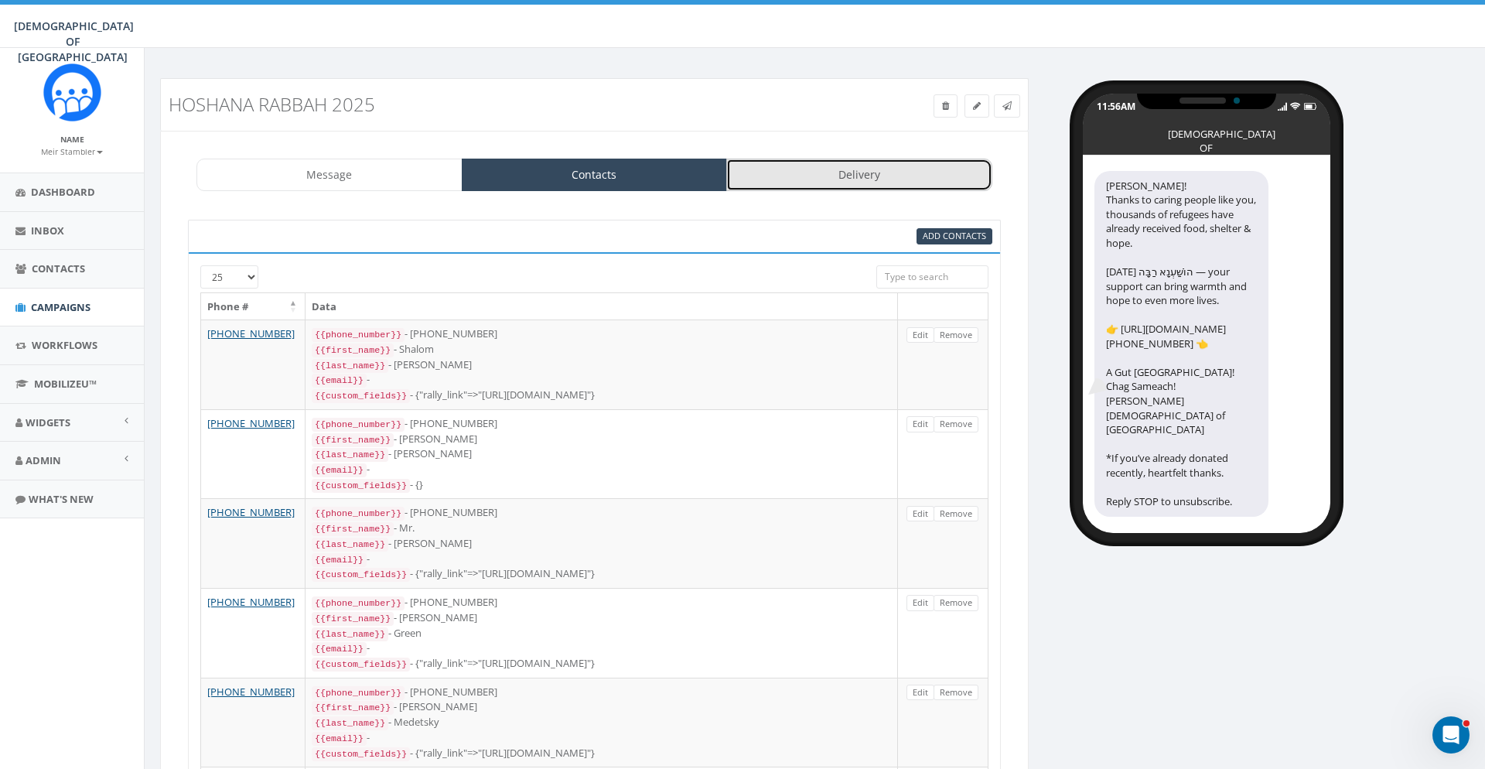
click at [820, 186] on link "Delivery" at bounding box center [859, 175] width 266 height 32
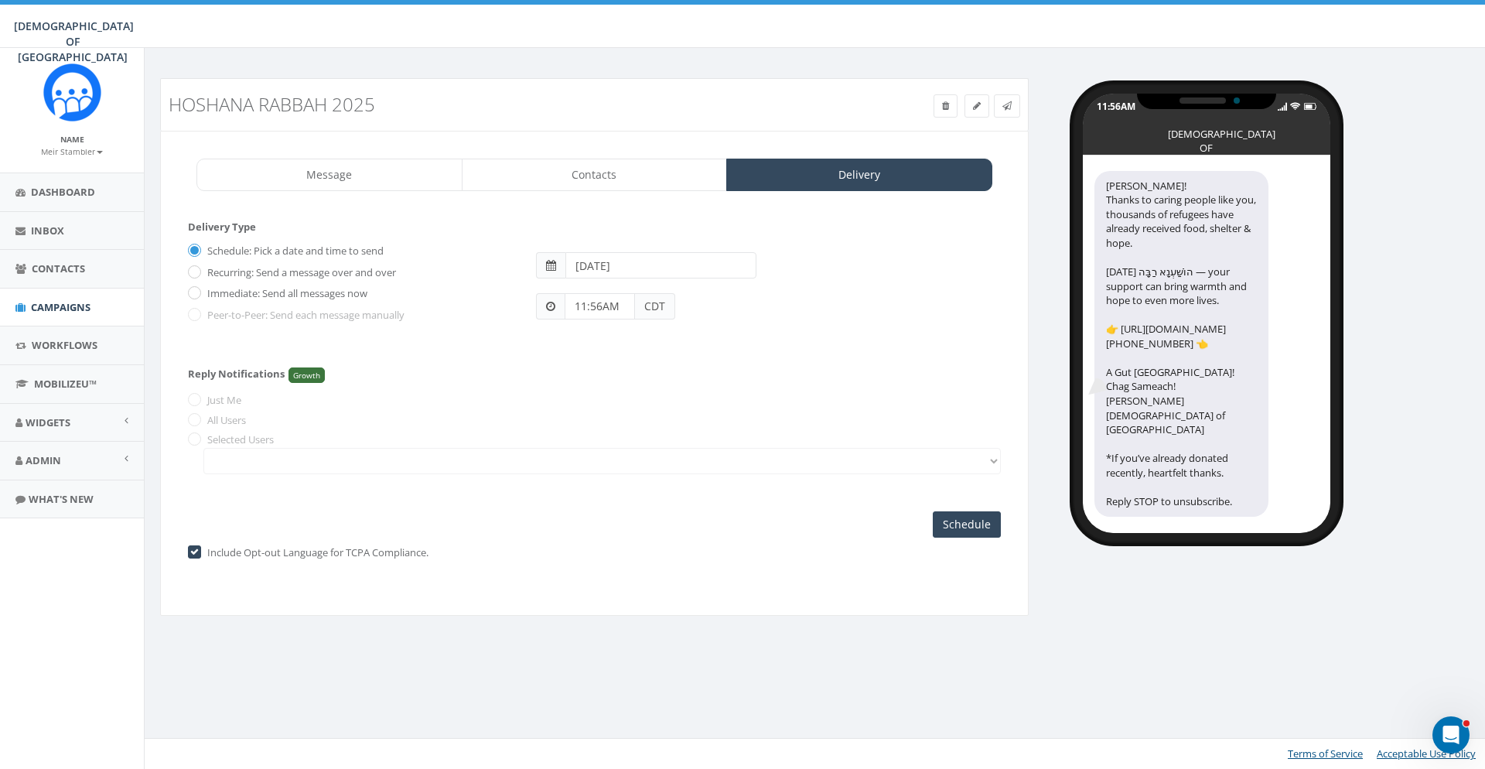
click at [648, 303] on span "CDT" at bounding box center [655, 306] width 40 height 26
click at [582, 305] on input "11:56AM" at bounding box center [599, 306] width 70 height 26
drag, startPoint x: 605, startPoint y: 300, endPoint x: 592, endPoint y: 302, distance: 14.1
click at [592, 302] on input "10:56AM" at bounding box center [599, 306] width 70 height 26
click at [678, 353] on form "Delivery Type Schedule: Pick a date and time to send Recurring: Send a message …" at bounding box center [594, 286] width 813 height 133
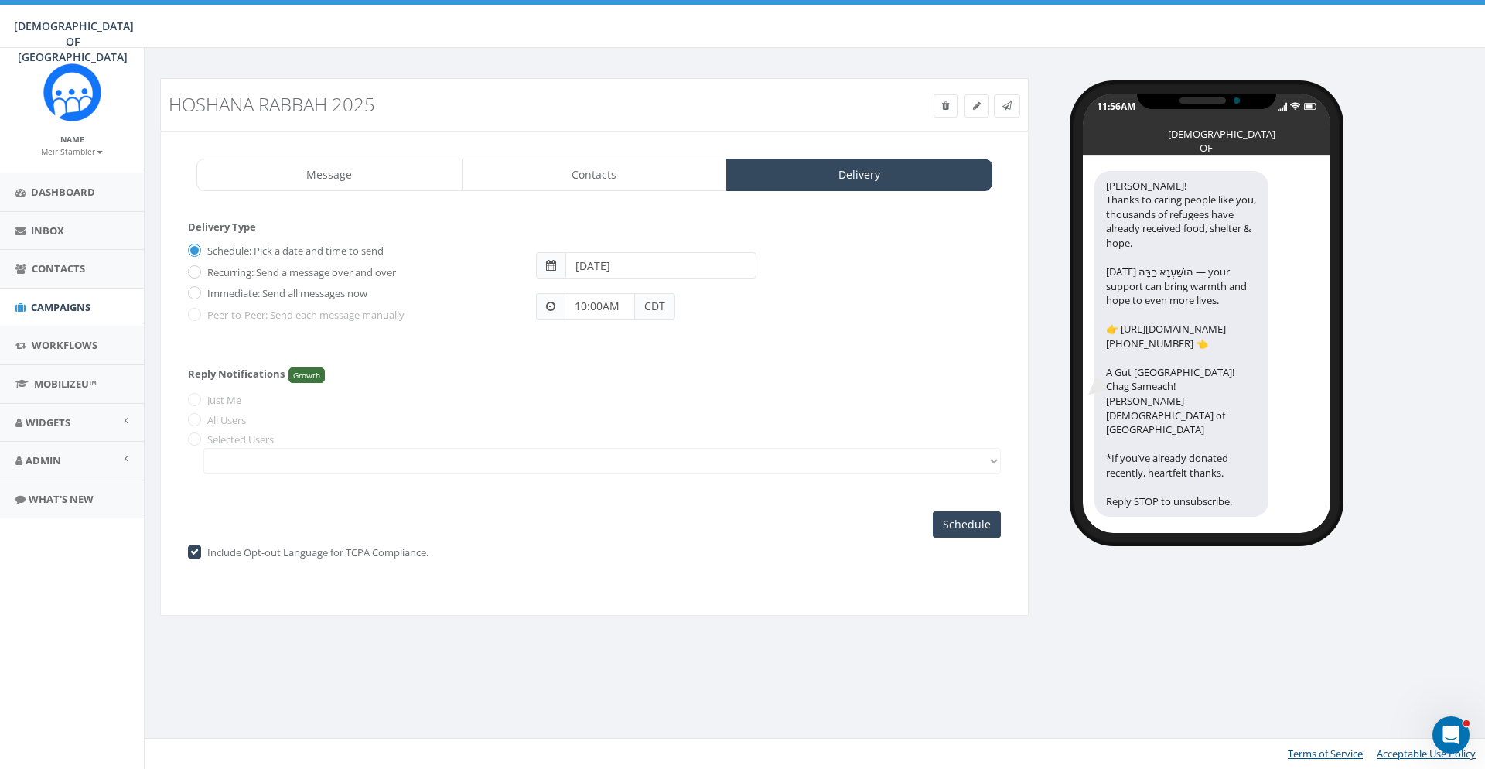
click at [1373, 336] on div "11:56AM CHABAD OF POLAND Hoshana Rabbah! Thanks to caring people like you, thou…" at bounding box center [1262, 305] width 445 height 455
click at [588, 304] on input "10:00AM" at bounding box center [599, 306] width 70 height 26
click at [586, 304] on input "10:00AM" at bounding box center [599, 306] width 70 height 26
type input "11:00AM"
click at [589, 342] on form "Delivery Type Schedule: Pick a date and time to send Recurring: Send a message …" at bounding box center [594, 286] width 813 height 133
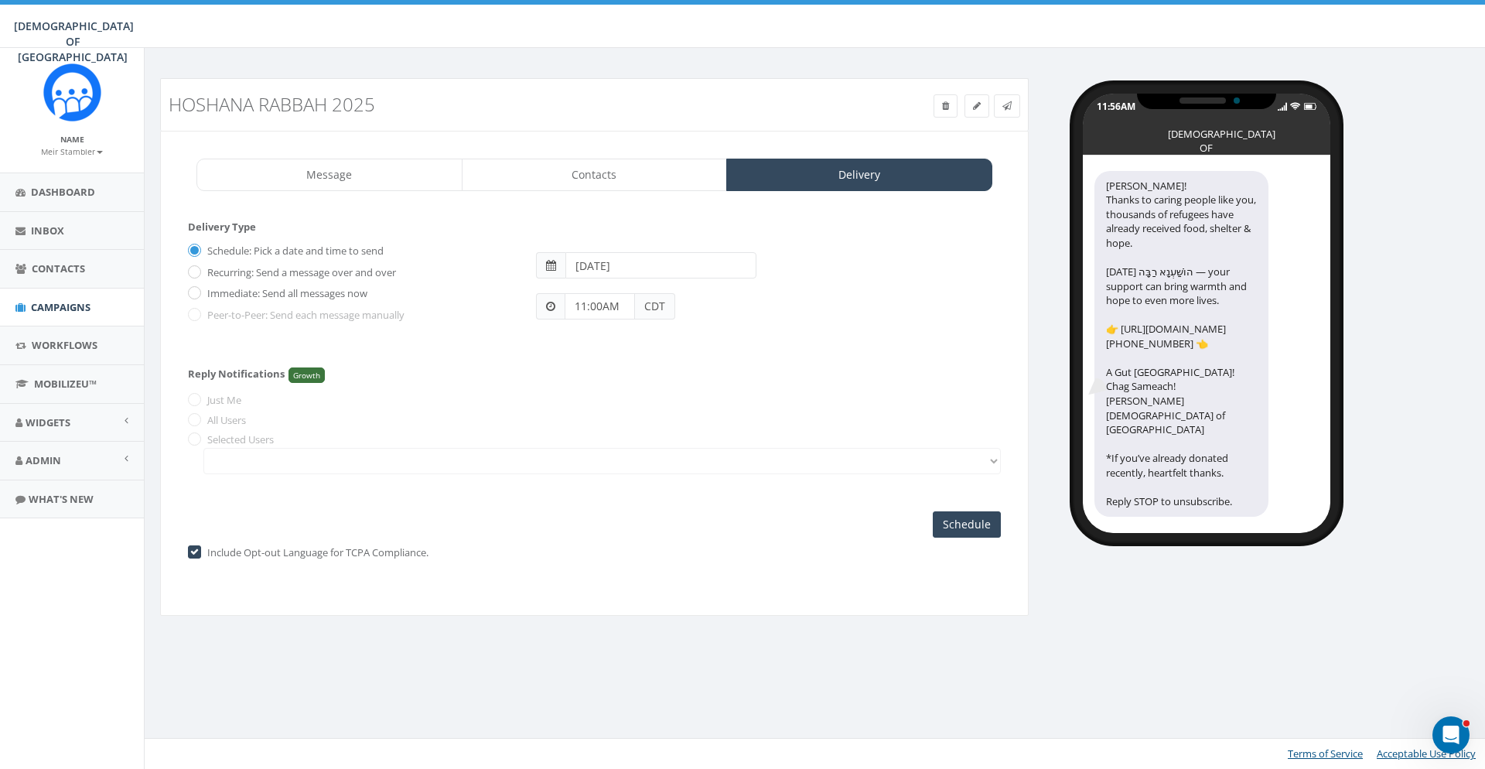
click at [1335, 569] on div "Hoshana Rabbah 2025 Test Message Status: Message Contacts Delivery Hoshana Rabb…" at bounding box center [816, 356] width 1337 height 557
click at [219, 144] on div "Message Contacts Delivery Hoshana Rabbah! Thanks to caring people like you, tho…" at bounding box center [594, 373] width 868 height 485
click at [649, 264] on input "2025-10-14" at bounding box center [660, 265] width 191 height 26
click at [255, 350] on form "Delivery Type Schedule: Pick a date and time to send Recurring: Send a message …" at bounding box center [594, 286] width 813 height 133
click at [629, 265] on input "2025-10-14" at bounding box center [660, 265] width 191 height 26
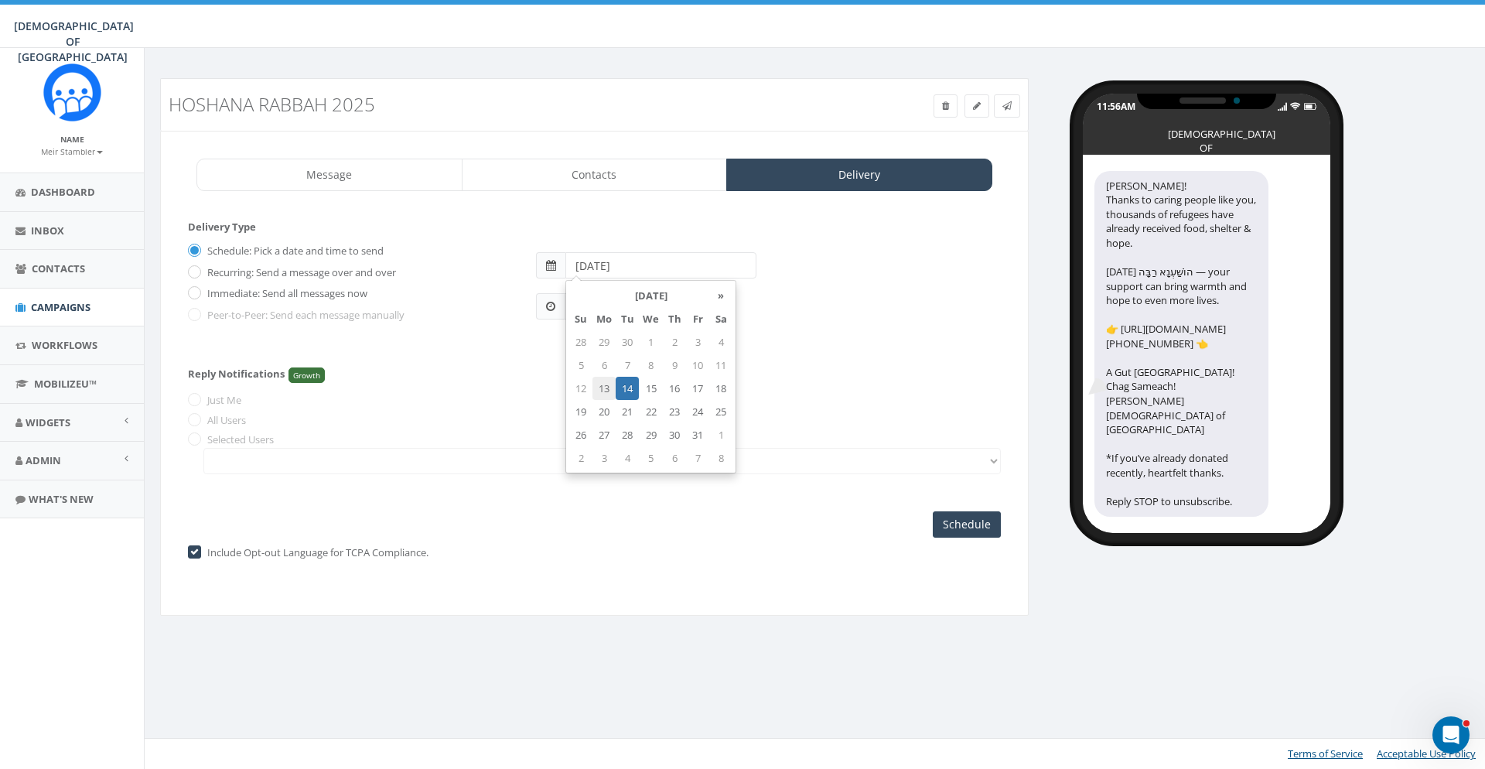
click at [605, 389] on td "13" at bounding box center [603, 388] width 23 height 23
type input "2025-10-13"
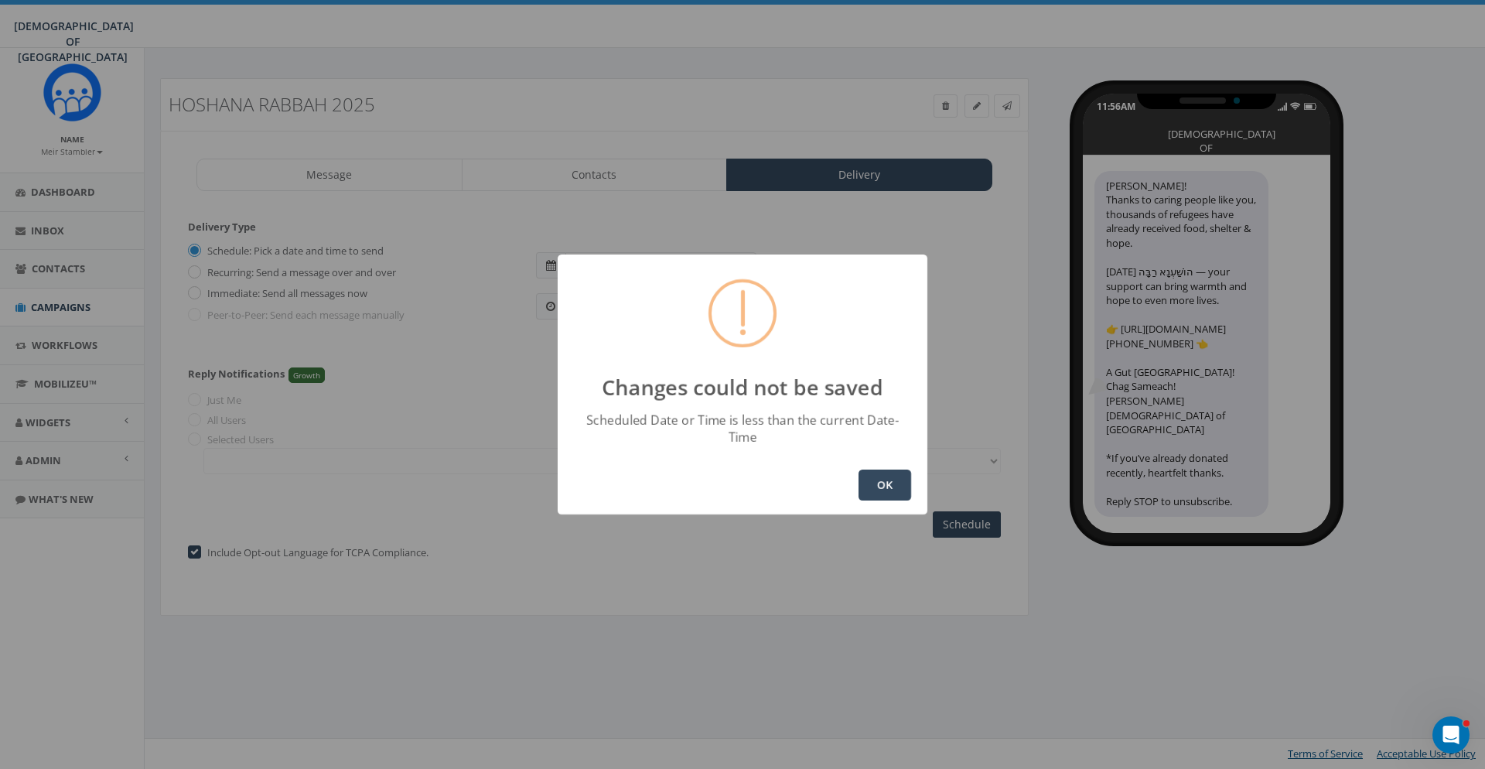
click at [878, 482] on button "OK" at bounding box center [884, 484] width 53 height 31
click at [898, 488] on button "OK" at bounding box center [884, 484] width 53 height 31
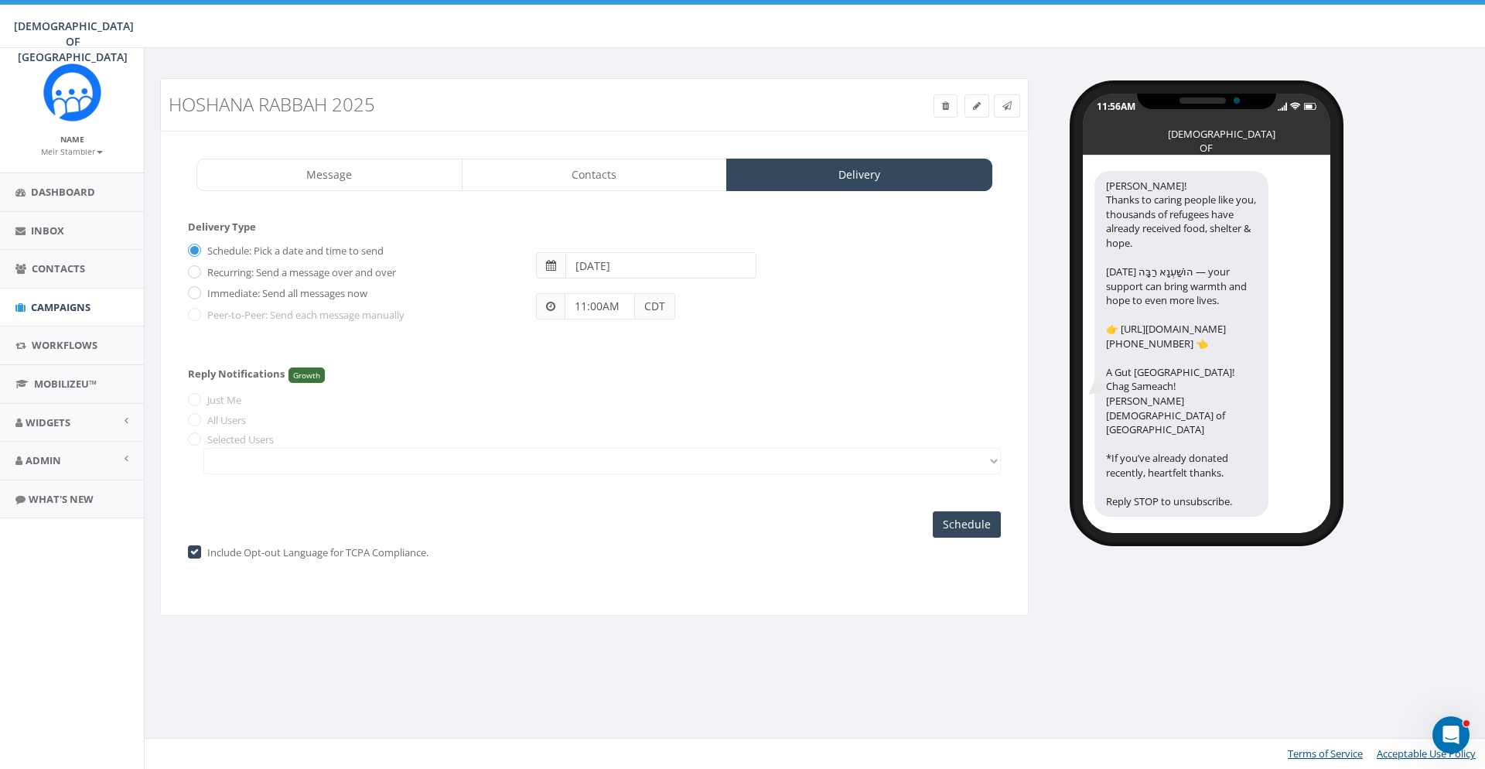
click at [582, 305] on input "11:00AM" at bounding box center [599, 306] width 70 height 26
drag, startPoint x: 628, startPoint y: 115, endPoint x: 701, endPoint y: 133, distance: 74.8
click at [701, 133] on div "1 2 3 4 5 6 7 8 9 10 11 12 00 05 10 15 20 25 30 35 40 45 50 55" at bounding box center [652, 172] width 155 height 155
click at [720, 255] on button "PM" at bounding box center [716, 262] width 23 height 23
click at [701, 318] on div "11:00AM CDT" at bounding box center [767, 298] width 487 height 41
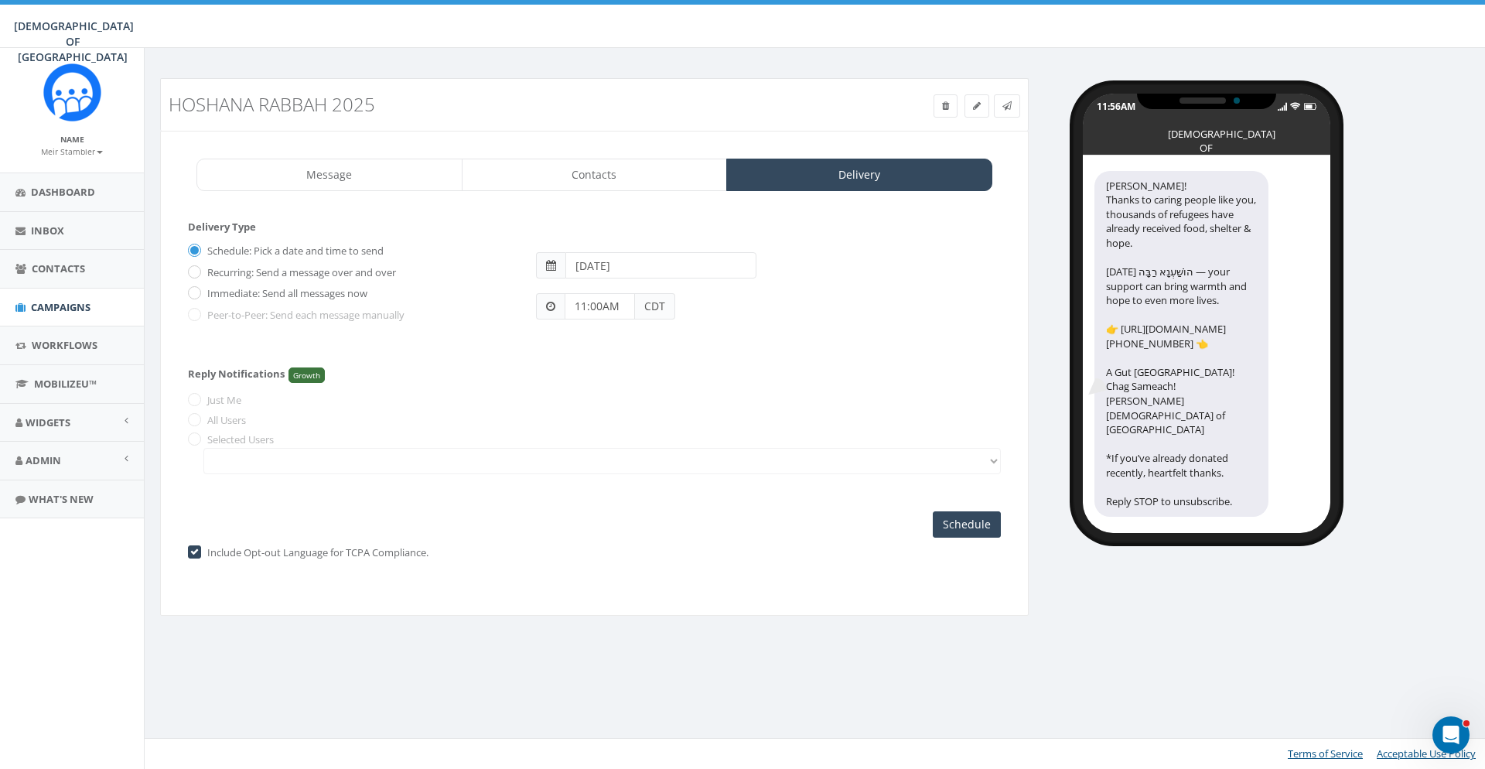
click at [584, 302] on input "11:00AM" at bounding box center [599, 306] width 70 height 26
click at [583, 302] on input "11:00AM" at bounding box center [599, 306] width 70 height 26
click at [580, 302] on input "11:00AM" at bounding box center [599, 306] width 70 height 26
drag, startPoint x: 586, startPoint y: 305, endPoint x: 561, endPoint y: 305, distance: 24.7
click at [564, 305] on input "11:00AM" at bounding box center [599, 306] width 70 height 26
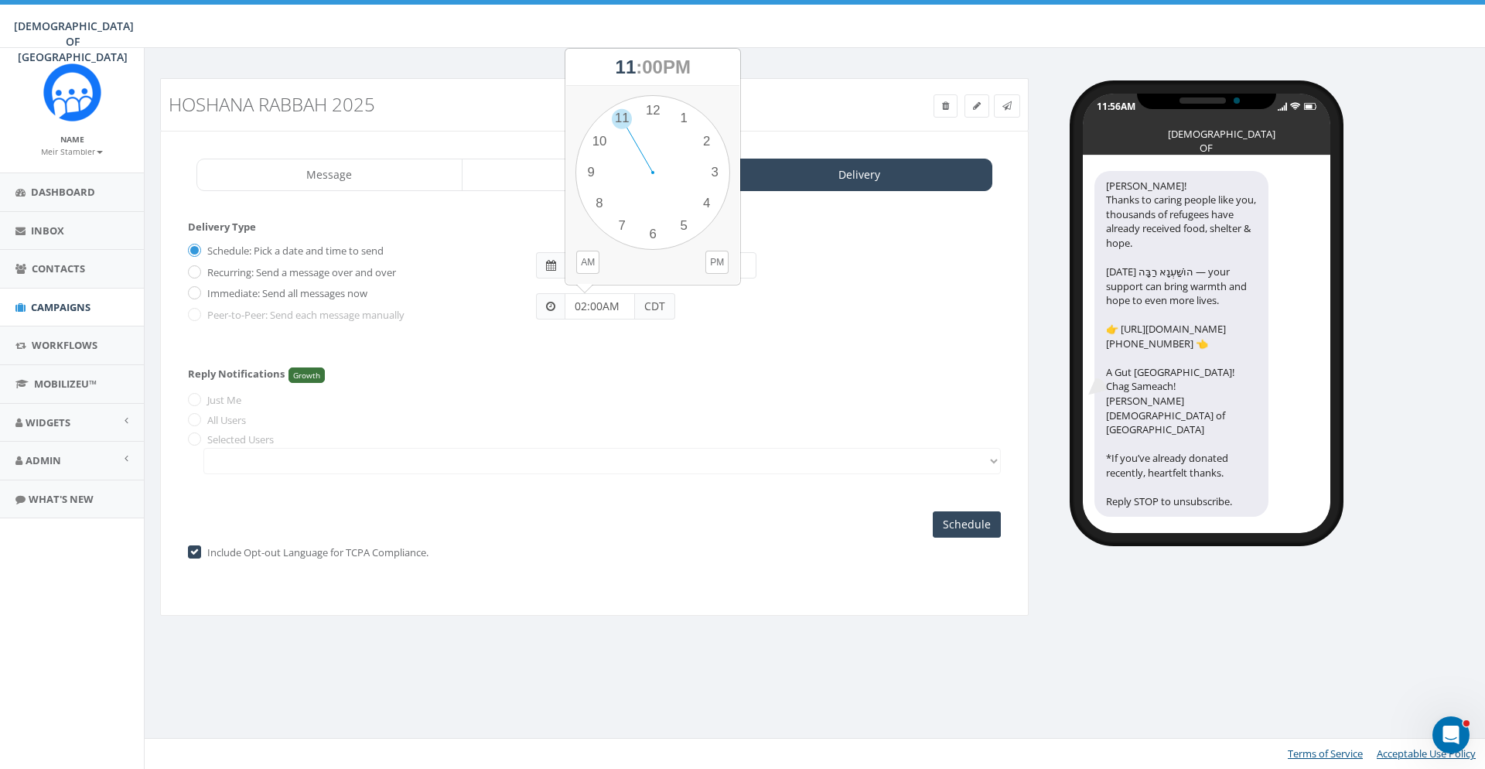
click at [617, 306] on input "02:00AM" at bounding box center [599, 306] width 70 height 26
type input "02:00PM"
click at [720, 334] on div "Schedule: Pick a date and time to send Recurring: Send a message over and over …" at bounding box center [594, 288] width 813 height 101
click at [1430, 500] on div "11:56AM CHABAD OF POLAND Hoshana Rabbah! Thanks to caring people like you, thou…" at bounding box center [1262, 305] width 445 height 455
click at [945, 523] on input "Schedule" at bounding box center [967, 524] width 68 height 26
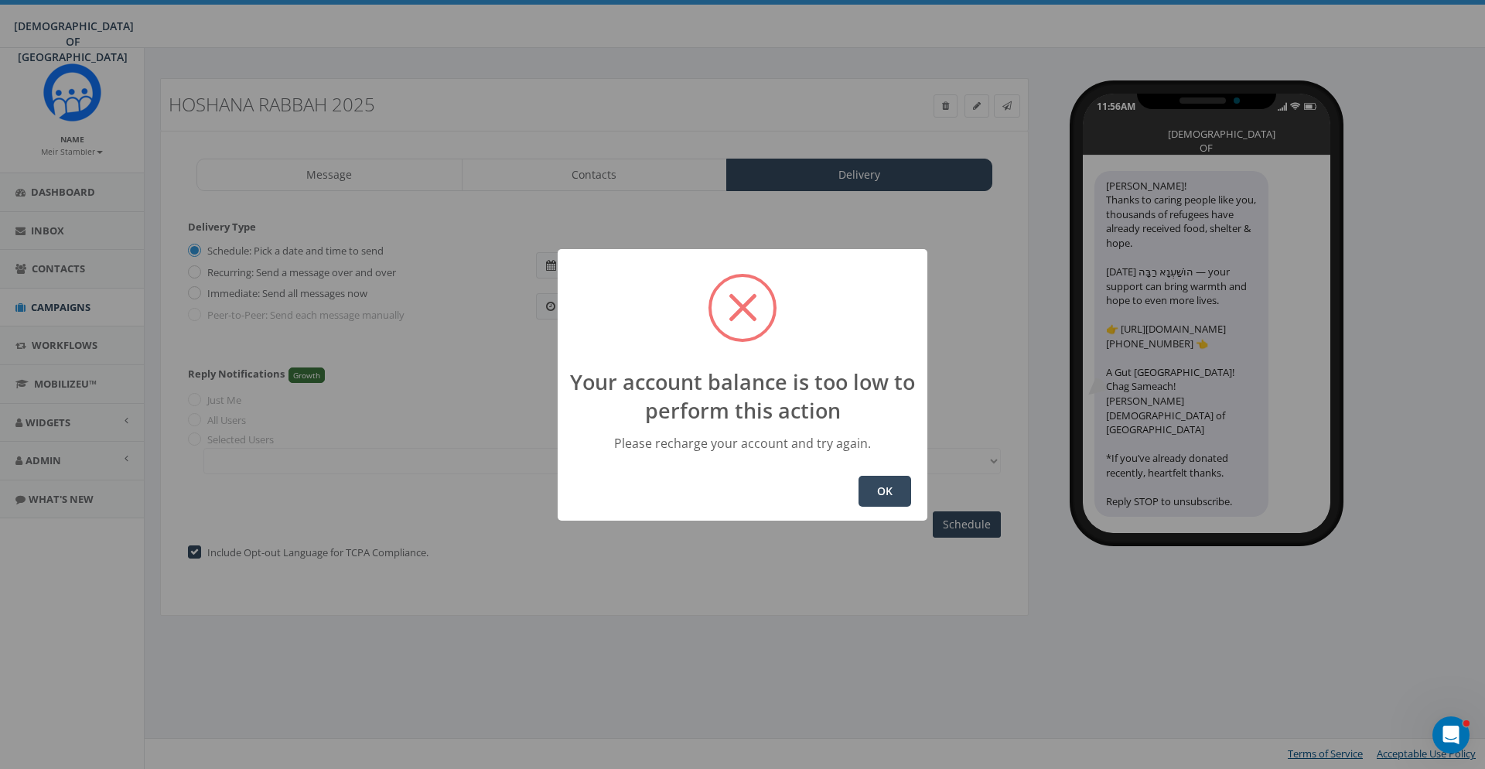
click at [882, 483] on button "OK" at bounding box center [884, 491] width 53 height 31
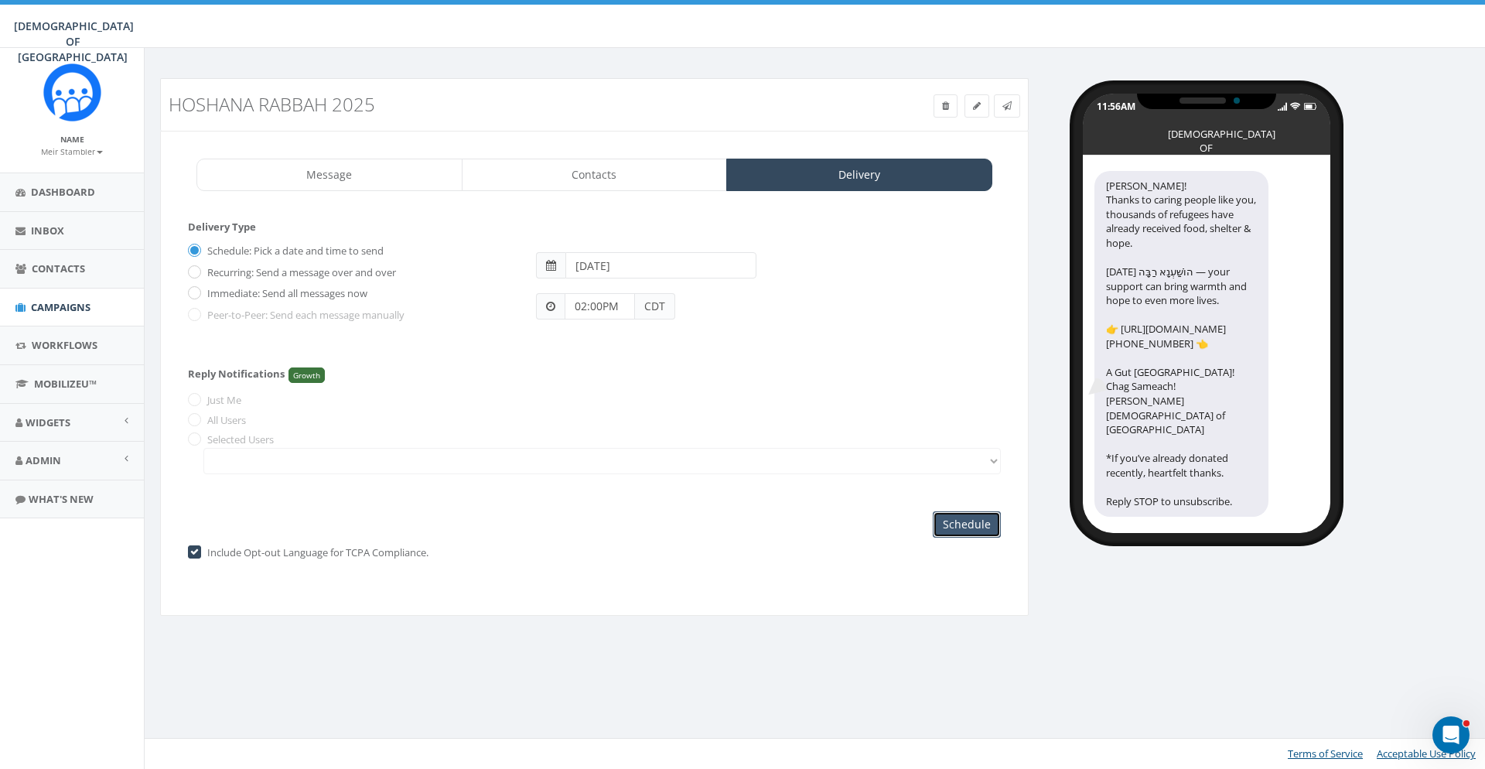
click at [955, 516] on input "Schedule" at bounding box center [967, 524] width 68 height 26
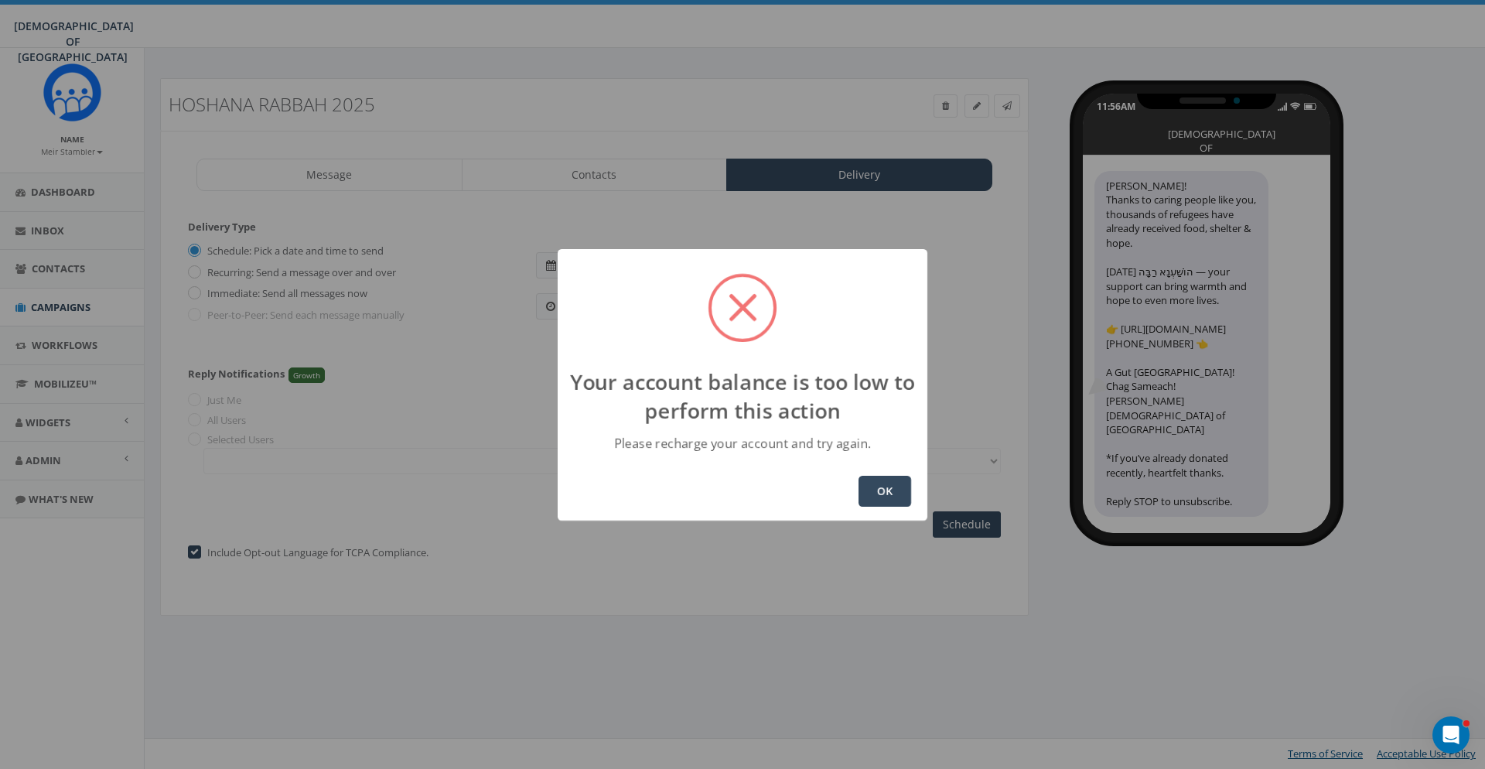
click at [885, 491] on button "OK" at bounding box center [884, 491] width 53 height 31
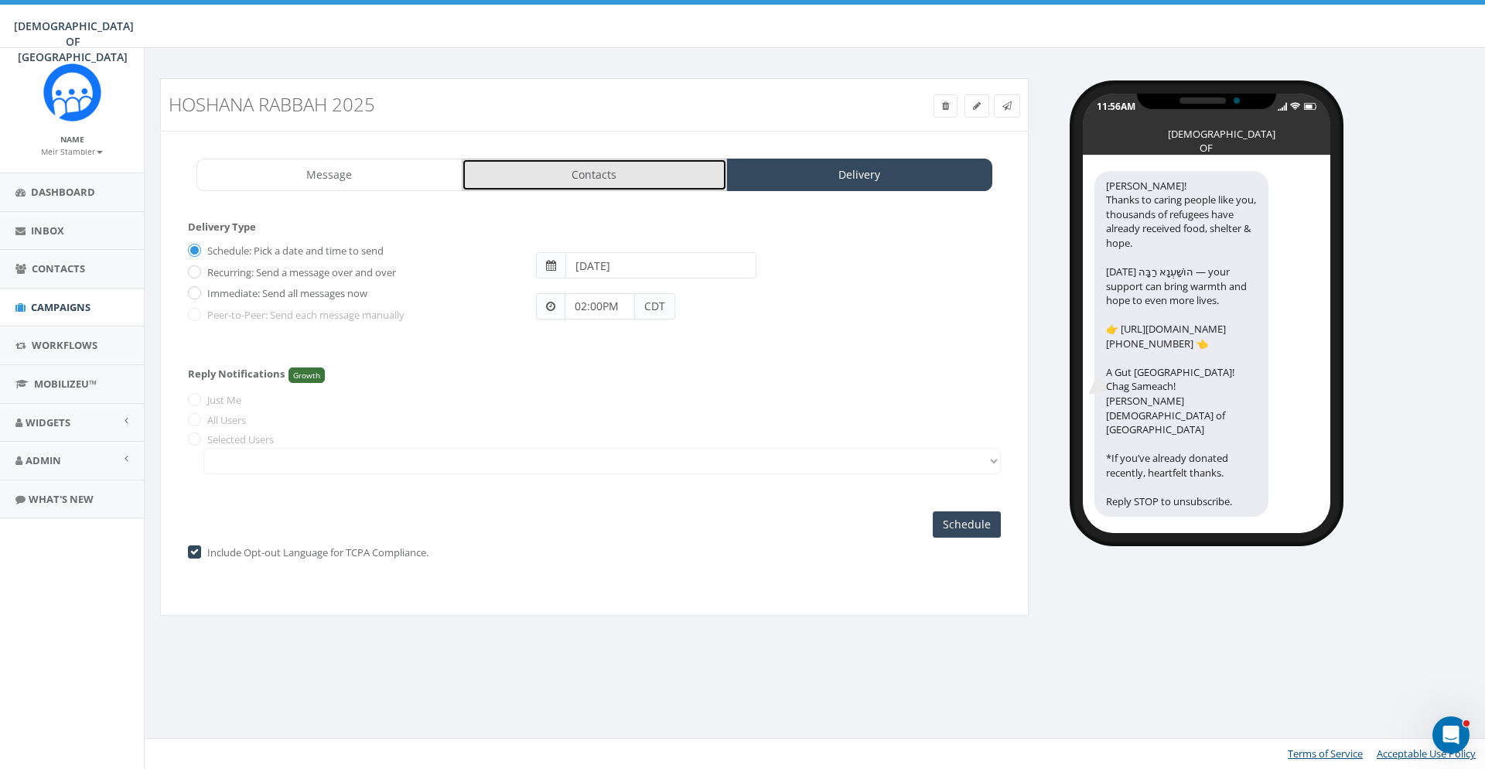
click at [649, 182] on link "Contacts" at bounding box center [595, 175] width 266 height 32
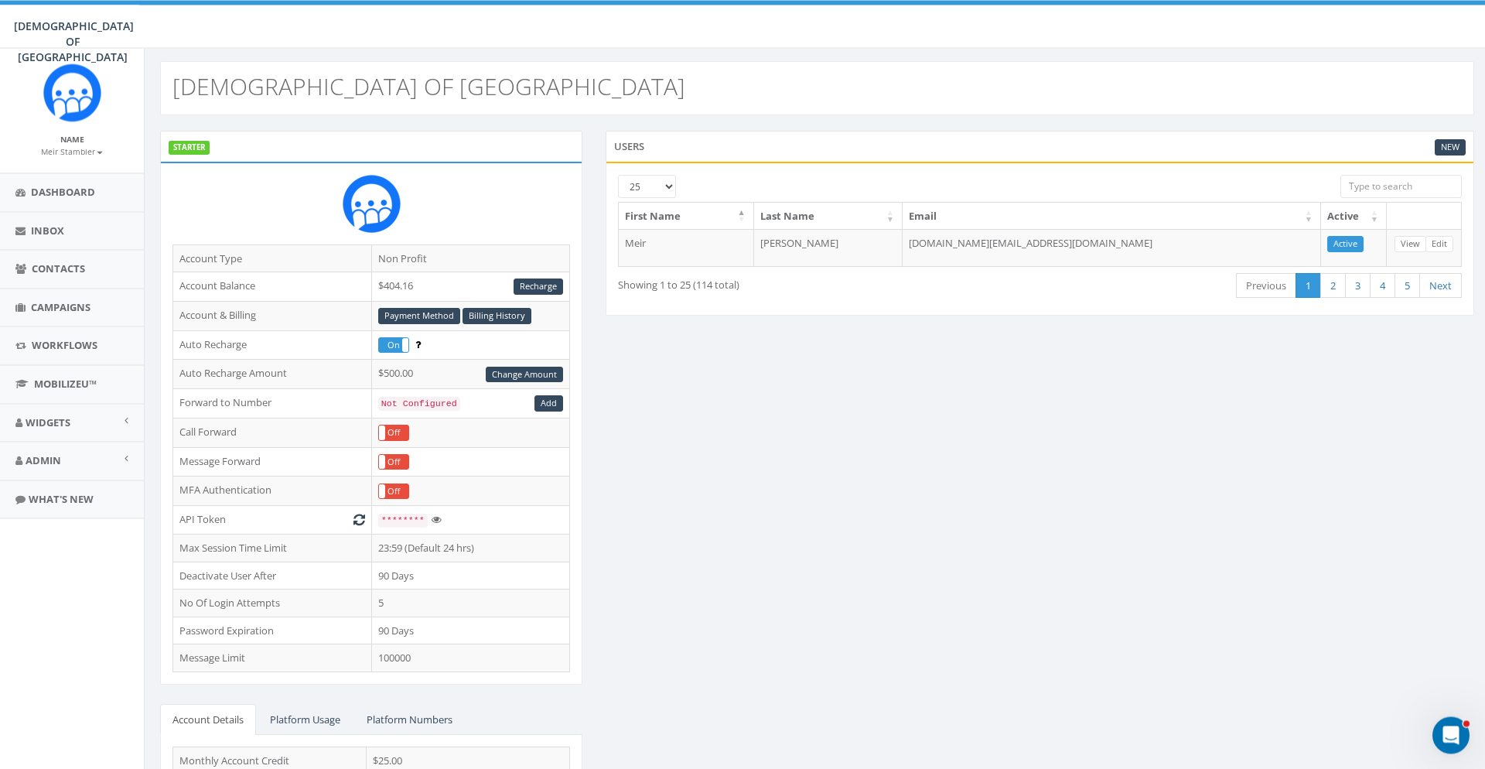
scroll to position [167, 0]
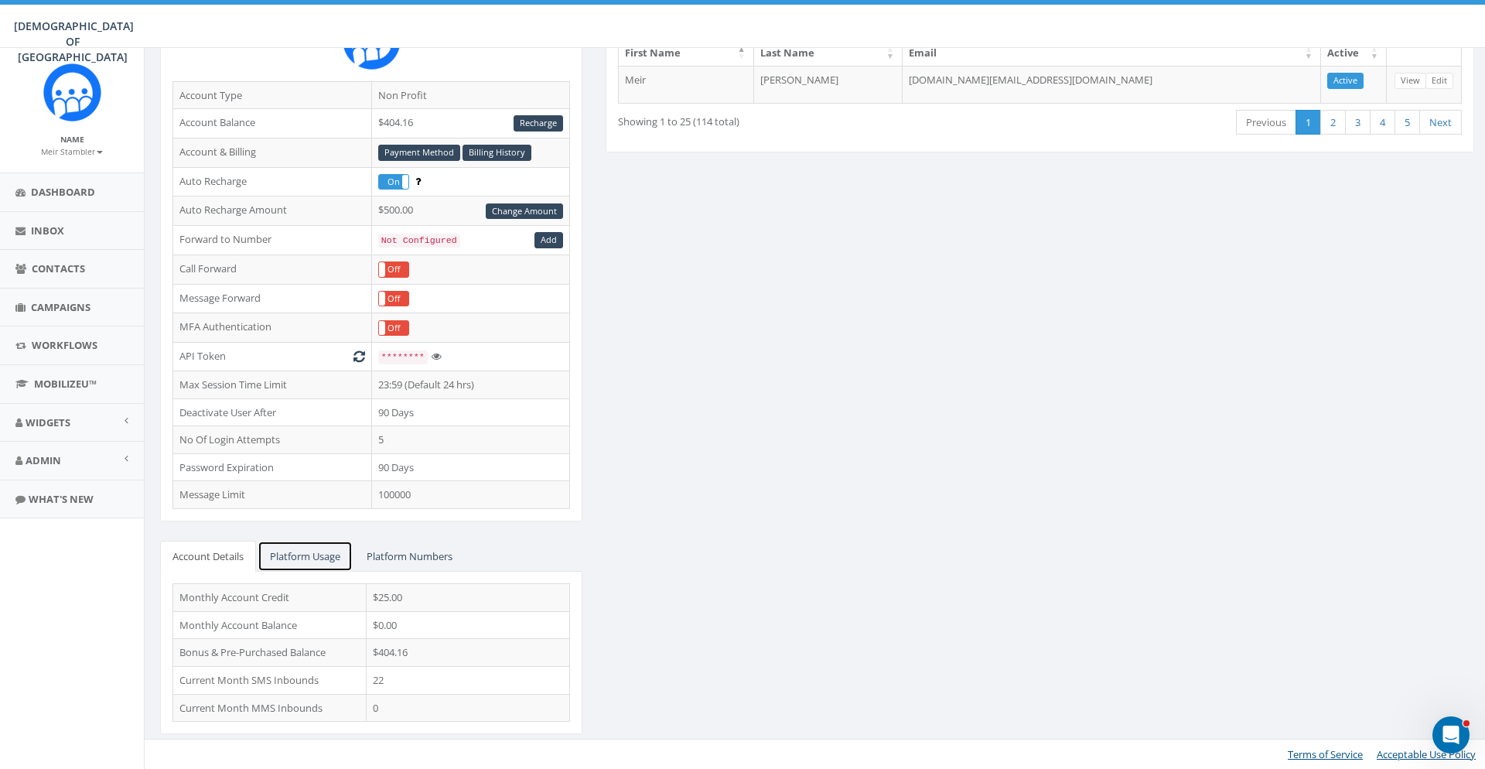
click at [349, 558] on link "Platform Usage" at bounding box center [305, 557] width 95 height 32
click at [227, 553] on link "Account Details" at bounding box center [208, 557] width 96 height 32
click at [538, 124] on link "Recharge" at bounding box center [537, 123] width 49 height 16
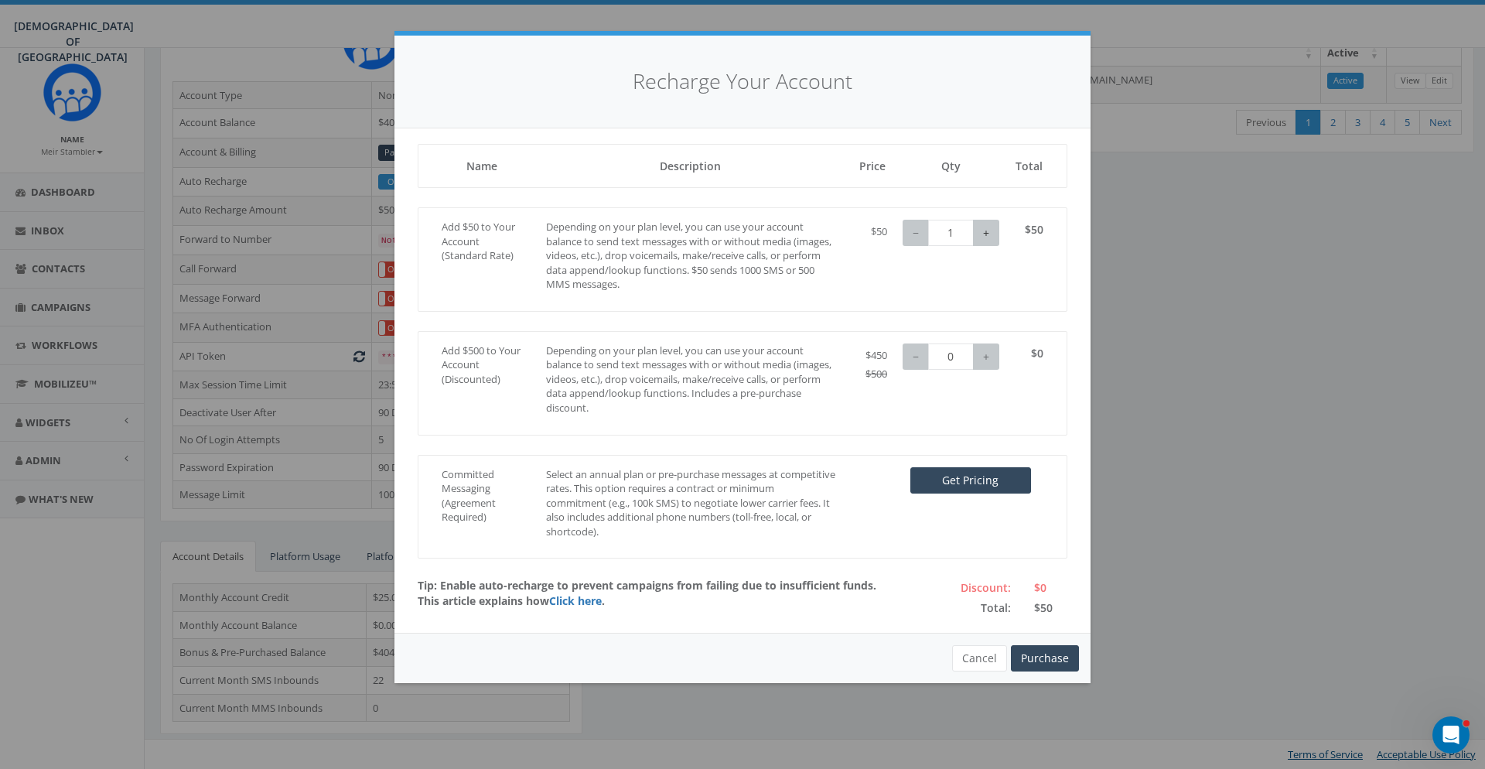
type input "2"
click at [995, 234] on button "+" at bounding box center [986, 233] width 26 height 26
click at [1045, 661] on button "Purchase" at bounding box center [1045, 658] width 68 height 26
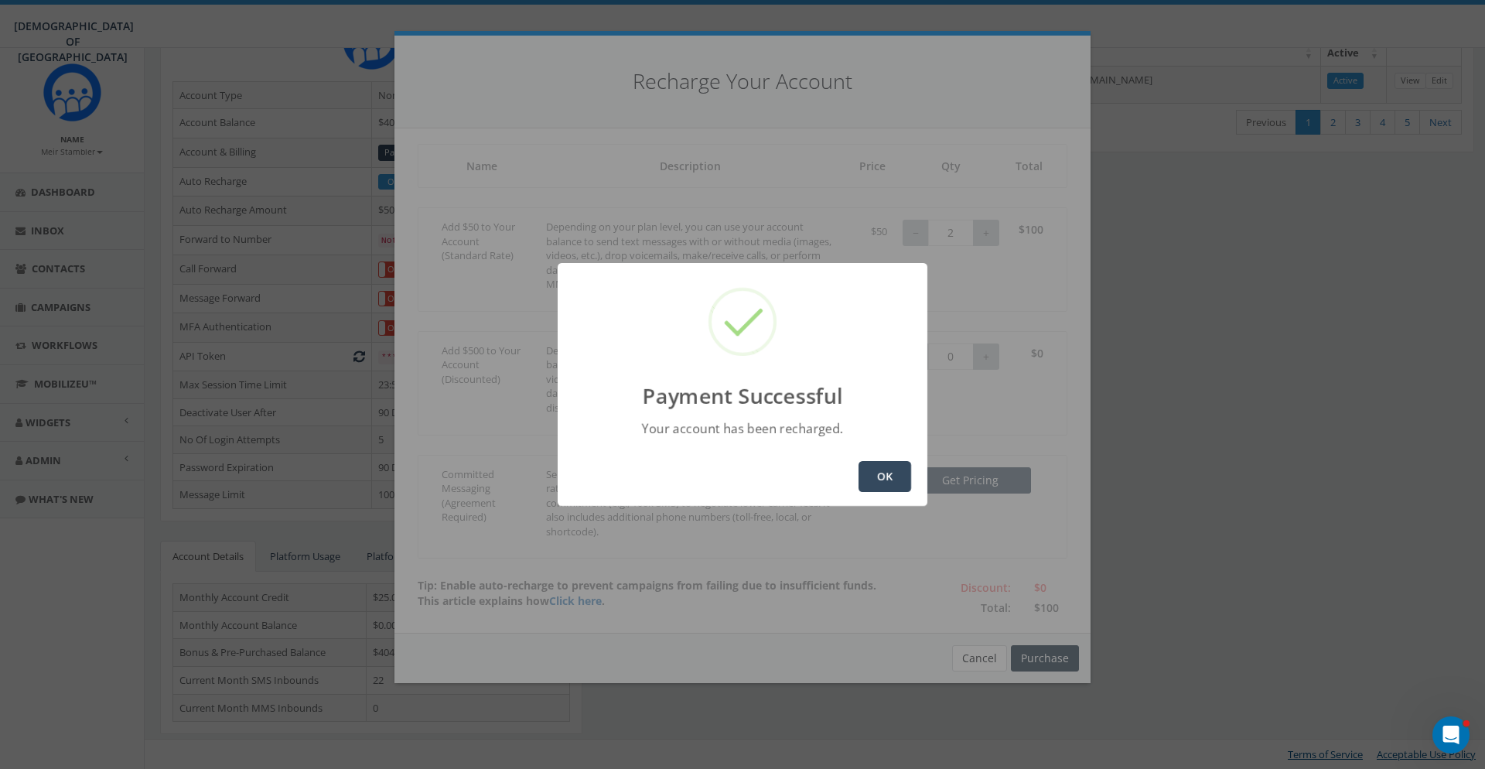
click at [885, 472] on button "OK" at bounding box center [884, 476] width 53 height 31
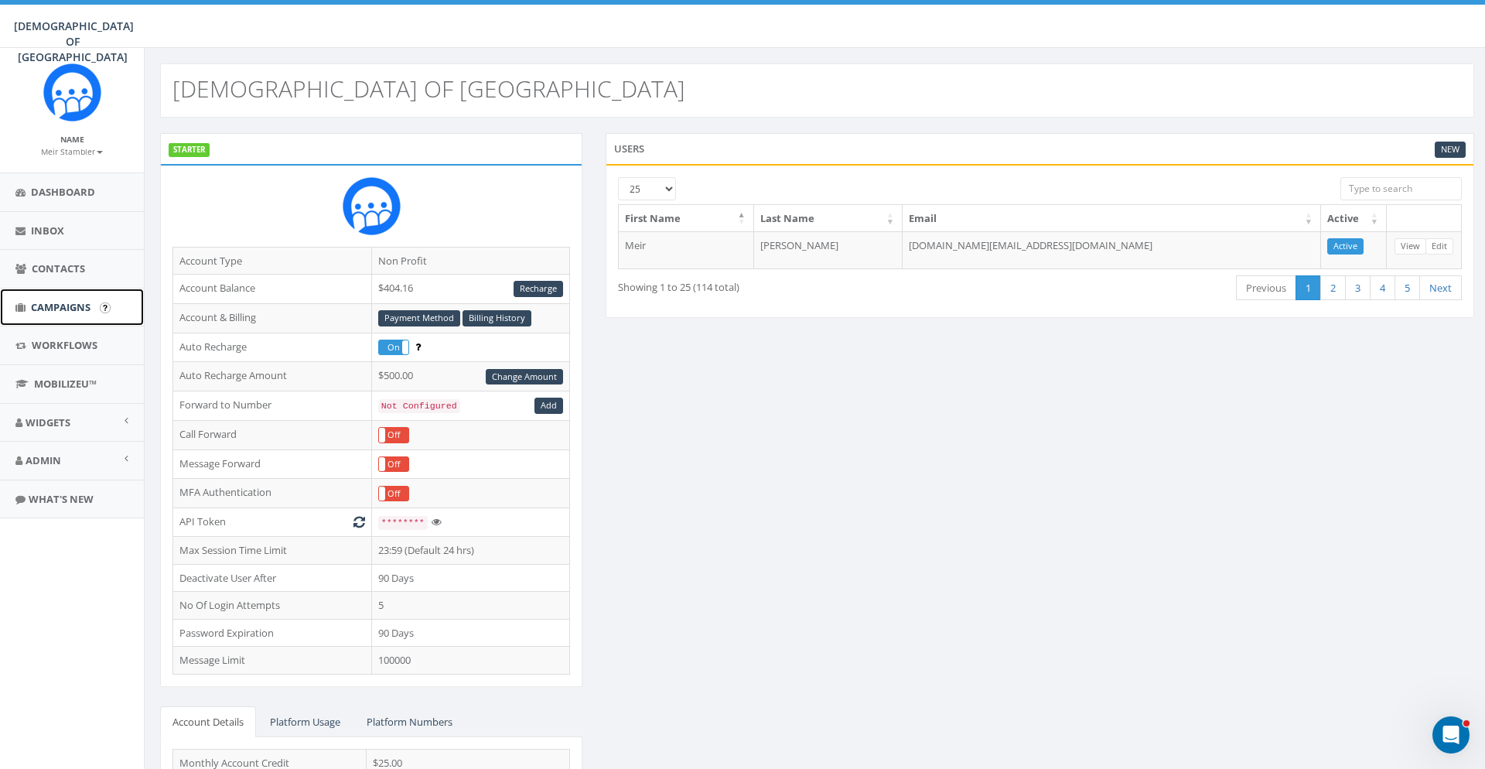
click at [69, 305] on span "Campaigns" at bounding box center [61, 307] width 60 height 14
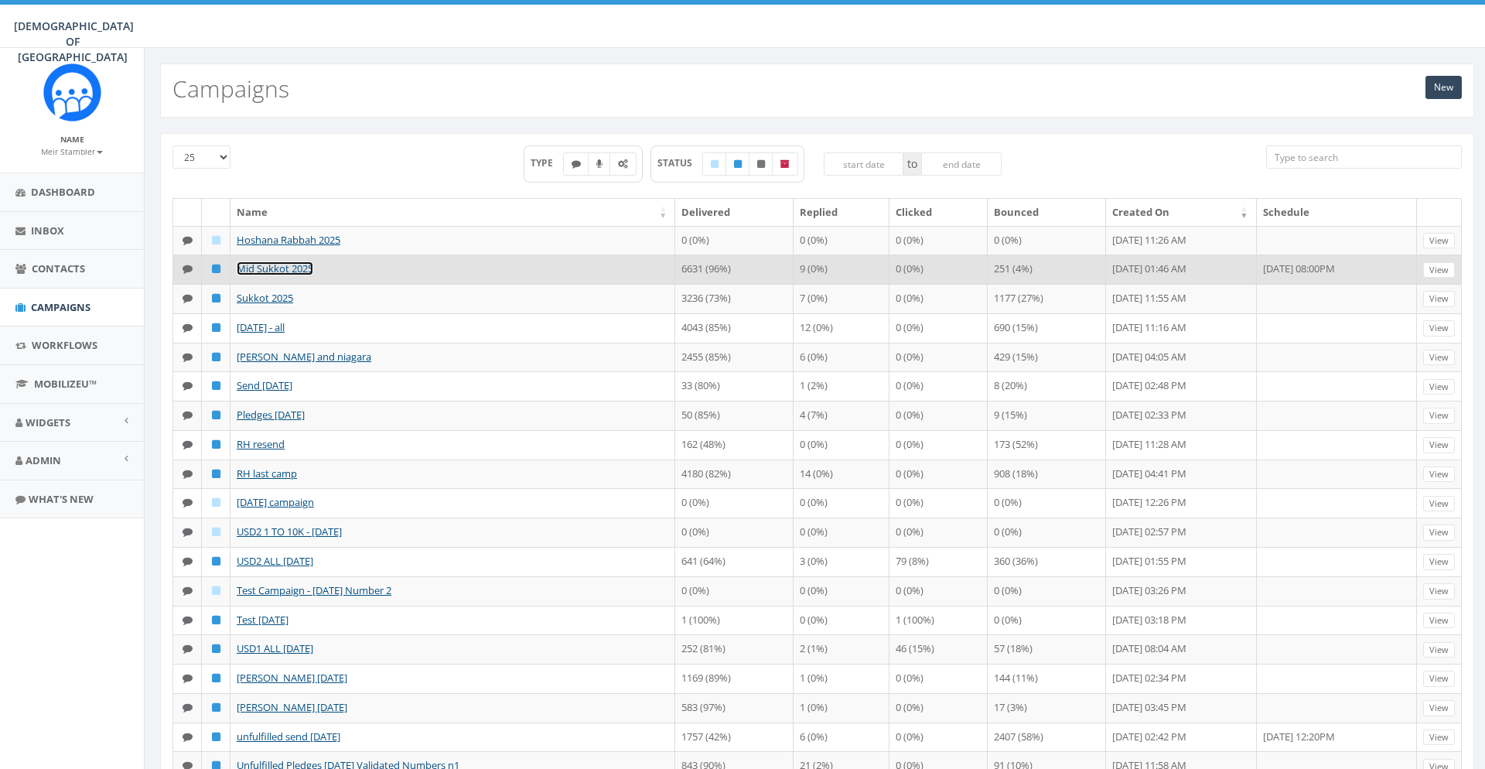
click at [287, 265] on link "Mid Sukkot 2025" at bounding box center [275, 268] width 77 height 14
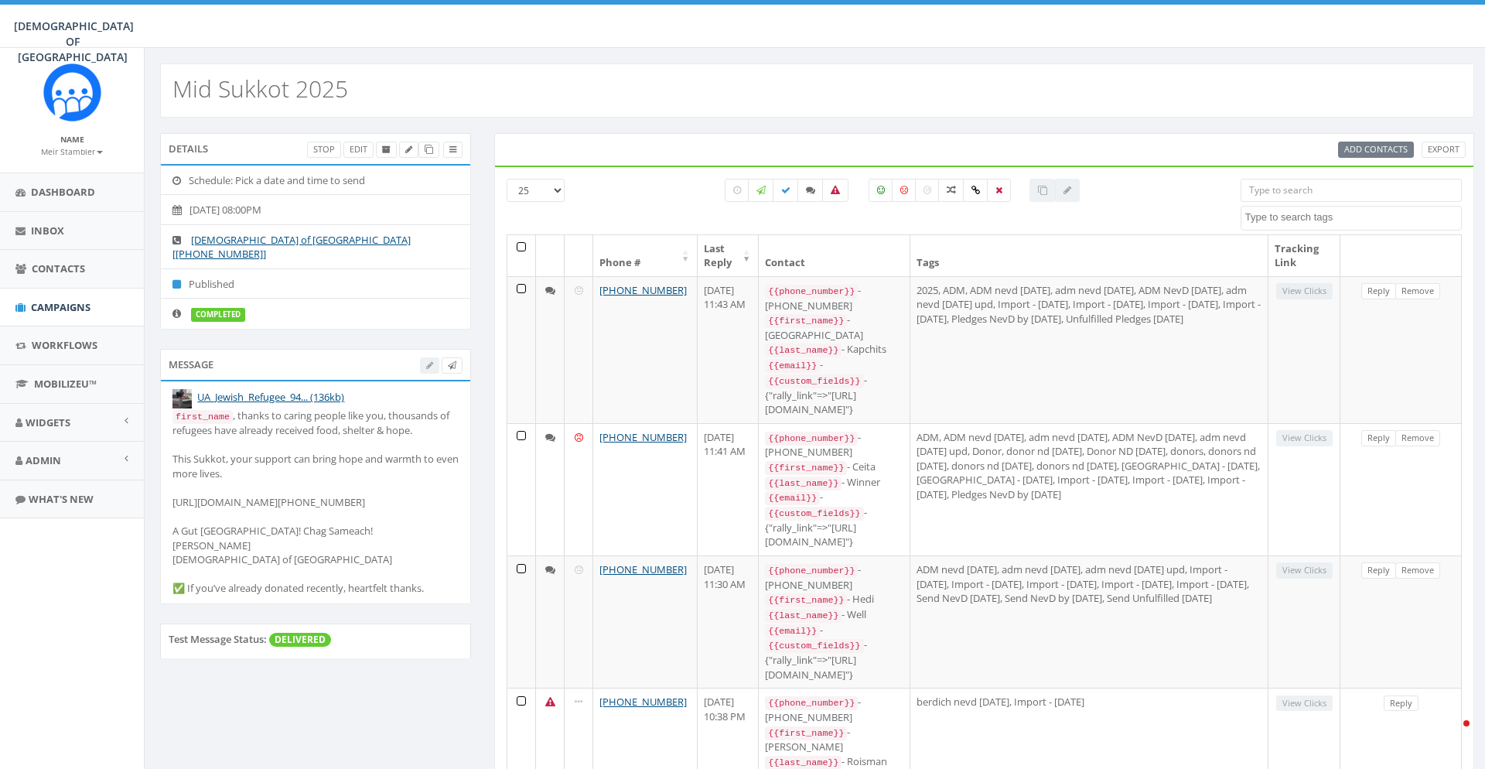
select select
click at [248, 208] on li "2025-10-11, 08:00PM" at bounding box center [315, 209] width 309 height 31
drag, startPoint x: 287, startPoint y: 212, endPoint x: 211, endPoint y: 214, distance: 75.8
click at [211, 214] on li "2025-10-11, 08:00PM" at bounding box center [315, 209] width 309 height 31
click at [389, 209] on li "2025-10-11, 08:00PM" at bounding box center [315, 209] width 309 height 31
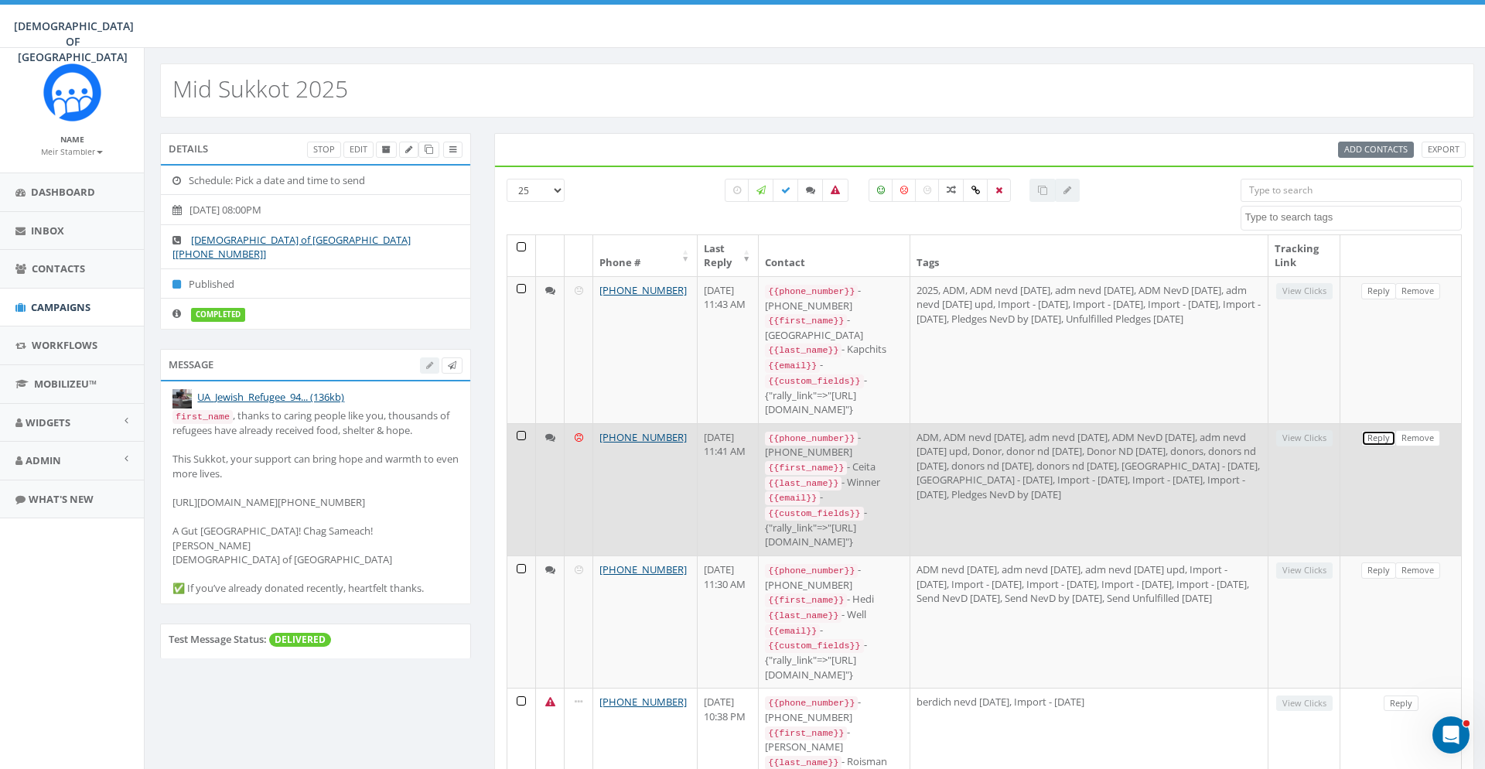
click at [1381, 430] on link "Reply" at bounding box center [1378, 438] width 35 height 16
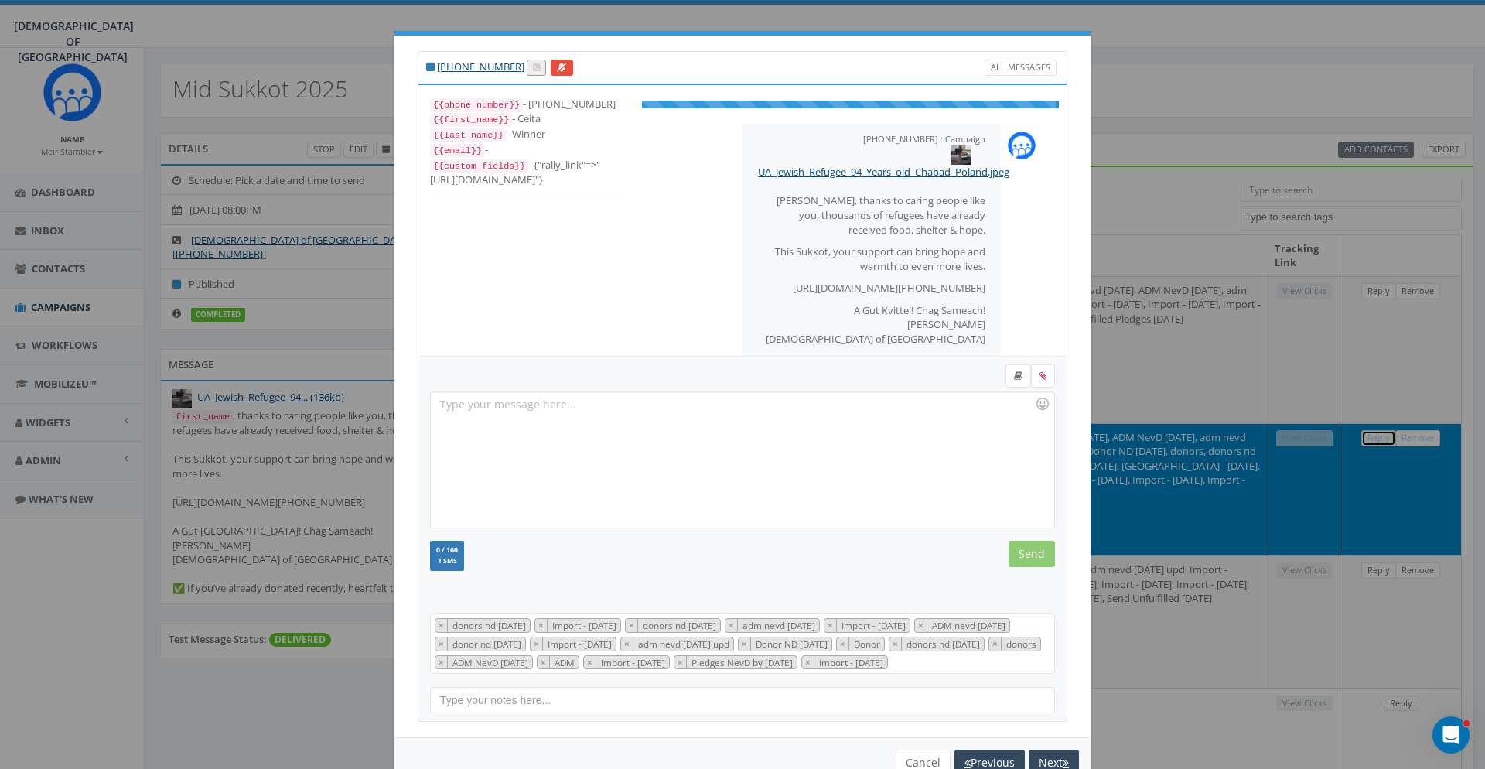
scroll to position [220, 0]
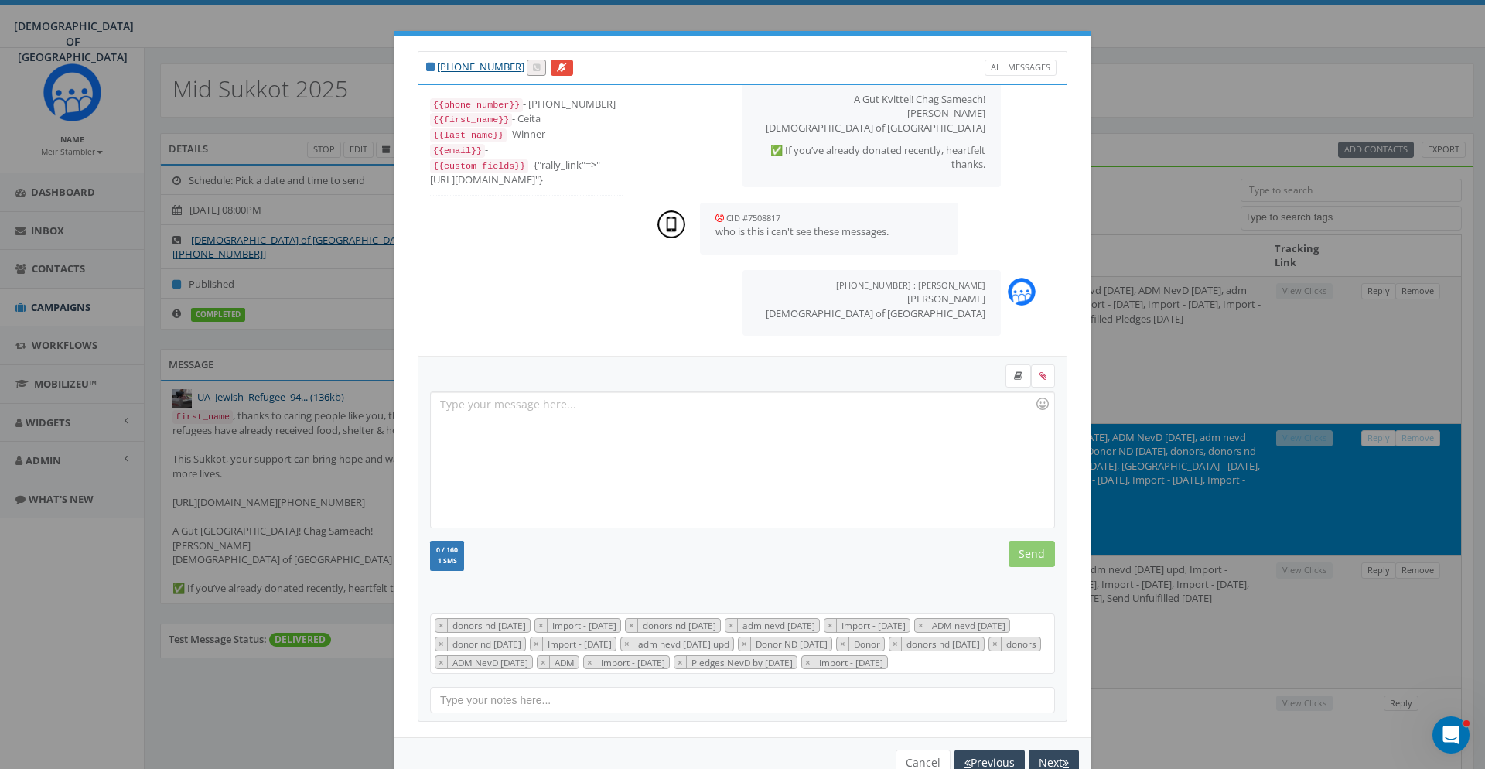
click at [1146, 111] on div "+1 770-548-1643 All Messages {{phone_number}} - +17705481643 {{first_name}} - C…" at bounding box center [742, 384] width 1485 height 769
click at [365, 306] on div "+1 770-548-1643 All Messages {{phone_number}} - +17705481643 {{first_name}} - C…" at bounding box center [742, 384] width 1485 height 769
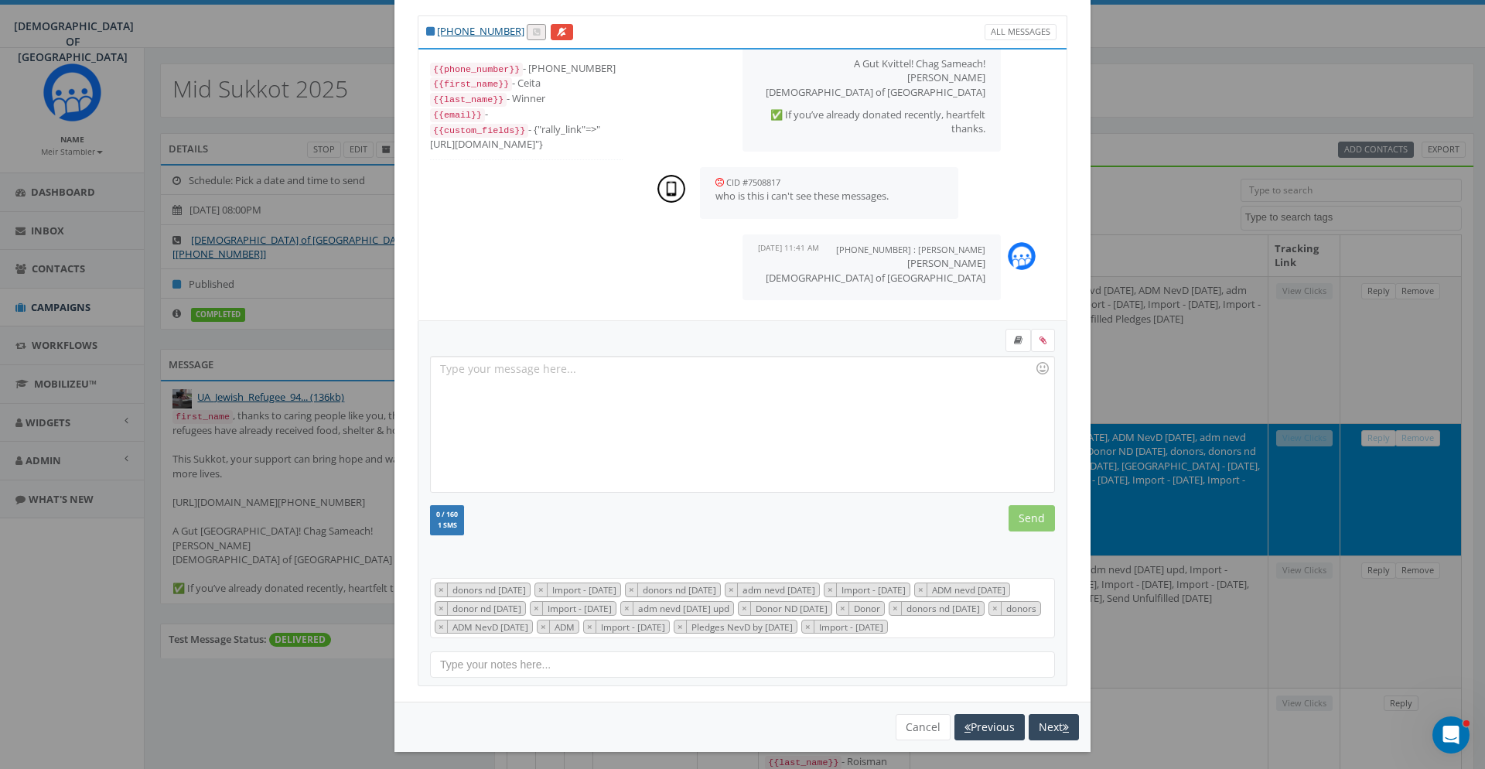
scroll to position [42, 0]
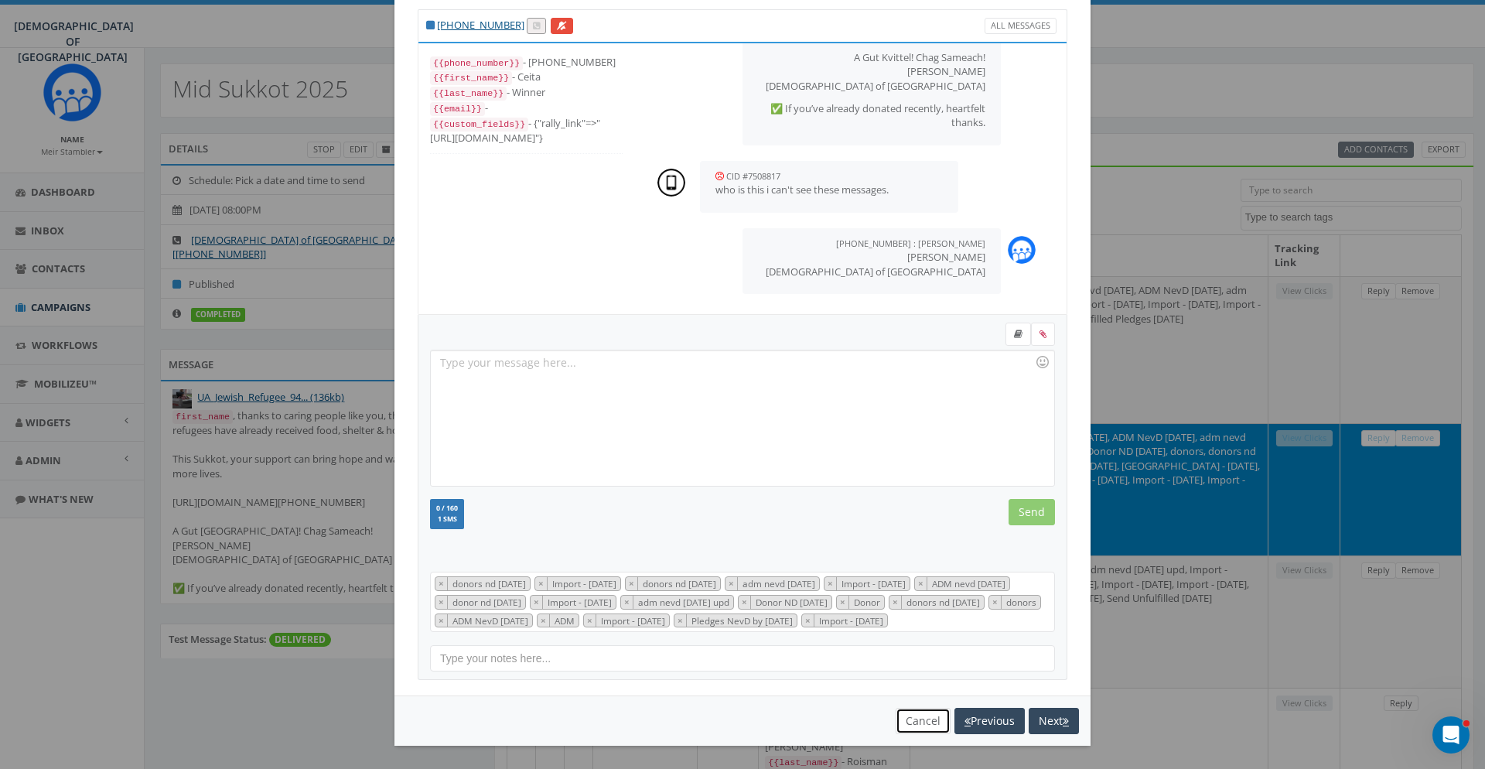
click at [929, 709] on button "Cancel" at bounding box center [922, 721] width 55 height 26
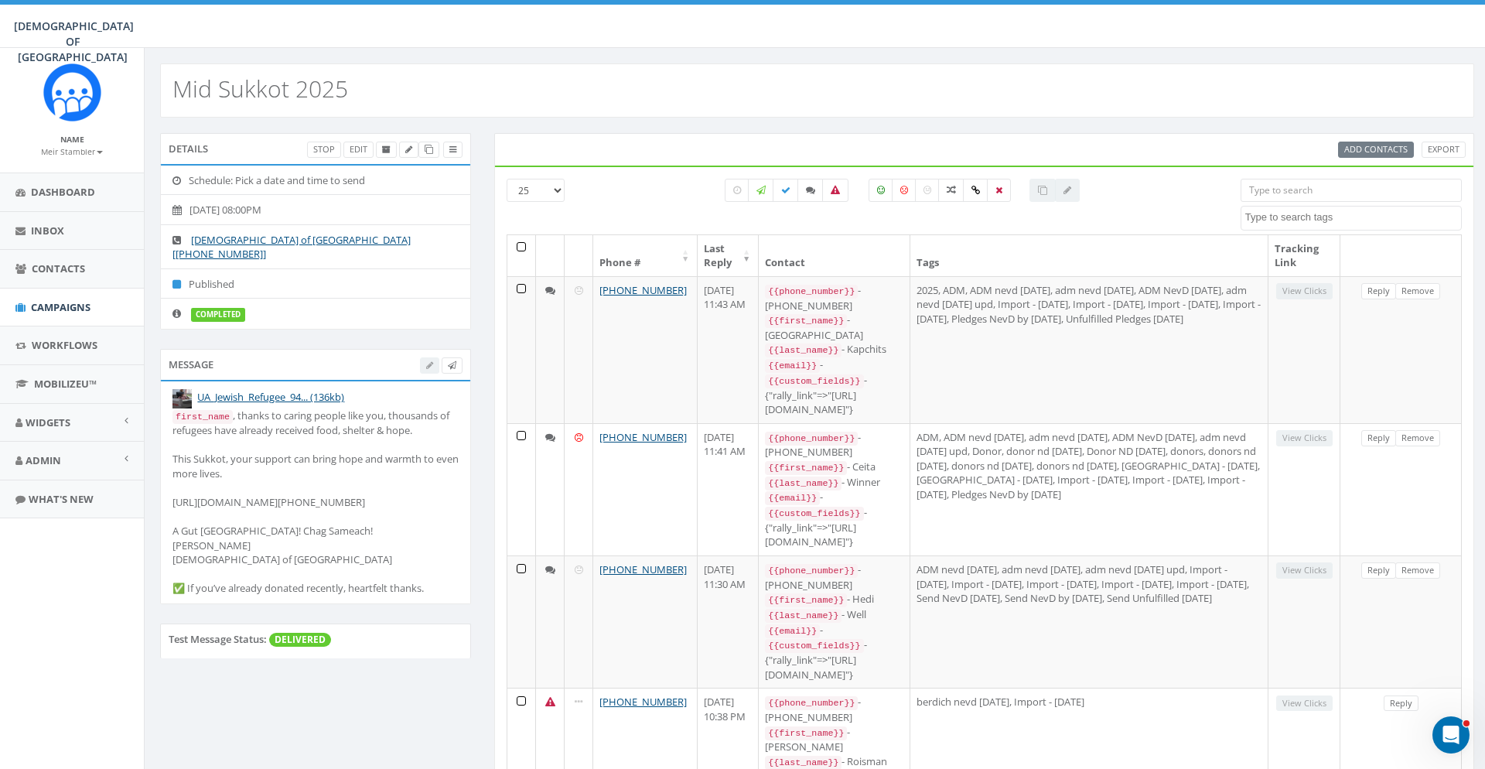
click at [233, 46] on div "CHABAD OF POLAND CHABAD OF POLAND Profile Sign Out 5.83 % of Available Amount U…" at bounding box center [742, 24] width 1485 height 48
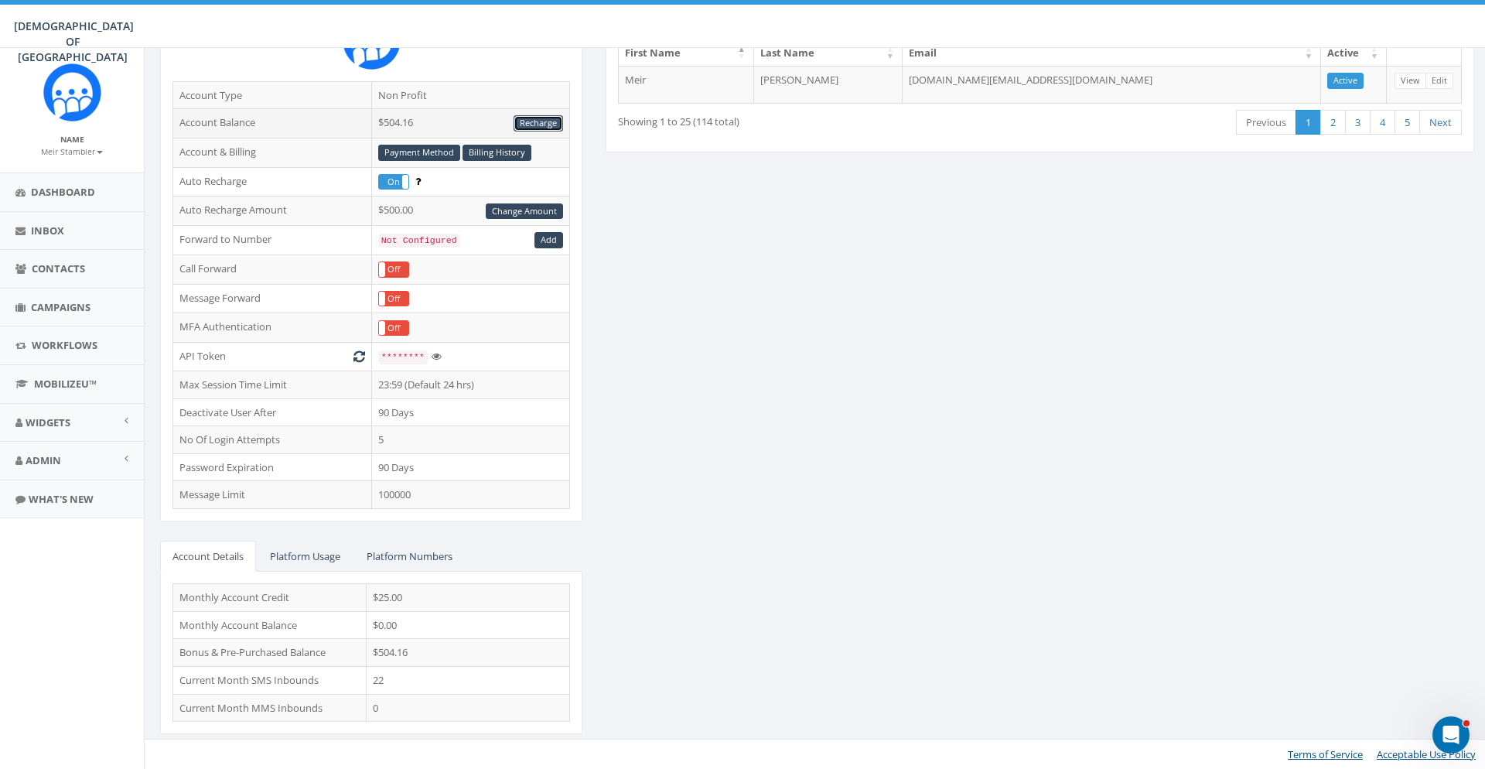
click at [536, 121] on link "Recharge" at bounding box center [537, 123] width 49 height 16
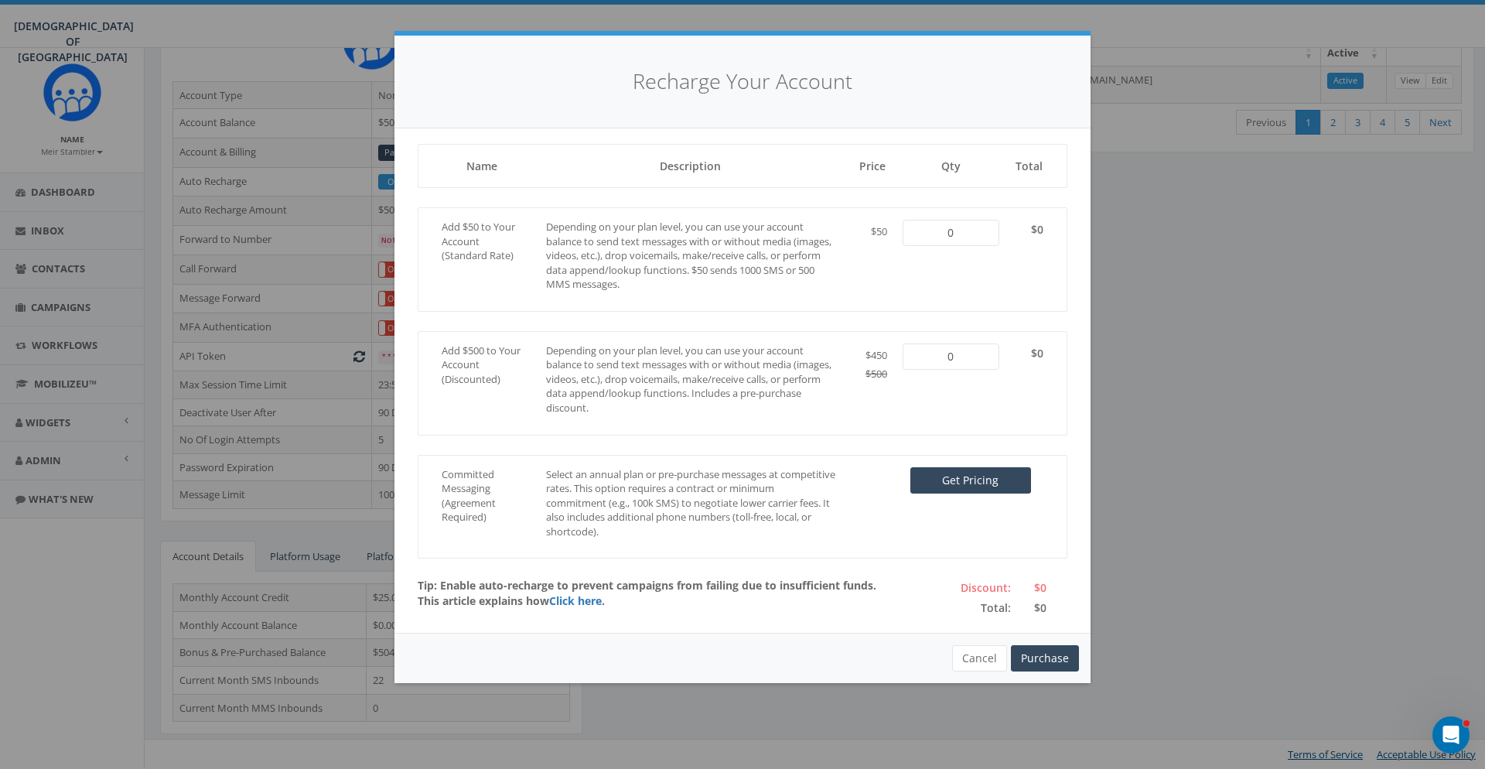
type input "1"
click at [1000, 228] on div "− 1 +" at bounding box center [951, 233] width 104 height 26
type input "2"
click at [991, 230] on button "+" at bounding box center [986, 233] width 26 height 26
click at [1042, 667] on button "Purchase" at bounding box center [1045, 658] width 68 height 26
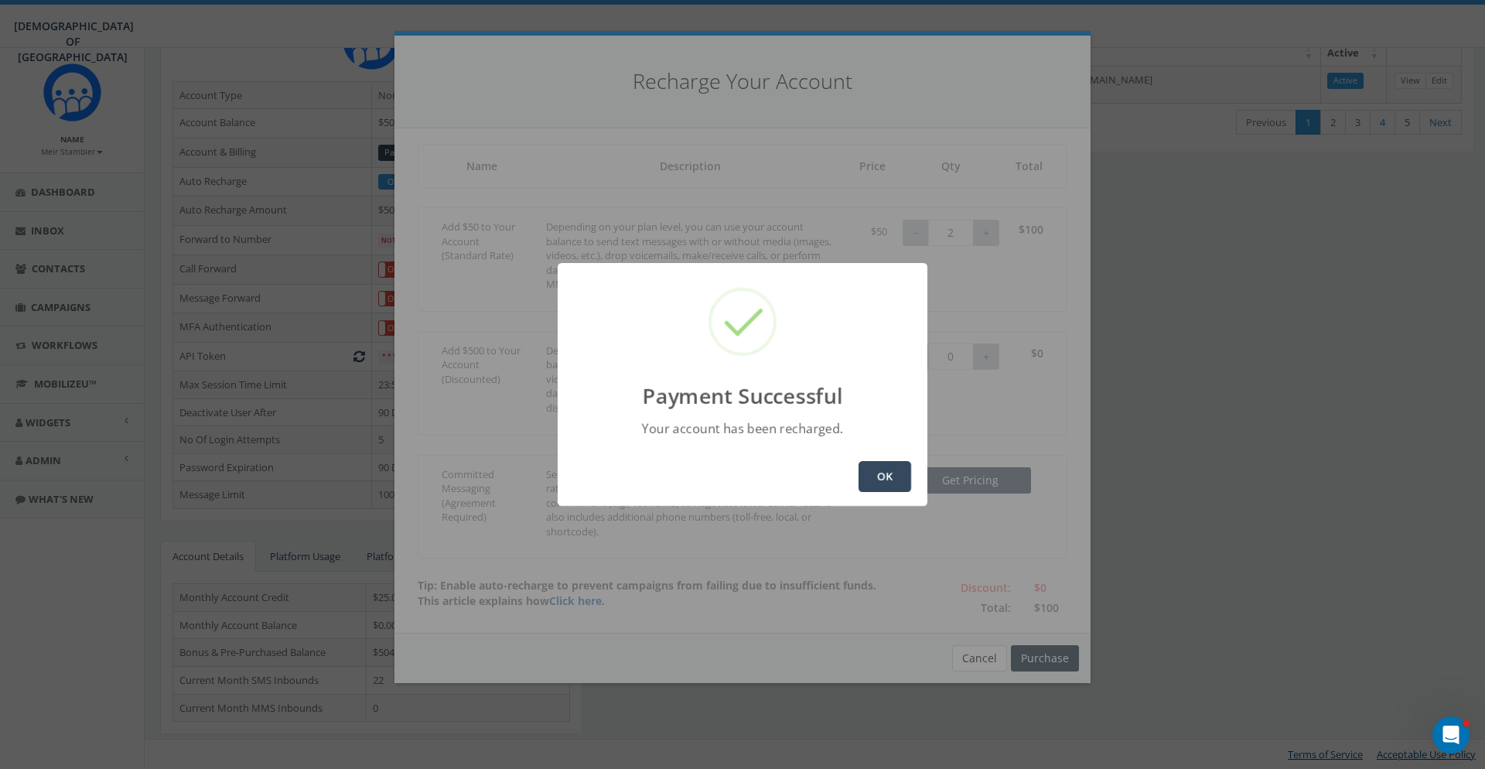
click at [877, 459] on div "OK" at bounding box center [743, 476] width 370 height 59
click at [877, 474] on button "OK" at bounding box center [884, 476] width 53 height 31
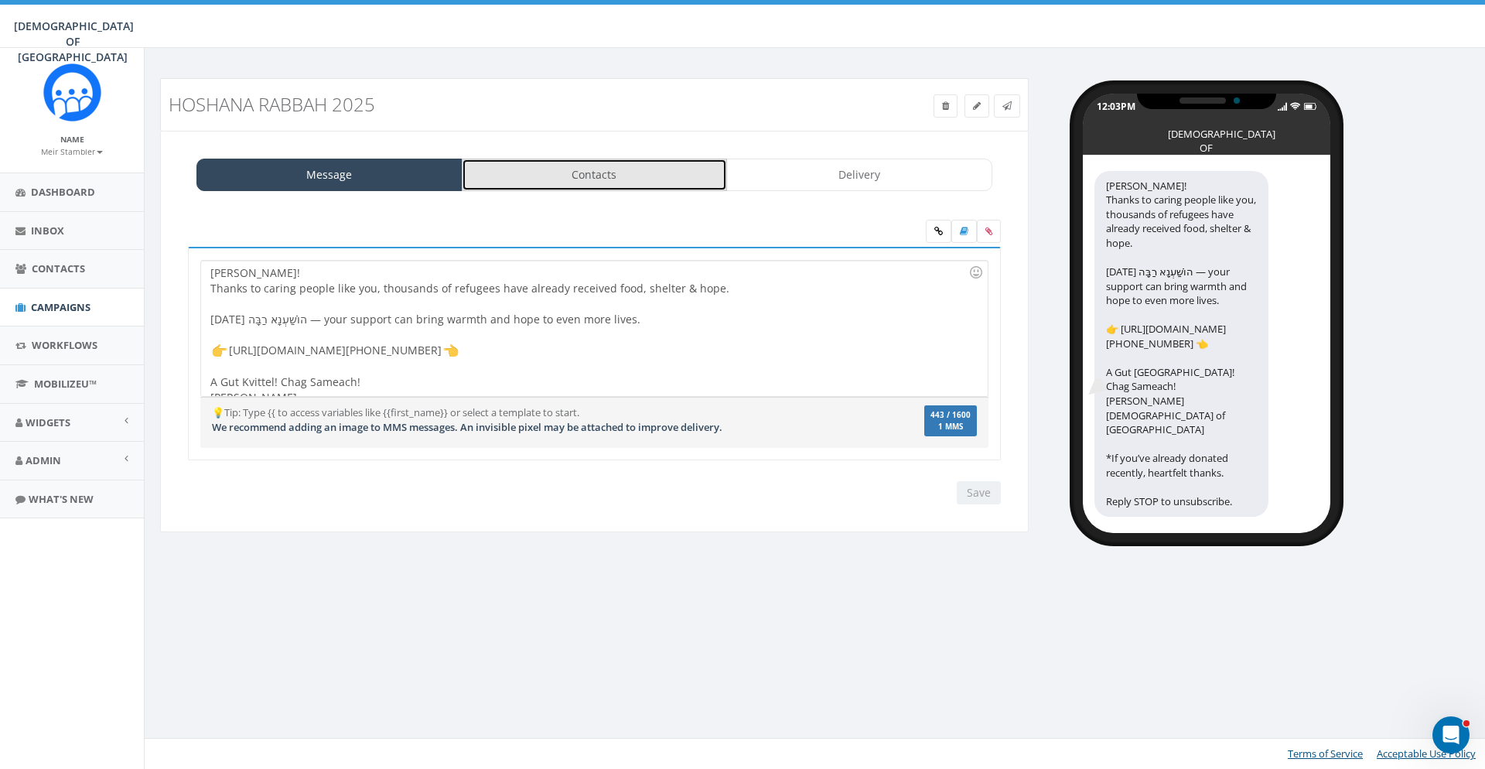
click at [600, 178] on link "Contacts" at bounding box center [595, 175] width 266 height 32
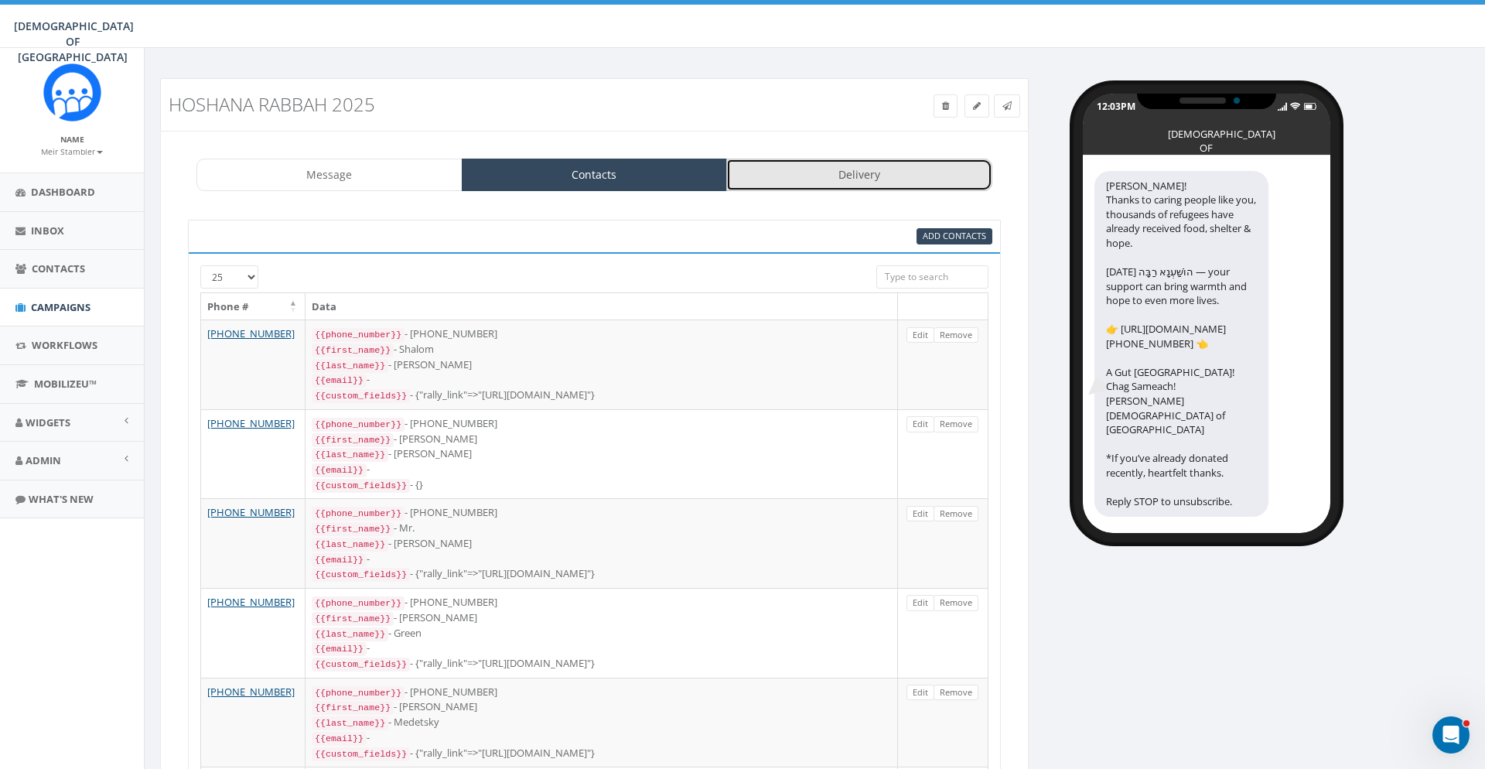
click at [812, 172] on link "Delivery" at bounding box center [859, 175] width 266 height 32
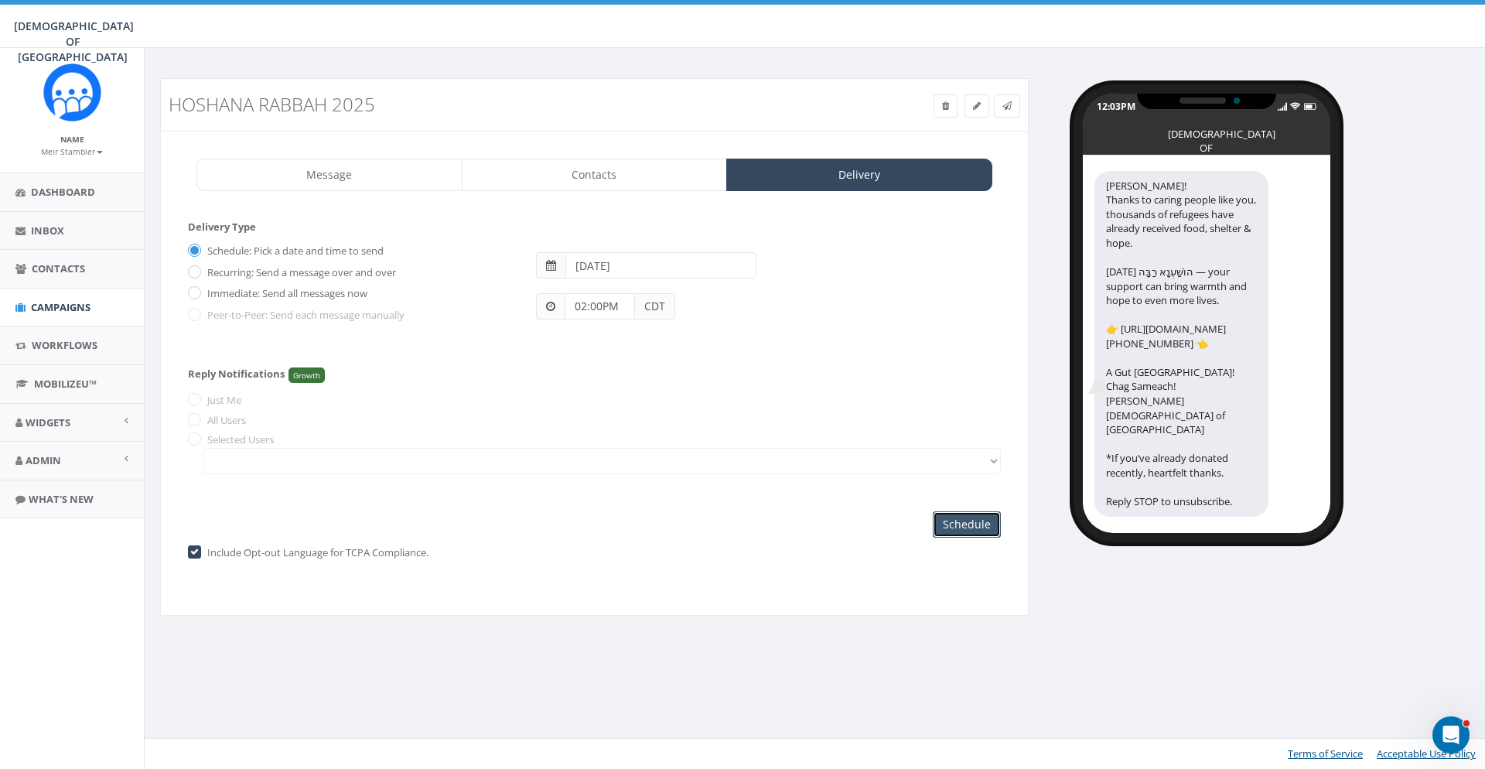
click at [976, 527] on input "Schedule" at bounding box center [967, 524] width 68 height 26
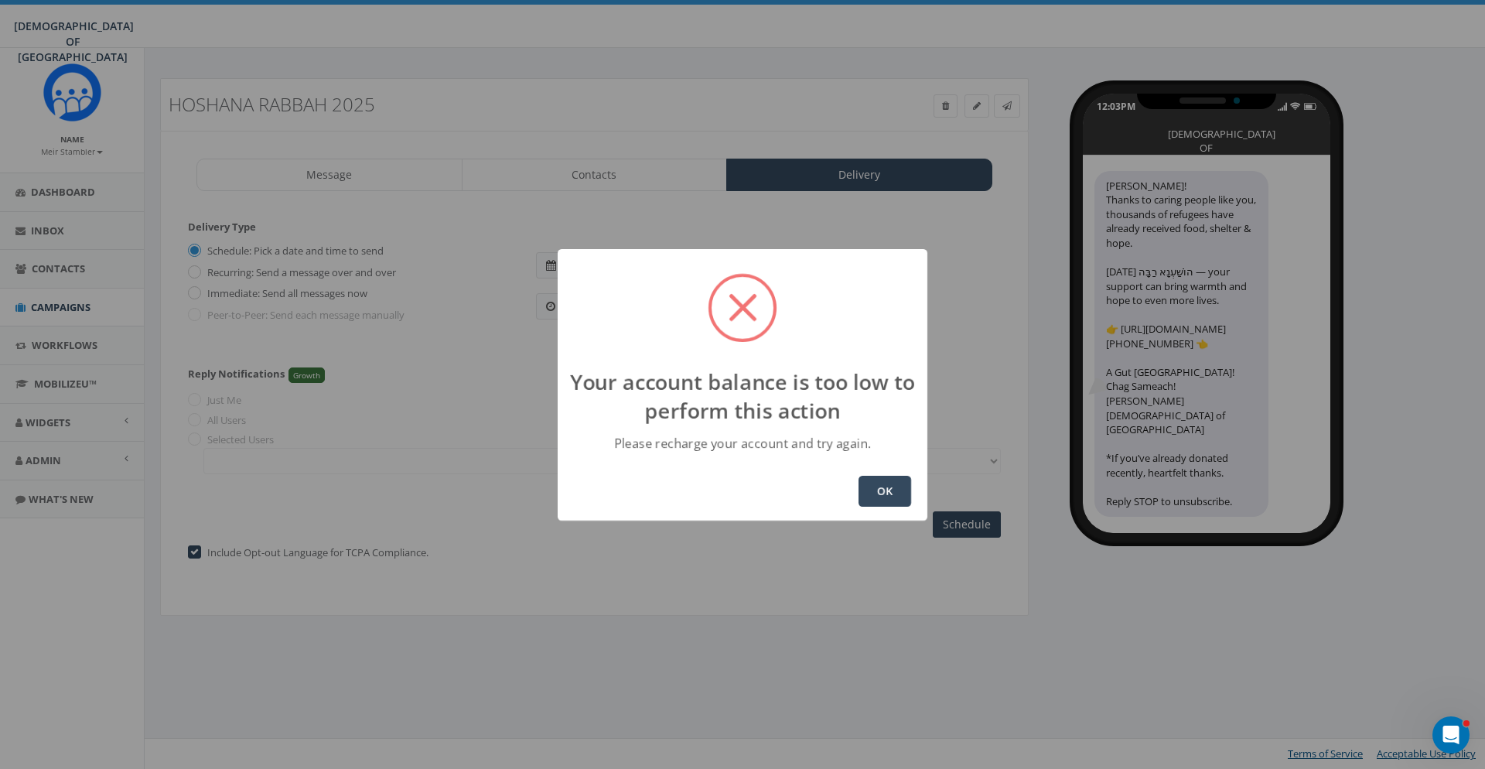
click at [868, 477] on button "OK" at bounding box center [884, 491] width 53 height 31
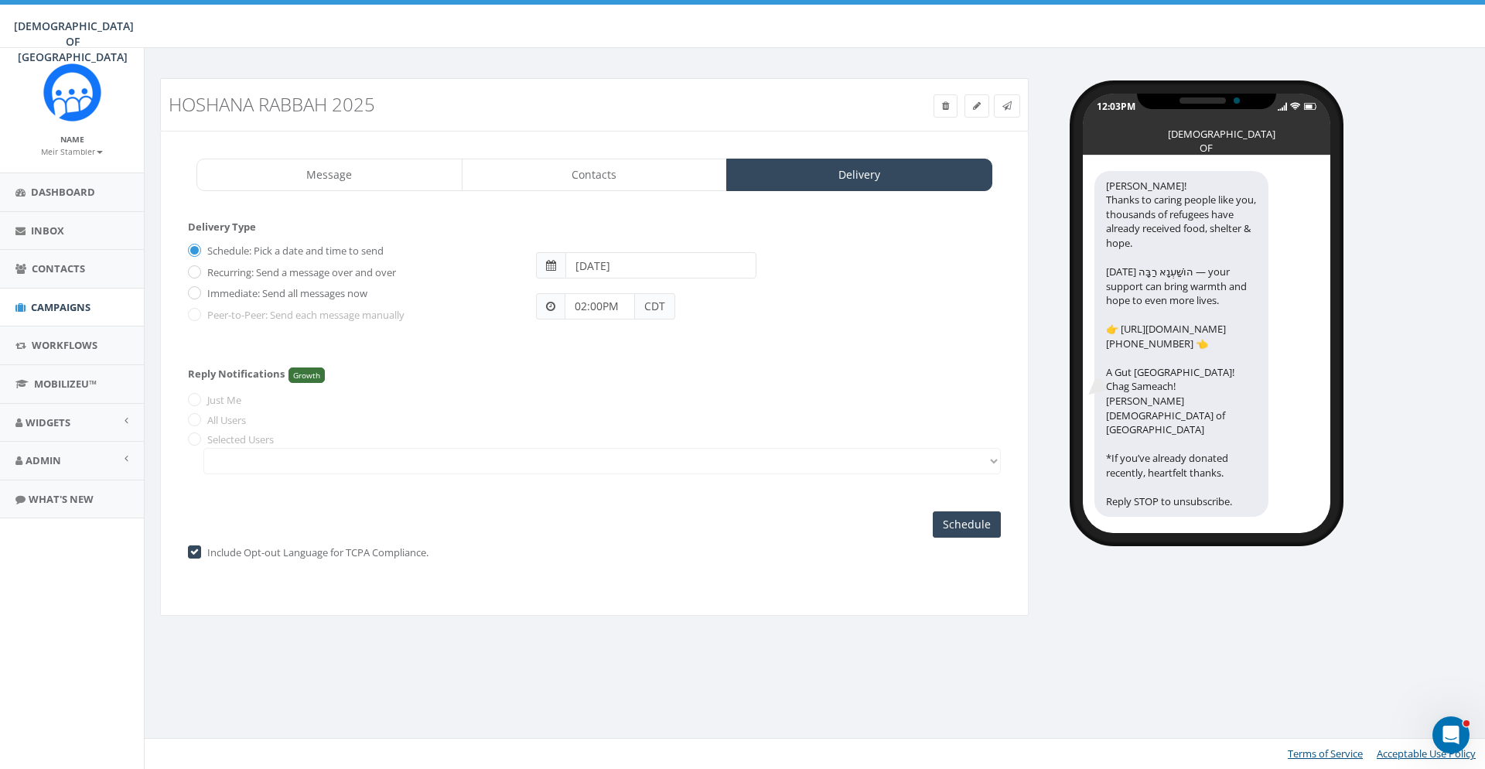
click at [851, 345] on form "Delivery Type Schedule: Pick a date and time to send Recurring: Send a message …" at bounding box center [594, 286] width 813 height 133
click at [978, 510] on div "Delivery Type Schedule: Pick a date and time to send Recurring: Send a message …" at bounding box center [594, 379] width 813 height 318
click at [980, 524] on input "Schedule" at bounding box center [967, 524] width 68 height 26
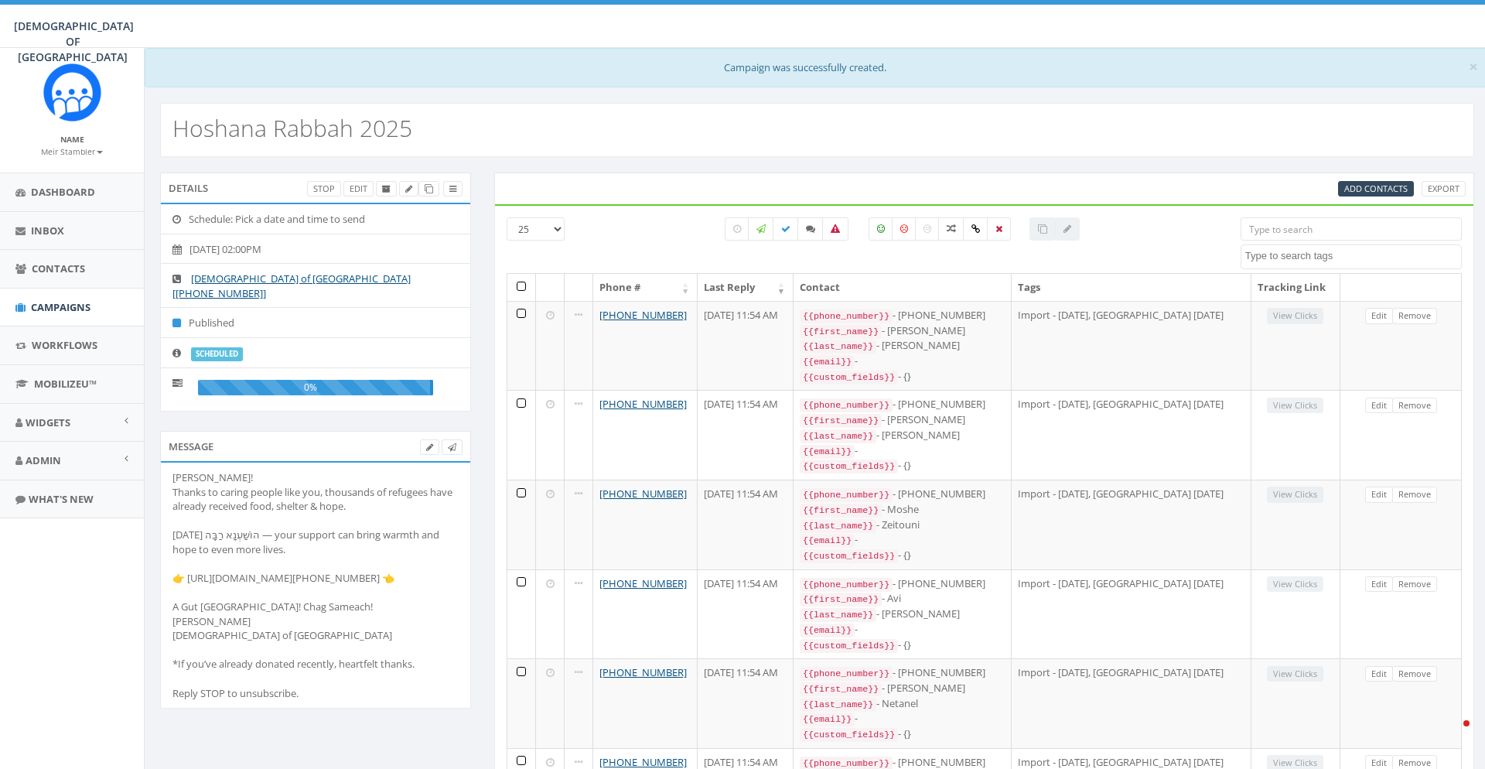
select select
